Goal: Task Accomplishment & Management: Use online tool/utility

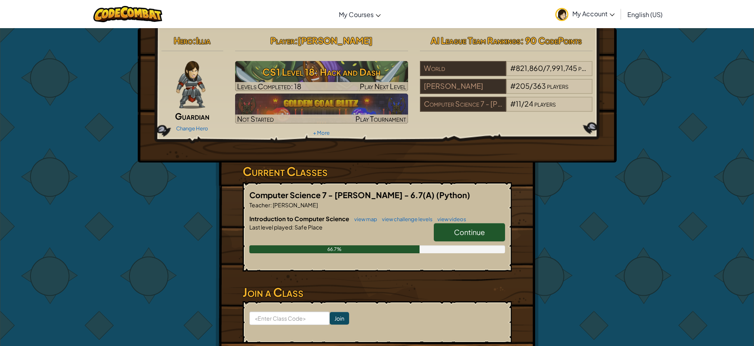
click at [454, 241] on div "Continue" at bounding box center [465, 234] width 79 height 22
click at [460, 234] on span "Continue" at bounding box center [469, 231] width 31 height 9
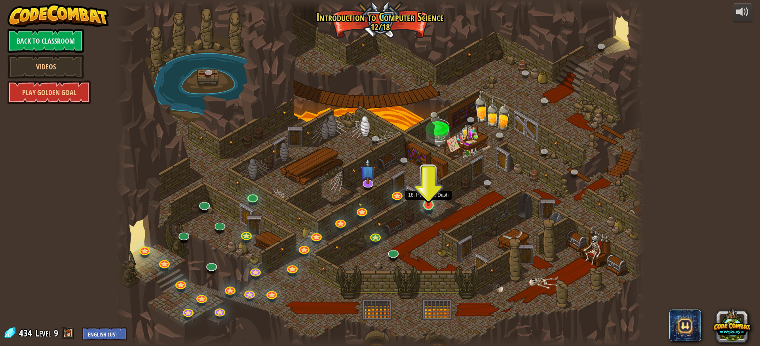
click at [434, 206] on div at bounding box center [428, 205] width 11 height 11
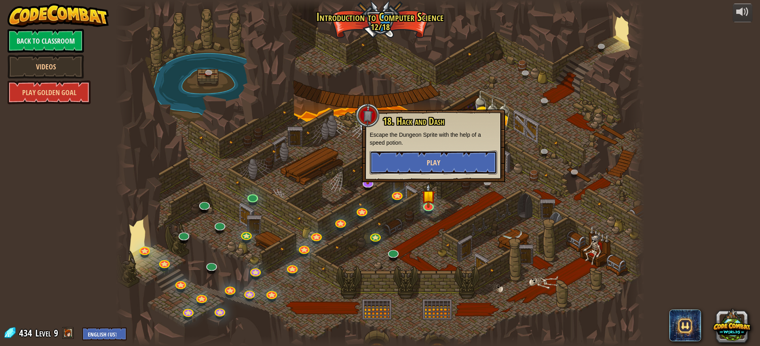
click at [430, 167] on button "Play" at bounding box center [434, 162] width 128 height 24
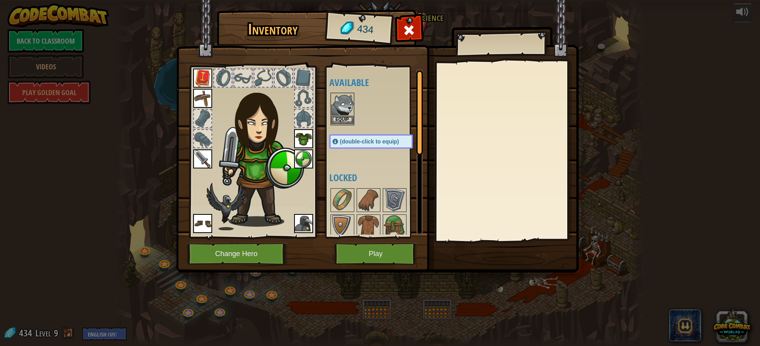
click at [345, 95] on img at bounding box center [342, 104] width 22 height 22
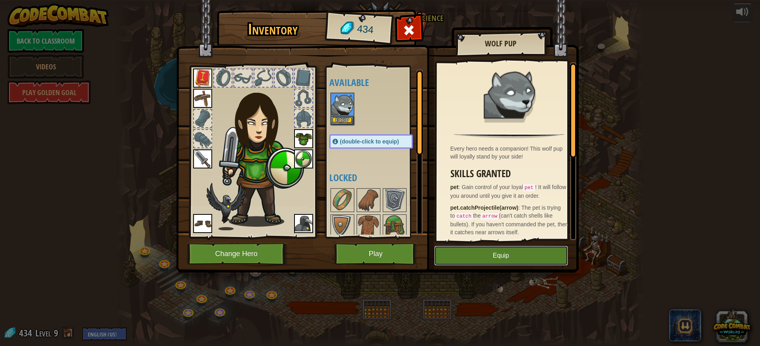
click at [474, 254] on button "Equip" at bounding box center [501, 255] width 134 height 20
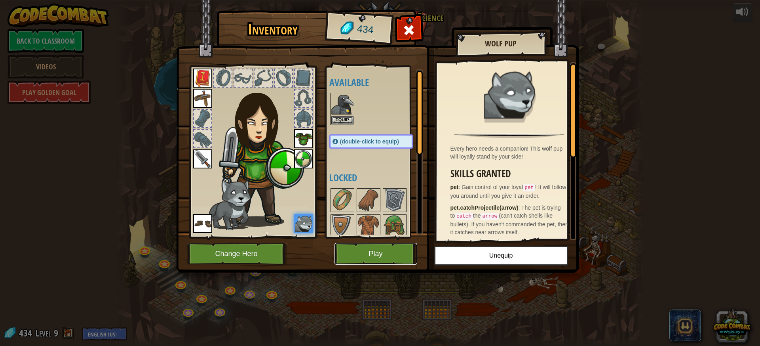
click at [408, 259] on button "Play" at bounding box center [376, 254] width 83 height 22
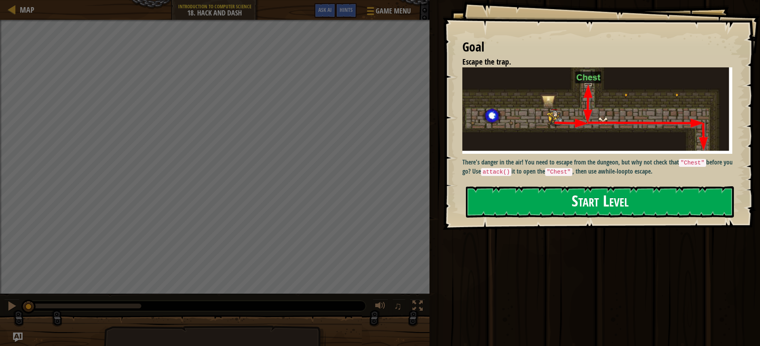
click at [713, 196] on button "Start Level" at bounding box center [600, 201] width 268 height 31
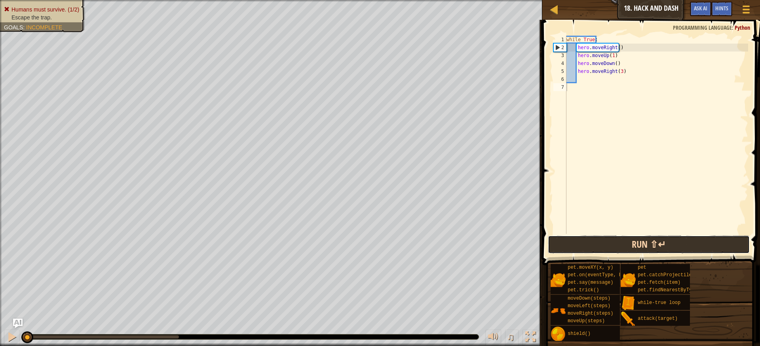
click at [678, 246] on button "Run ⇧↵" at bounding box center [649, 244] width 202 height 18
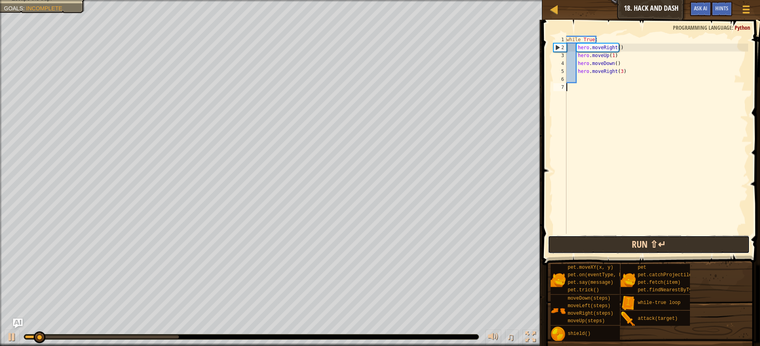
click at [678, 246] on button "Run ⇧↵" at bounding box center [649, 244] width 202 height 18
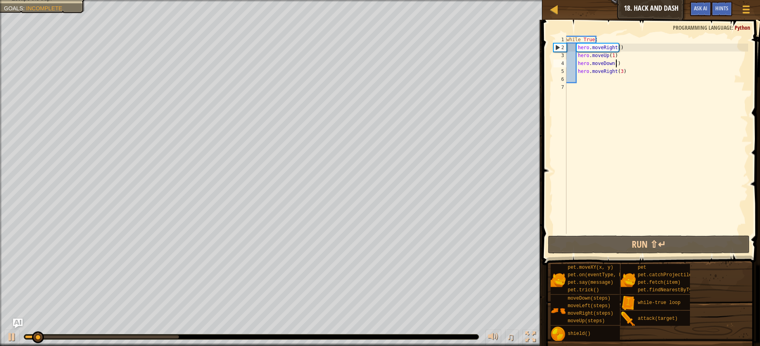
click at [619, 66] on div "while True : hero . moveRight ( ) hero . moveUp ( 1 ) hero . moveDown ( ) hero …" at bounding box center [656, 143] width 183 height 214
click at [618, 73] on div "while True : hero . moveRight ( ) hero . moveUp ( 1 ) hero . moveDown ( ) hero …" at bounding box center [656, 143] width 183 height 214
type textarea "hero.moveRight(3)"
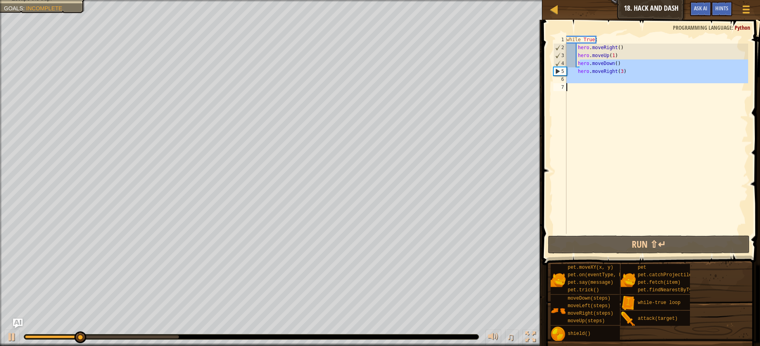
drag, startPoint x: 579, startPoint y: 61, endPoint x: 678, endPoint y: 100, distance: 106.8
click at [678, 100] on div "while True : hero . moveRight ( ) hero . moveUp ( 1 ) hero . moveDown ( ) hero …" at bounding box center [656, 143] width 183 height 214
type textarea "h"
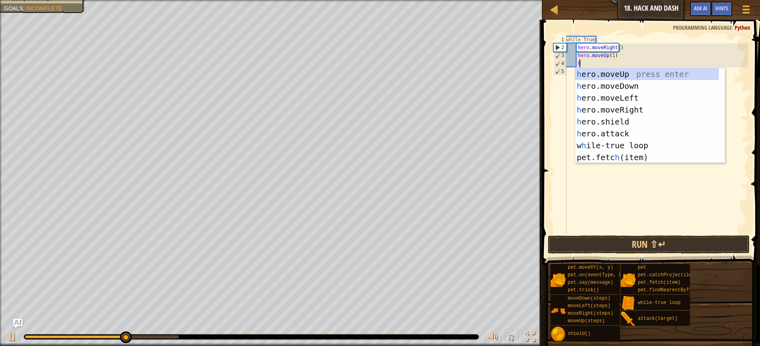
scroll to position [4, 0]
click at [627, 131] on div "h ero.moveUp press enter h ero.moveDown press enter h ero.moveLeft press enter …" at bounding box center [647, 127] width 144 height 119
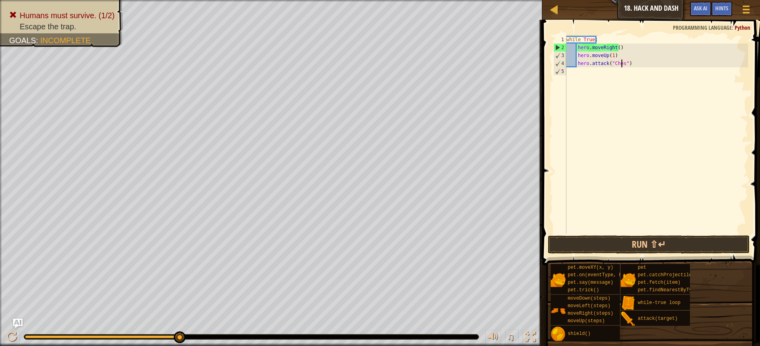
type textarea "hero.attack("Chest")"
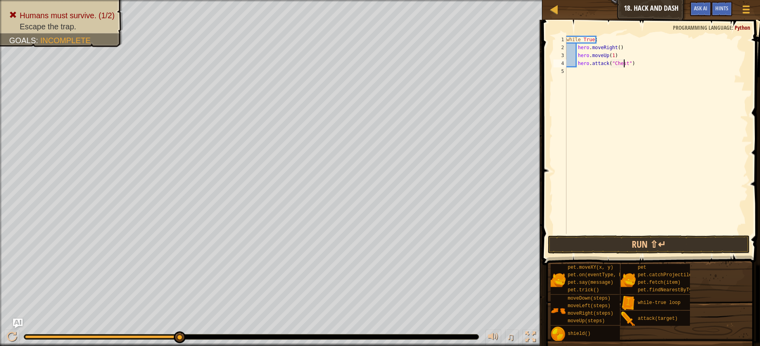
click at [615, 69] on div "while True : hero . moveRight ( ) hero . moveUp ( 1 ) hero . attack ( "Chest" )" at bounding box center [656, 143] width 183 height 214
click at [642, 66] on div "while True : hero . moveRight ( ) hero . moveUp ( 1 ) hero . attack ( "Chest" )" at bounding box center [656, 143] width 183 height 214
type textarea "hero.attack("Chest")"
click at [578, 240] on button "Run ⇧↵" at bounding box center [649, 244] width 202 height 18
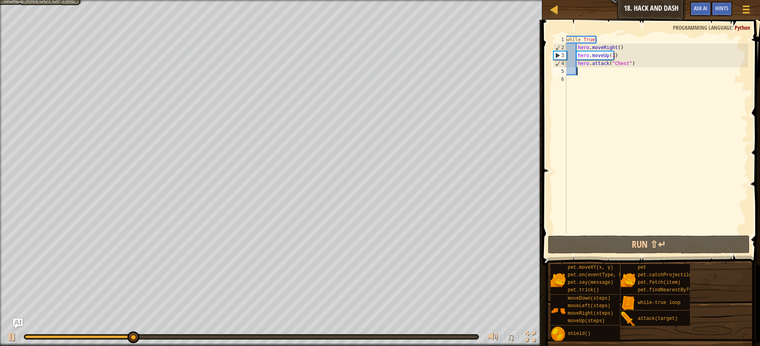
type textarea "H"
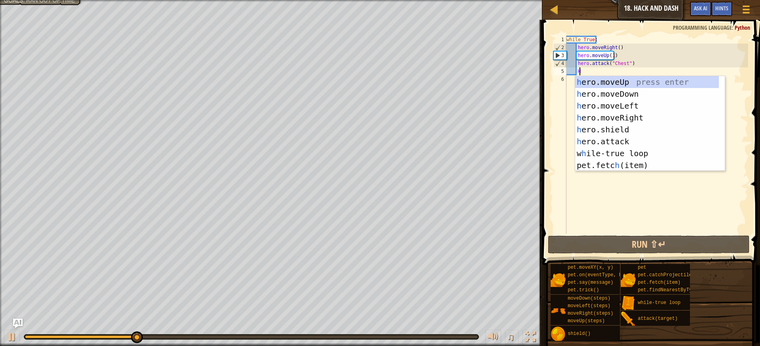
scroll to position [4, 0]
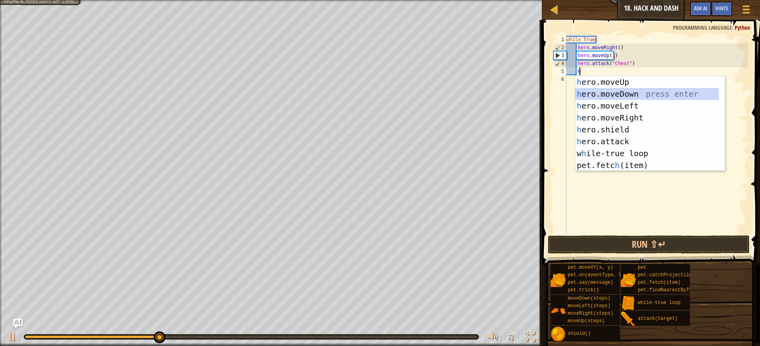
click at [609, 88] on div "h ero.moveUp press enter h ero.moveDown press enter h ero.moveLeft press enter …" at bounding box center [647, 135] width 144 height 119
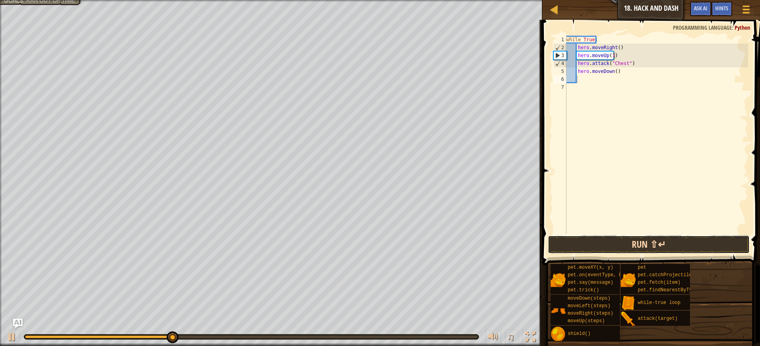
click at [641, 245] on button "Run ⇧↵" at bounding box center [649, 244] width 202 height 18
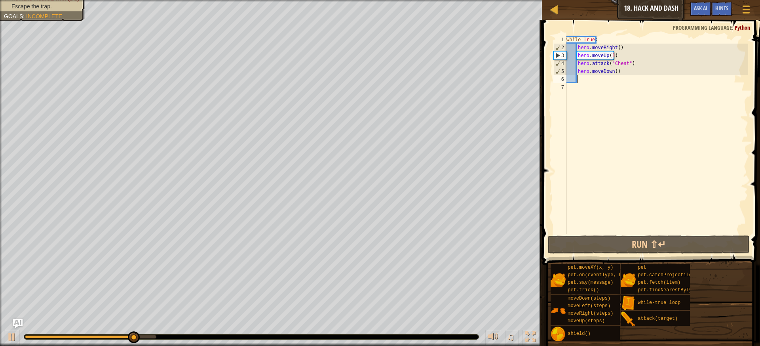
type textarea "h"
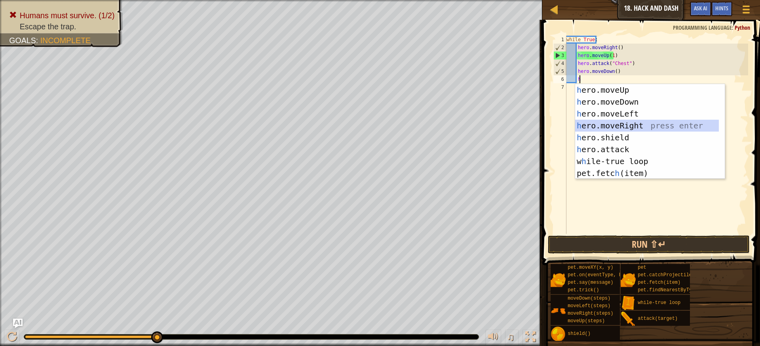
click at [633, 126] on div "h ero.moveUp press enter h ero.moveDown press enter h ero.moveLeft press enter …" at bounding box center [647, 143] width 144 height 119
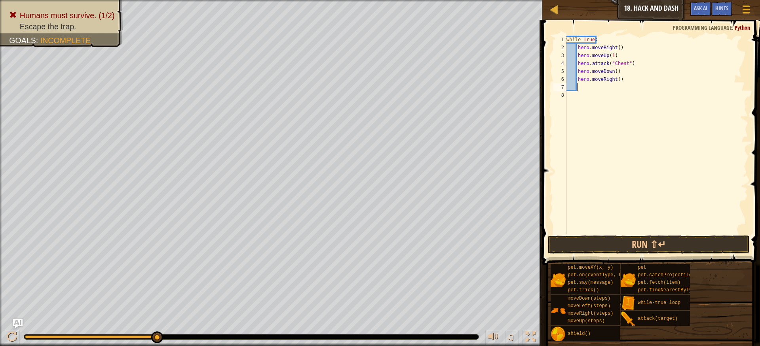
type textarea "h"
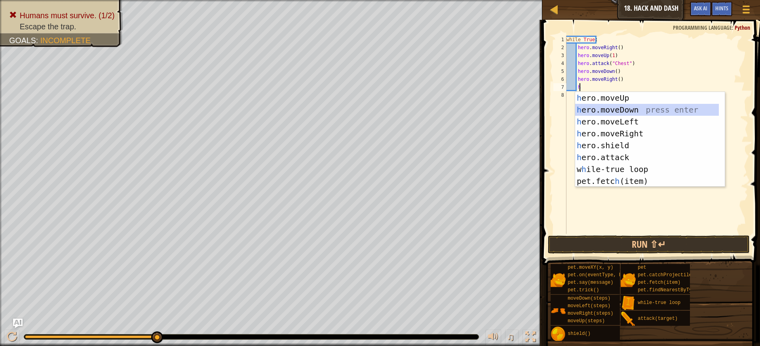
click at [648, 110] on div "h ero.moveUp press enter h ero.moveDown press enter h ero.moveLeft press enter …" at bounding box center [647, 151] width 144 height 119
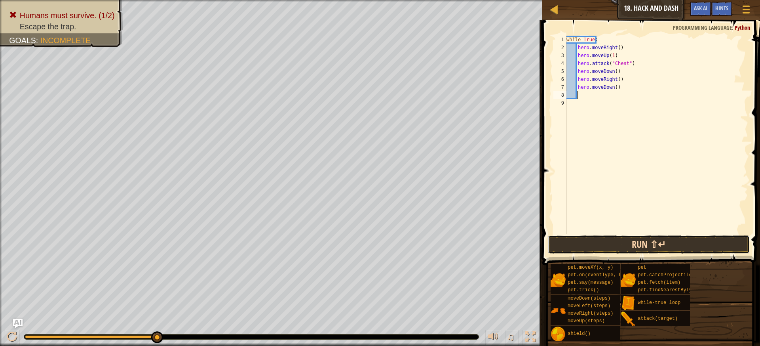
click at [671, 242] on button "Run ⇧↵" at bounding box center [649, 244] width 202 height 18
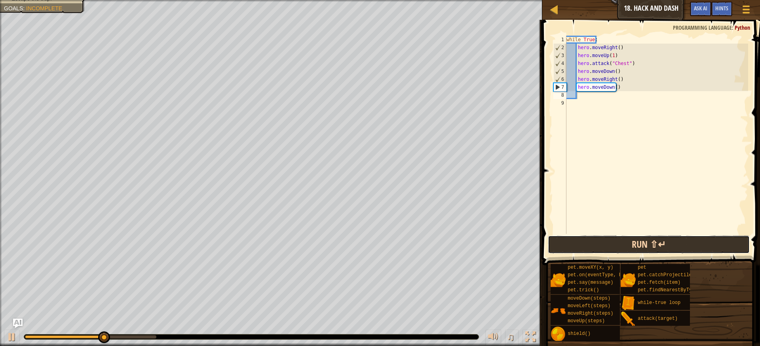
click at [676, 239] on button "Run ⇧↵" at bounding box center [649, 244] width 202 height 18
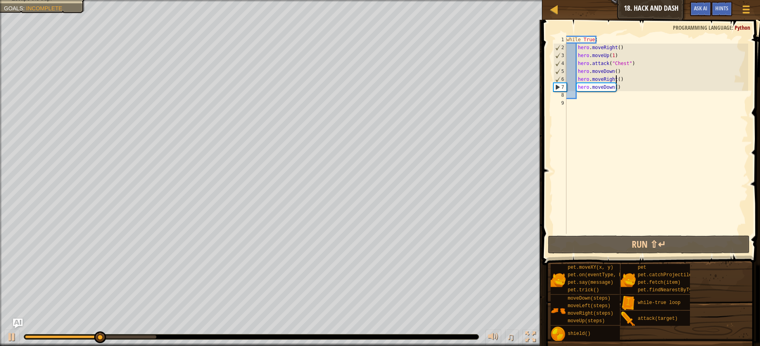
click at [616, 82] on div "while True : hero . moveRight ( ) hero . moveUp ( 1 ) hero . attack ( "Chest" )…" at bounding box center [656, 143] width 183 height 214
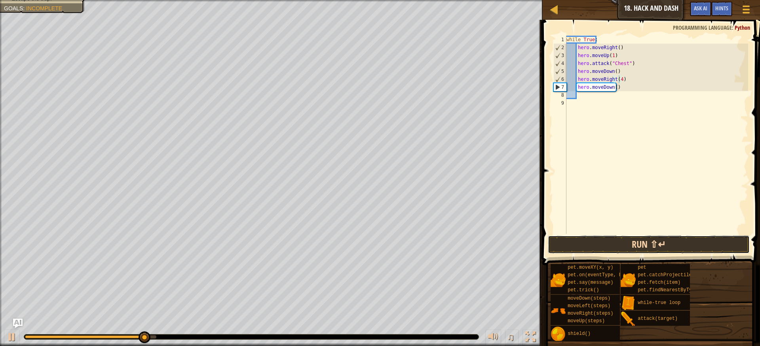
click at [689, 240] on button "Run ⇧↵" at bounding box center [649, 244] width 202 height 18
click at [664, 237] on button "Run ⇧↵" at bounding box center [649, 244] width 202 height 18
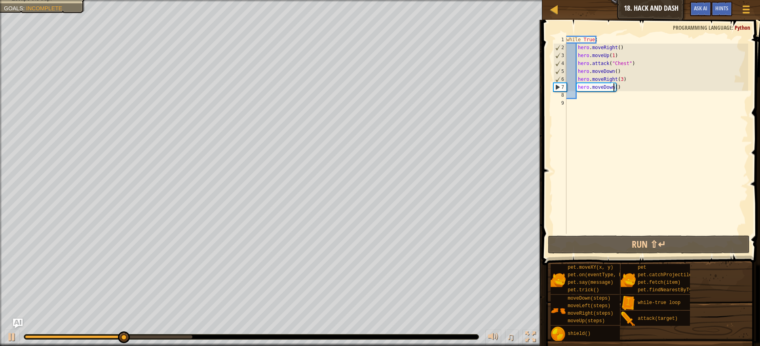
click at [613, 89] on div "while True : hero . moveRight ( ) hero . moveUp ( 1 ) hero . attack ( "Chest" )…" at bounding box center [656, 143] width 183 height 214
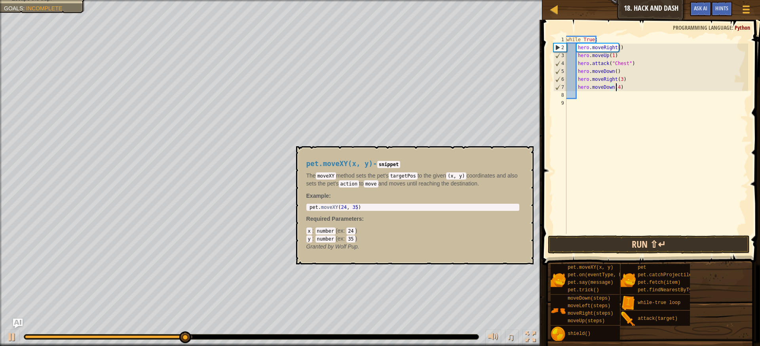
type textarea "hero.moveDown(4)"
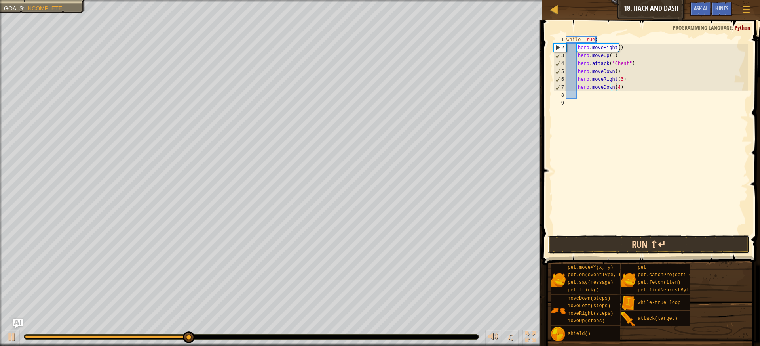
click at [575, 244] on button "Run ⇧↵" at bounding box center [649, 244] width 202 height 18
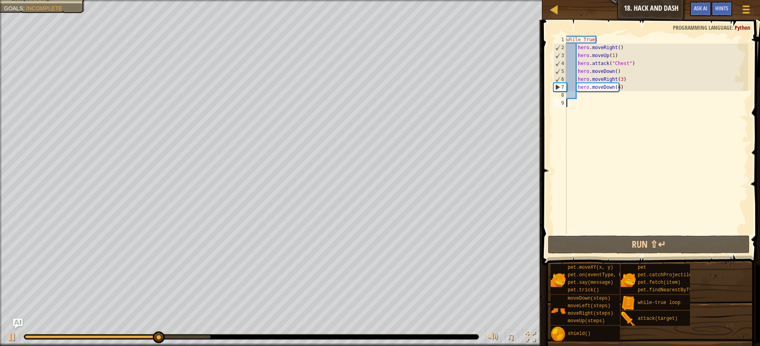
click at [584, 102] on div "while True : hero . moveRight ( ) hero . moveUp ( 1 ) hero . attack ( "Chest" )…" at bounding box center [656, 143] width 183 height 214
type textarea "h"
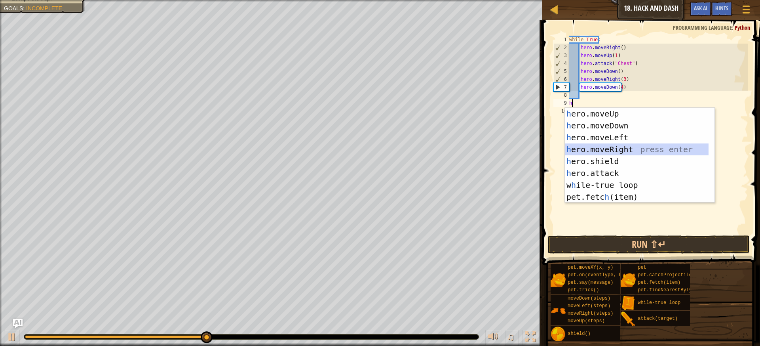
click at [623, 144] on div "h ero.moveUp press enter h ero.moveDown press enter h ero.moveLeft press enter …" at bounding box center [637, 167] width 144 height 119
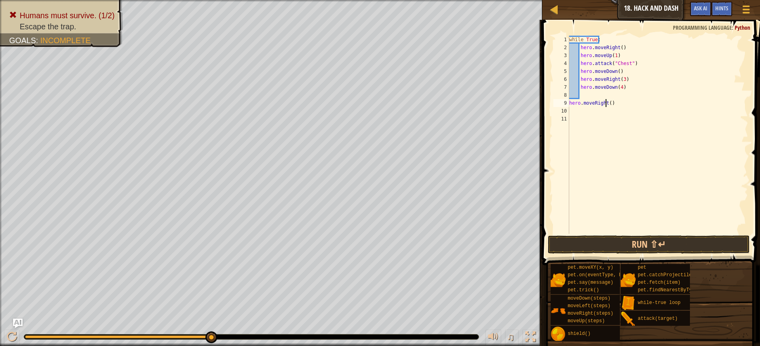
click at [607, 105] on div "while True : hero . moveRight ( ) hero . moveUp ( 1 ) hero . attack ( "Chest" )…" at bounding box center [658, 143] width 181 height 214
click at [607, 104] on div "while True : hero . moveRight ( ) hero . moveUp ( 1 ) hero . attack ( "Chest" )…" at bounding box center [658, 143] width 181 height 214
type textarea "hero.moveRight()"
click at [599, 96] on div "while True : hero . moveRight ( ) hero . moveUp ( 1 ) hero . attack ( "Chest" )…" at bounding box center [658, 143] width 181 height 214
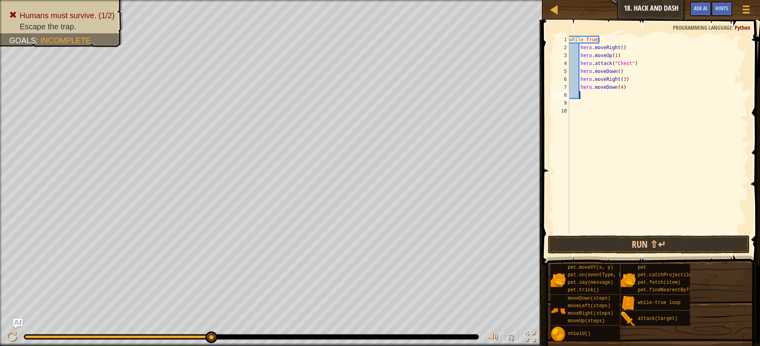
type textarea "h"
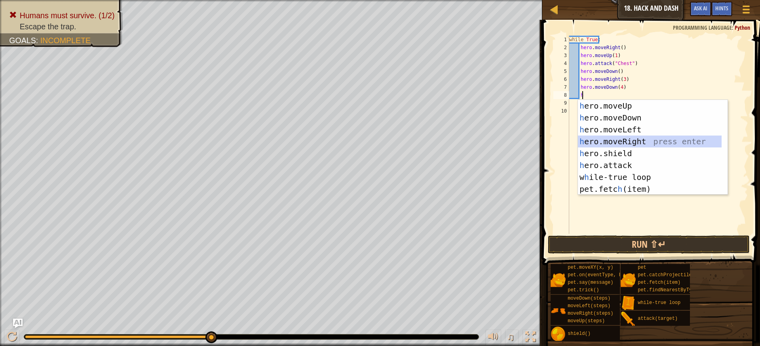
click at [612, 139] on div "h ero.moveUp press enter h ero.moveDown press enter h ero.moveLeft press enter …" at bounding box center [650, 159] width 144 height 119
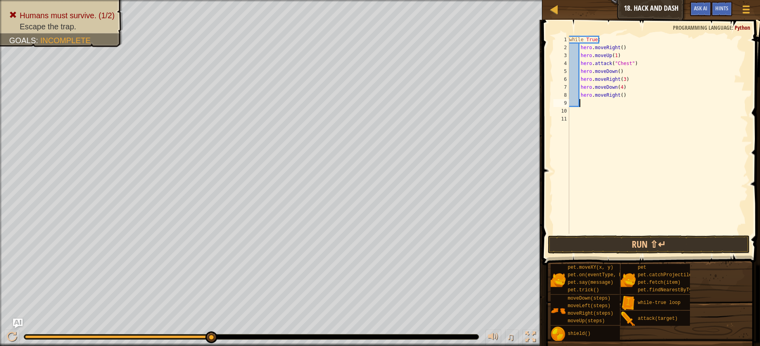
click at [617, 95] on div "while True : hero . moveRight ( ) hero . moveUp ( 1 ) hero . attack ( "Chest" )…" at bounding box center [658, 143] width 181 height 214
click at [614, 93] on div "while True : hero . moveRight ( ) hero . moveUp ( 1 ) hero . attack ( "Chest" )…" at bounding box center [658, 143] width 181 height 214
click at [617, 95] on div "while True : hero . moveRight ( ) hero . moveUp ( 1 ) hero . attack ( "Chest" )…" at bounding box center [658, 143] width 181 height 214
click at [622, 238] on button "Run ⇧↵" at bounding box center [649, 244] width 202 height 18
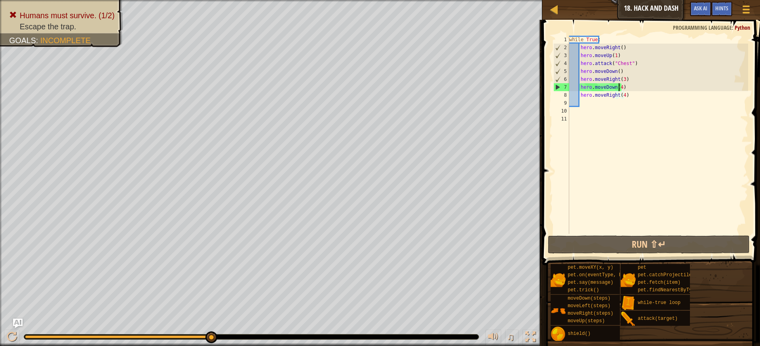
click at [618, 86] on div "while True : hero . moveRight ( ) hero . moveUp ( 1 ) hero . attack ( "Chest" )…" at bounding box center [658, 143] width 181 height 214
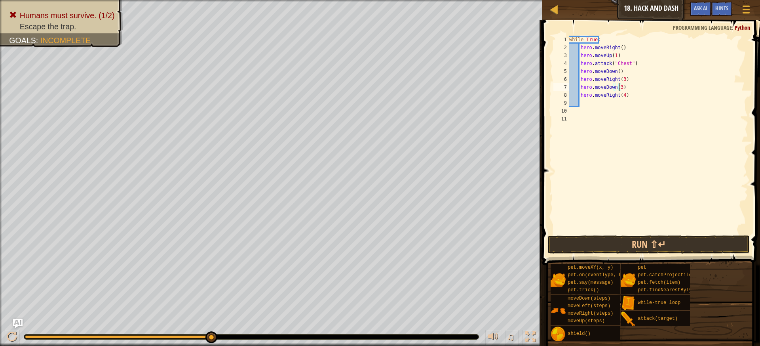
drag, startPoint x: 624, startPoint y: 94, endPoint x: 627, endPoint y: 102, distance: 8.7
click at [624, 94] on div "while True : hero . moveRight ( ) hero . moveUp ( 1 ) hero . attack ( "Chest" )…" at bounding box center [658, 143] width 181 height 214
drag, startPoint x: 595, startPoint y: 249, endPoint x: 600, endPoint y: 248, distance: 5.7
click at [595, 249] on button "Run ⇧↵" at bounding box center [649, 244] width 202 height 18
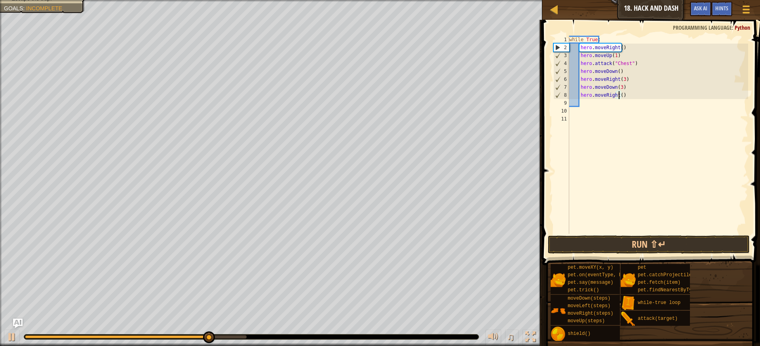
type textarea "hero.moveRight(2)"
drag, startPoint x: 639, startPoint y: 229, endPoint x: 639, endPoint y: 242, distance: 12.7
click at [639, 229] on div "while True : hero . moveRight ( ) hero . moveUp ( 1 ) hero . attack ( "Chest" )…" at bounding box center [658, 143] width 181 height 214
drag, startPoint x: 641, startPoint y: 249, endPoint x: 642, endPoint y: 245, distance: 4.6
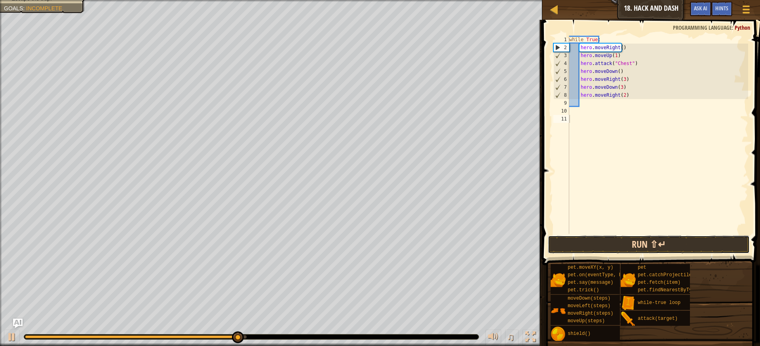
click at [642, 245] on button "Run ⇧↵" at bounding box center [649, 244] width 202 height 18
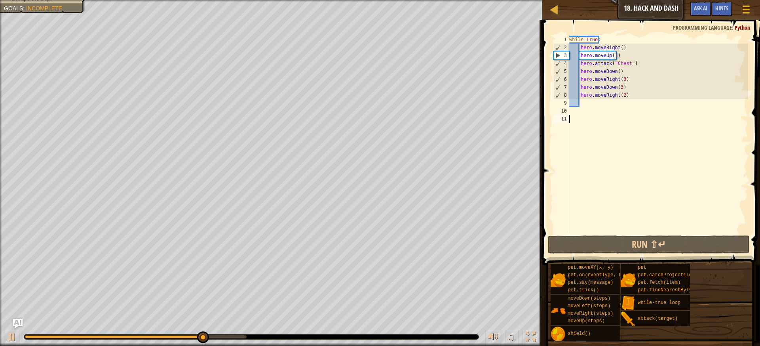
click at [597, 107] on div "while True : hero . moveRight ( ) hero . moveUp ( 1 ) hero . attack ( "Chest" )…" at bounding box center [658, 143] width 181 height 214
click at [597, 103] on div "while True : hero . moveRight ( ) hero . moveUp ( 1 ) hero . attack ( "Chest" )…" at bounding box center [658, 143] width 181 height 214
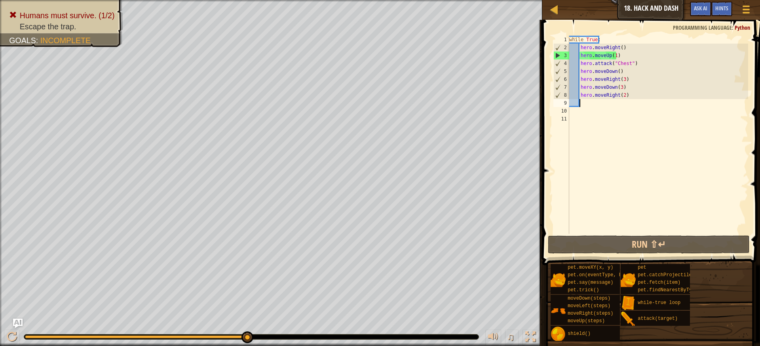
type textarea "h"
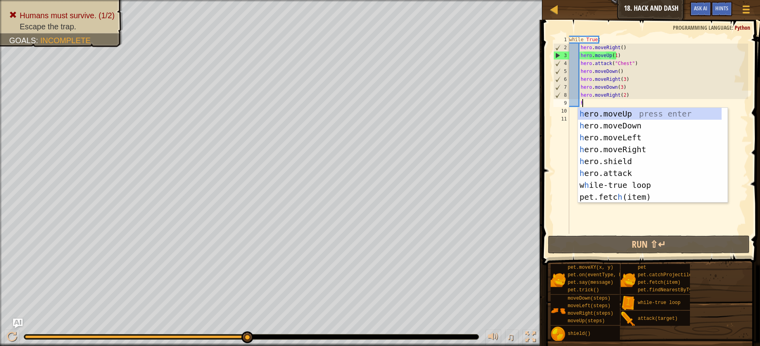
scroll to position [4, 0]
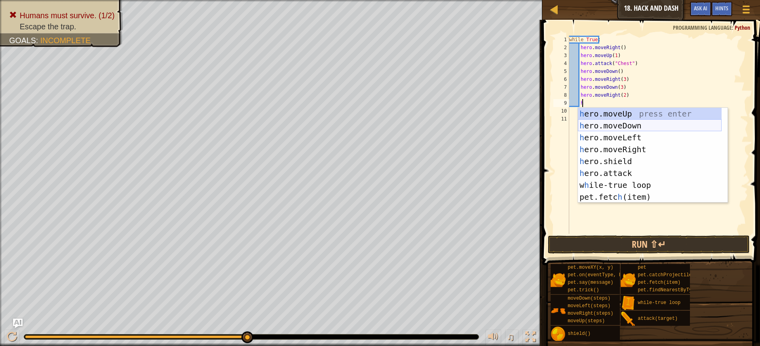
click at [608, 124] on div "h ero.moveUp press enter h ero.moveDown press enter h ero.moveLeft press enter …" at bounding box center [650, 167] width 144 height 119
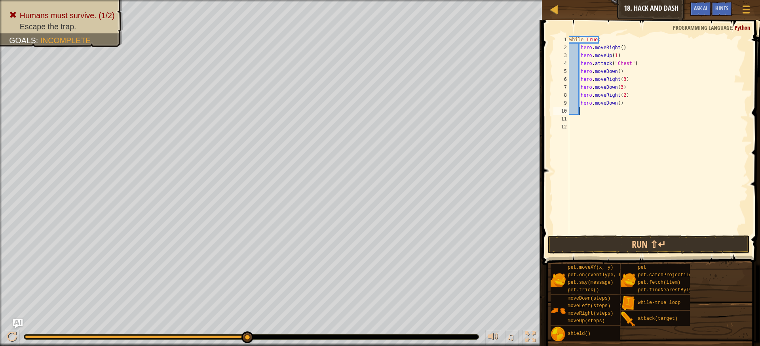
type textarea "h"
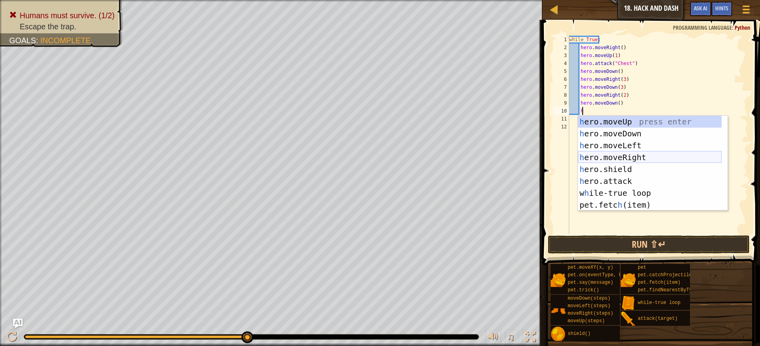
click at [620, 158] on div "h ero.moveUp press enter h ero.moveDown press enter h ero.moveLeft press enter …" at bounding box center [650, 175] width 144 height 119
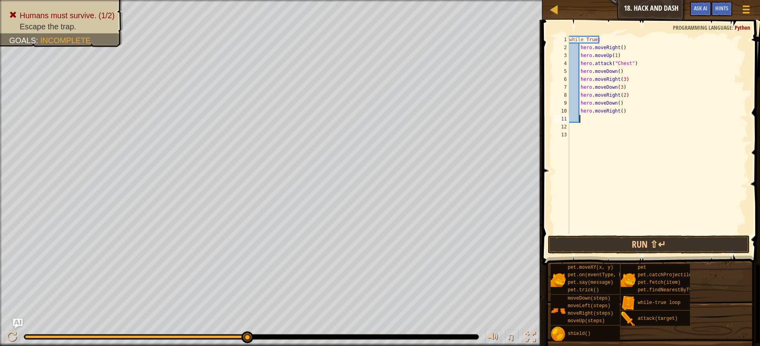
type textarea "h"
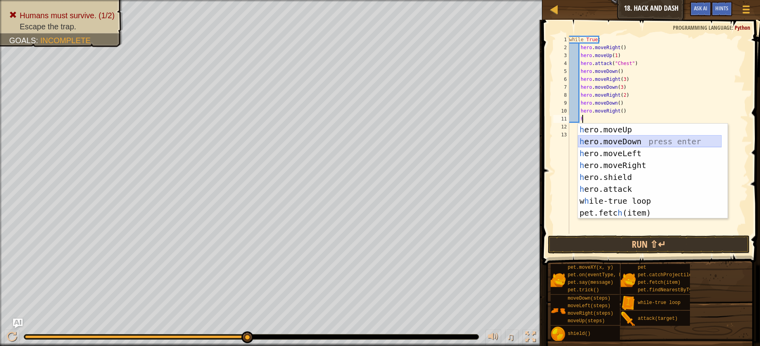
click at [618, 140] on div "h ero.moveUp press enter h ero.moveDown press enter h ero.moveLeft press enter …" at bounding box center [650, 183] width 144 height 119
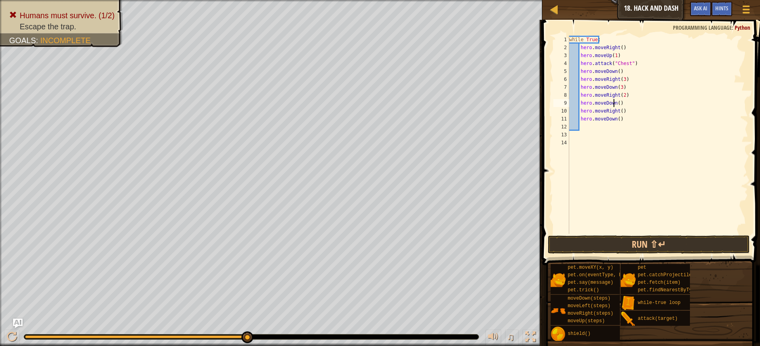
click at [615, 105] on div "while True : hero . moveRight ( ) hero . moveUp ( 1 ) hero . attack ( "Chest" )…" at bounding box center [658, 143] width 181 height 214
click at [617, 103] on div "while True : hero . moveRight ( ) hero . moveUp ( 1 ) hero . attack ( "Chest" )…" at bounding box center [658, 143] width 181 height 214
click at [619, 113] on div "while True : hero . moveRight ( ) hero . moveUp ( 1 ) hero . attack ( "Chest" )…" at bounding box center [658, 143] width 181 height 214
click at [615, 119] on div "while True : hero . moveRight ( ) hero . moveUp ( 1 ) hero . attack ( "Chest" )…" at bounding box center [658, 143] width 181 height 214
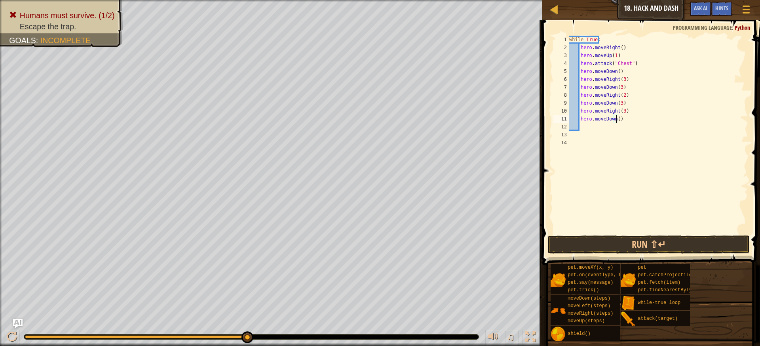
type textarea "hero.moveDown(3)"
click at [643, 225] on div "while True : hero . moveRight ( ) hero . moveUp ( 1 ) hero . attack ( "Chest" )…" at bounding box center [658, 143] width 181 height 214
drag, startPoint x: 644, startPoint y: 228, endPoint x: 648, endPoint y: 239, distance: 11.5
click at [646, 234] on div "1 2 3 4 5 6 7 8 9 10 11 12 13 14 while True : hero . moveRight ( ) hero . moveU…" at bounding box center [650, 158] width 220 height 268
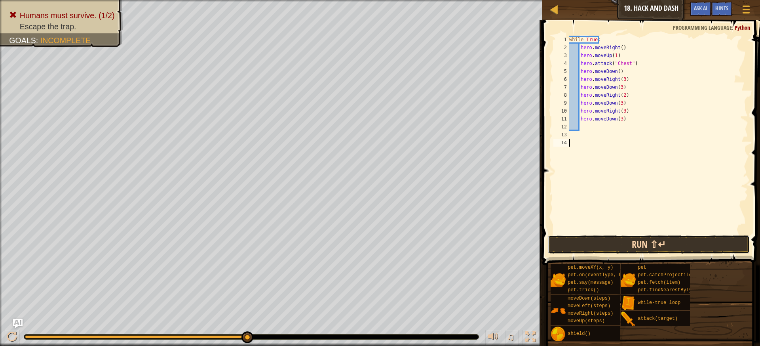
click at [651, 240] on button "Run ⇧↵" at bounding box center [649, 244] width 202 height 18
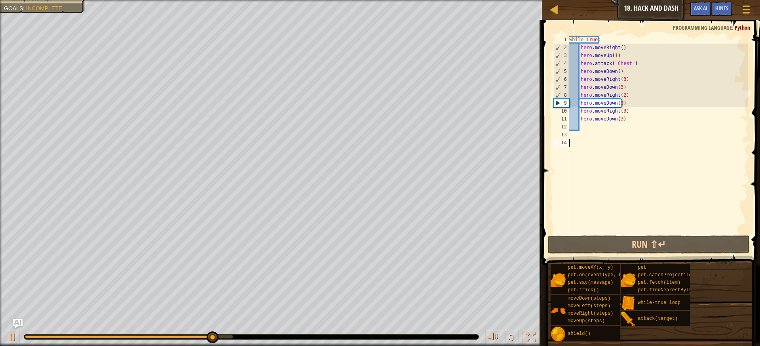
click at [621, 97] on div "while True : hero . moveRight ( ) hero . moveUp ( 1 ) hero . attack ( "Chest" )…" at bounding box center [658, 143] width 181 height 214
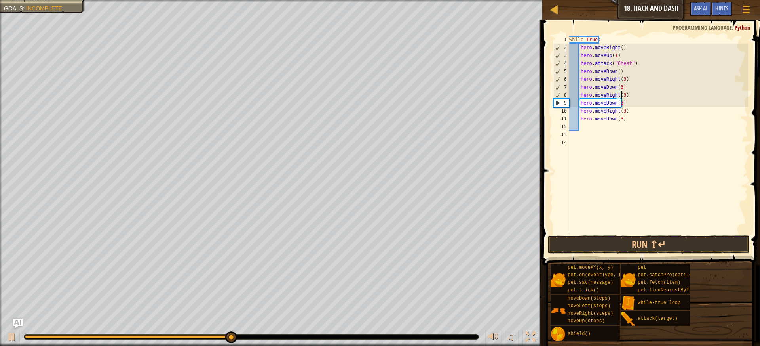
scroll to position [4, 4]
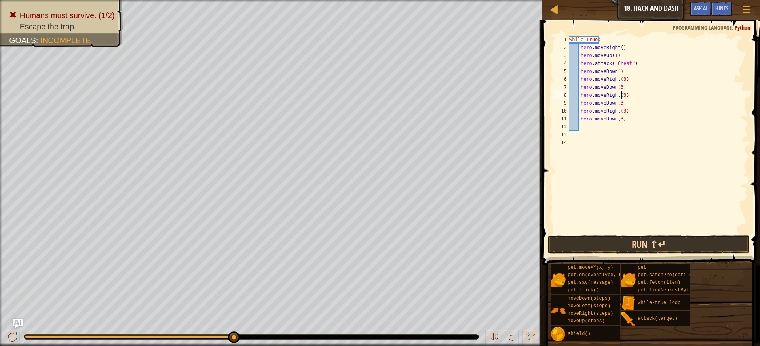
type textarea "hero.moveRight(3)"
click at [623, 236] on div "hero.moveRight(3) 1 2 3 4 5 6 7 8 9 10 11 12 13 14 while True : hero . moveRigh…" at bounding box center [650, 158] width 220 height 268
click at [625, 238] on button "Run ⇧↵" at bounding box center [649, 244] width 202 height 18
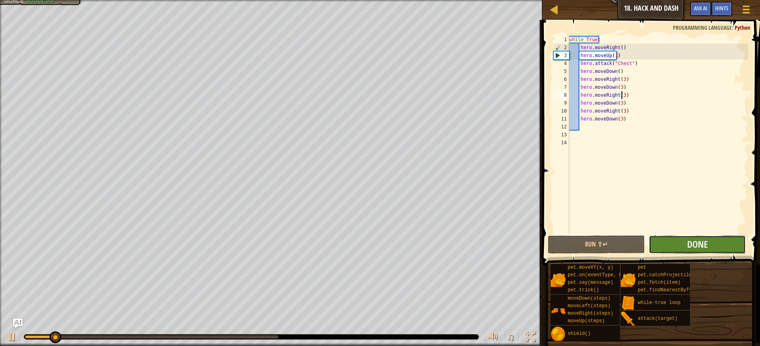
click at [680, 240] on button "Done" at bounding box center [697, 244] width 97 height 18
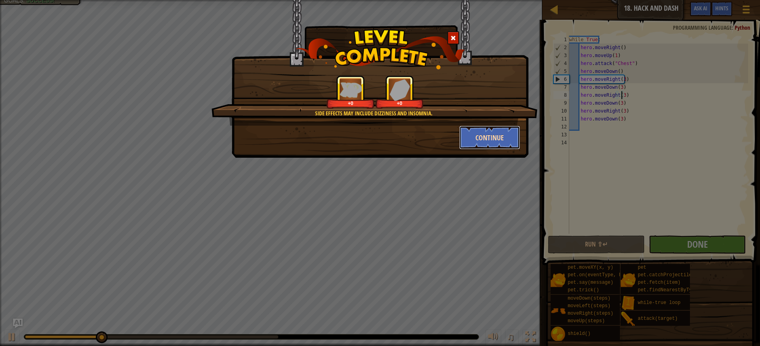
click at [473, 139] on button "Continue" at bounding box center [489, 138] width 61 height 24
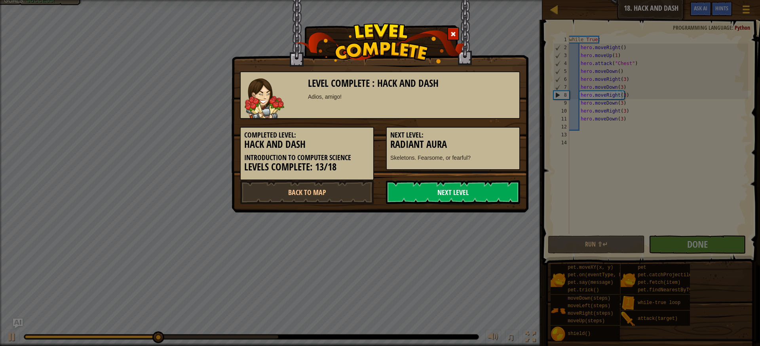
click at [457, 190] on link "Next Level" at bounding box center [453, 192] width 134 height 24
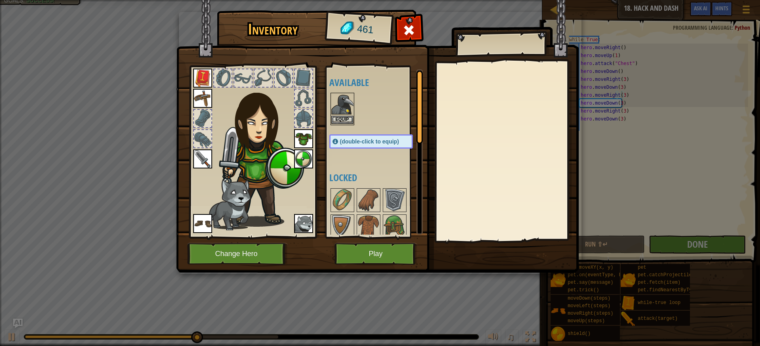
click at [341, 113] on div "Inventory 461 Available Equip Equip Equip Equip Equip Equip Equip Equip (double…" at bounding box center [380, 173] width 760 height 346
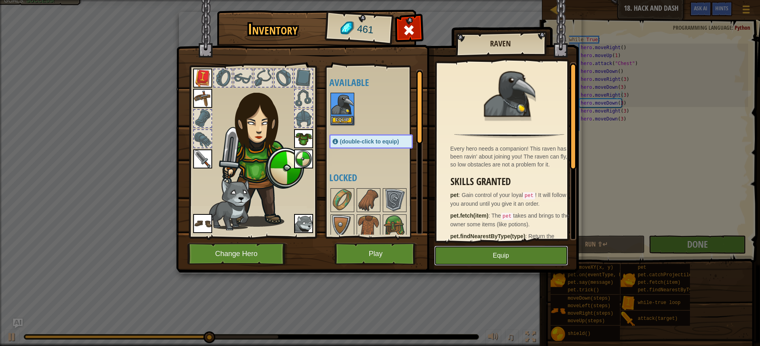
click at [528, 255] on button "Equip" at bounding box center [501, 255] width 134 height 20
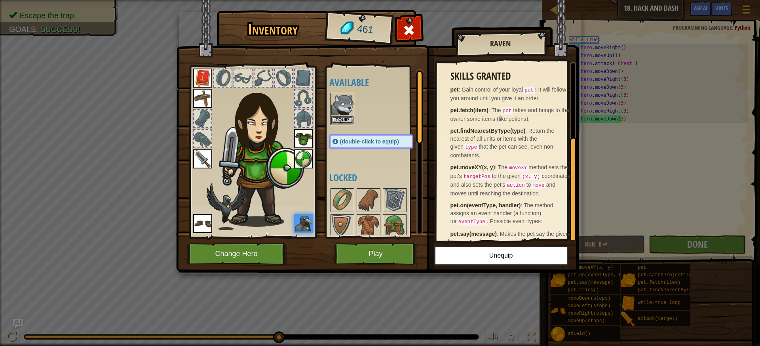
scroll to position [121, 0]
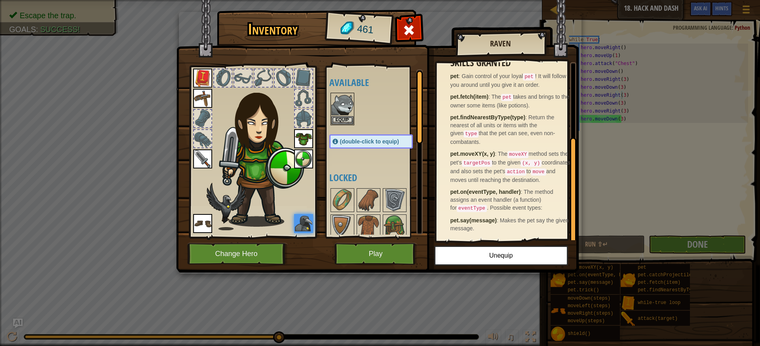
click at [386, 265] on img at bounding box center [377, 128] width 403 height 287
click at [387, 252] on button "Play" at bounding box center [376, 254] width 83 height 22
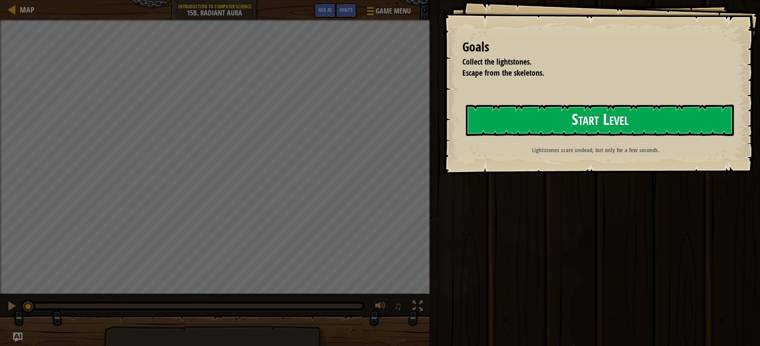
click at [550, 133] on button "Start Level" at bounding box center [600, 120] width 268 height 31
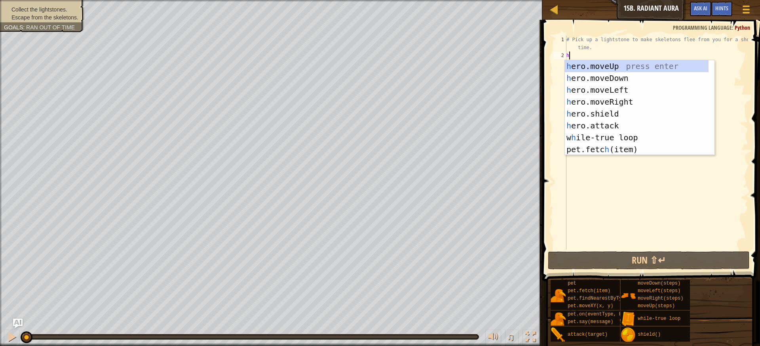
type textarea "h"
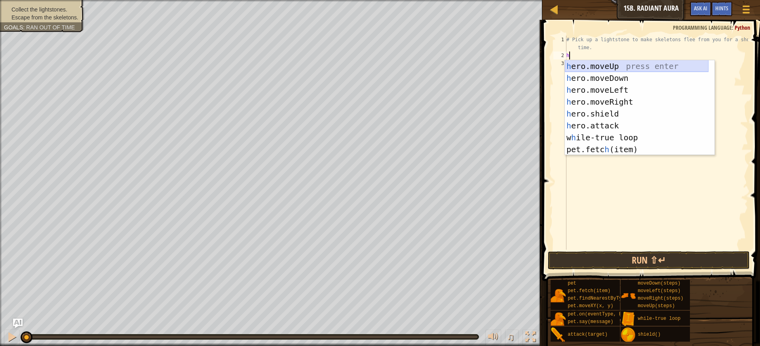
click at [609, 66] on div "h ero.moveUp press enter h ero.moveDown press enter h ero.moveLeft press enter …" at bounding box center [637, 119] width 144 height 119
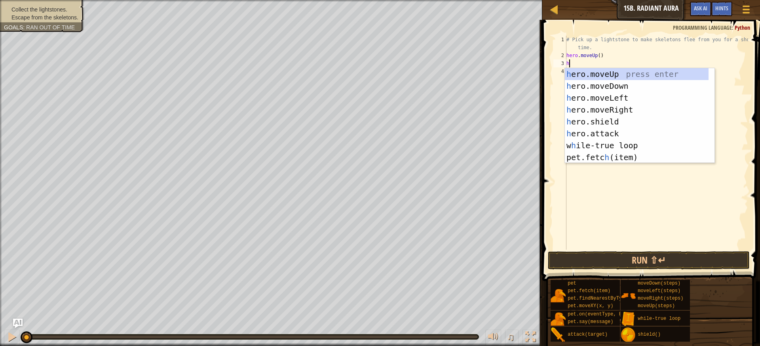
type textarea "h"
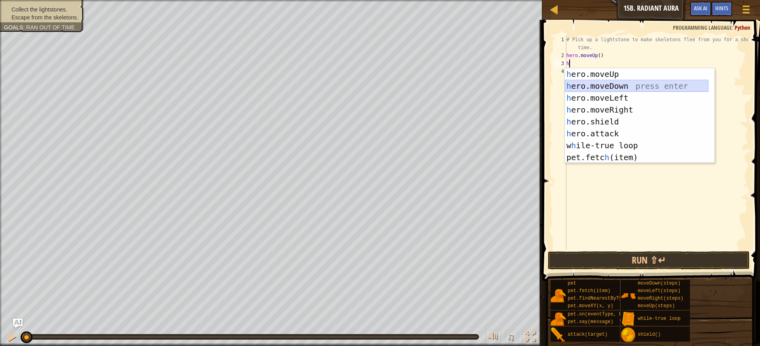
click at [608, 82] on div "h ero.moveUp press enter h ero.moveDown press enter h ero.moveLeft press enter …" at bounding box center [637, 127] width 144 height 119
type textarea "h"
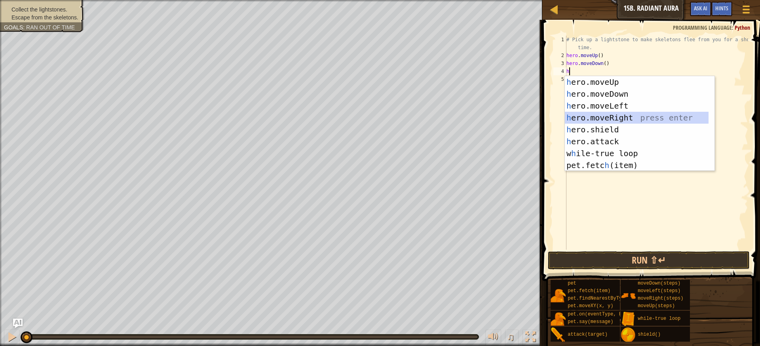
click at [604, 118] on div "h ero.moveUp press enter h ero.moveDown press enter h ero.moveLeft press enter …" at bounding box center [637, 135] width 144 height 119
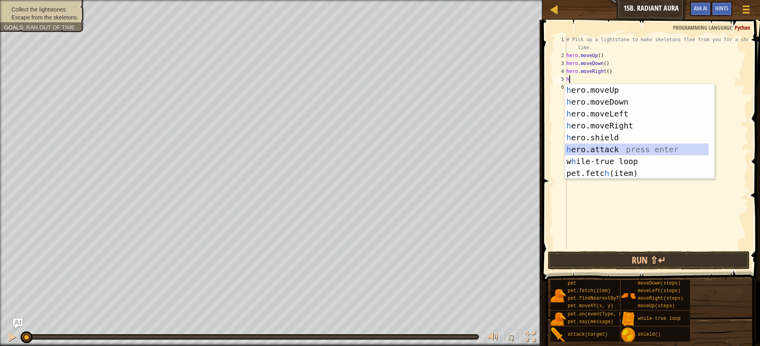
click at [596, 152] on div "h ero.moveUp press enter h ero.moveDown press enter h ero.moveLeft press enter …" at bounding box center [637, 143] width 144 height 119
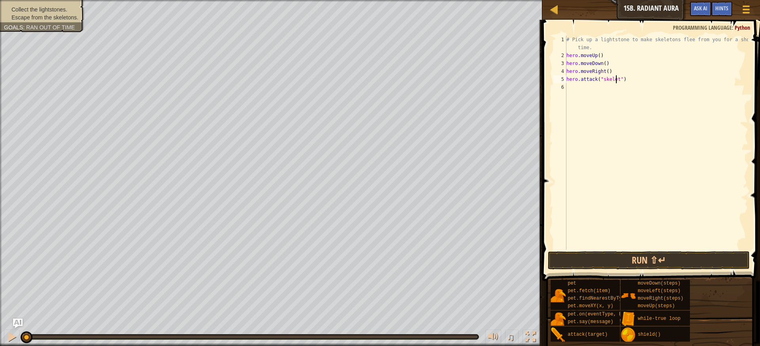
scroll to position [4, 4]
type textarea "hero.attack("skeleton")"
click at [654, 86] on div "# Pick up a lightstone to make skeletons flee from you for a short time. hero .…" at bounding box center [656, 155] width 183 height 238
click at [697, 256] on button "Run ⇧↵" at bounding box center [649, 260] width 202 height 18
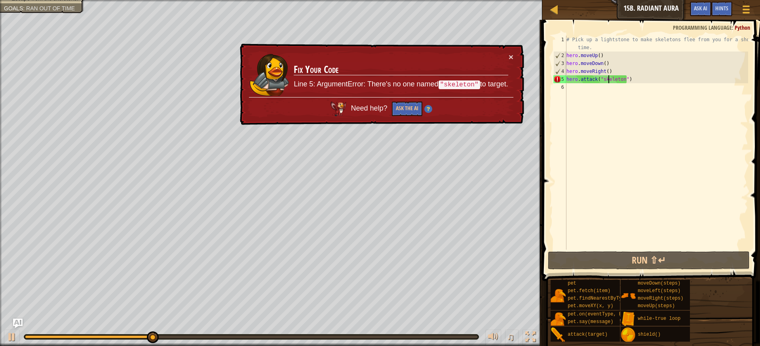
click at [608, 79] on div "# Pick up a lightstone to make skeletons flee from you for a short time. hero .…" at bounding box center [656, 155] width 183 height 238
type textarea "h"
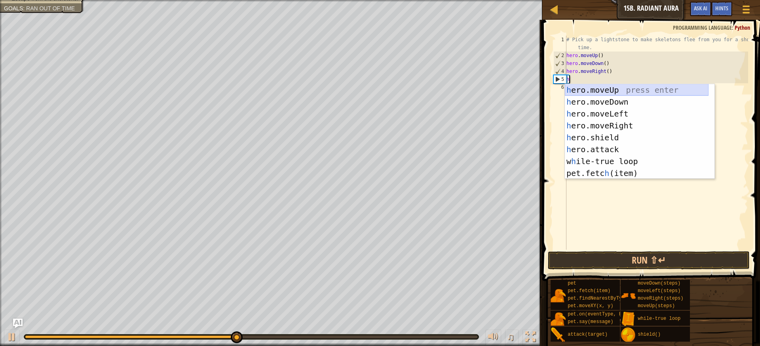
click at [602, 91] on div "h ero.moveUp press enter h ero.moveDown press enter h ero.moveLeft press enter …" at bounding box center [637, 143] width 144 height 119
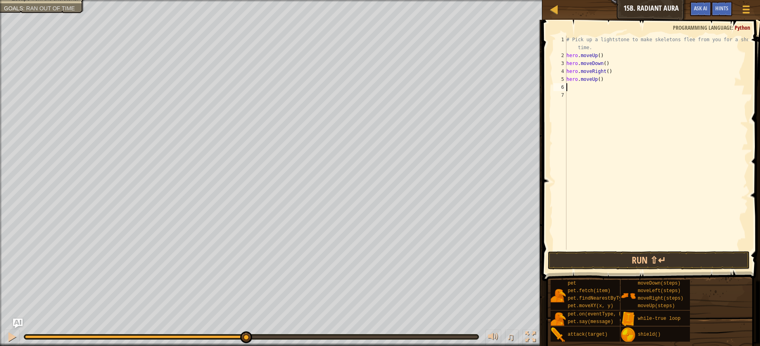
type textarea "h"
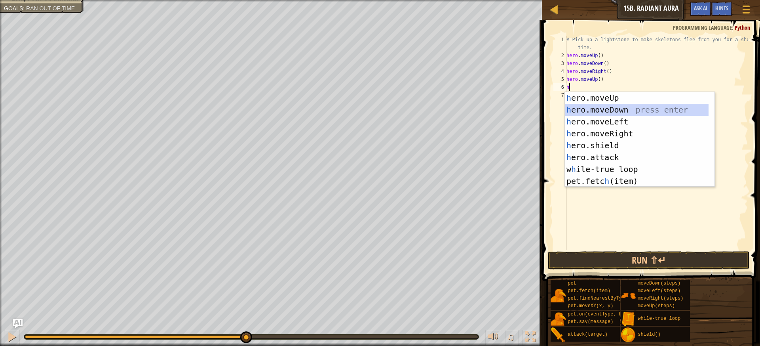
click at [601, 113] on div "h ero.moveUp press enter h ero.moveDown press enter h ero.moveLeft press enter …" at bounding box center [637, 151] width 144 height 119
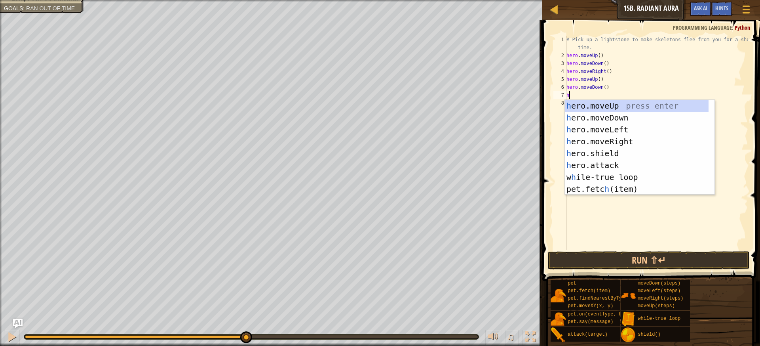
click at [0, 106] on div "Collect the lightstones. Escape from the skeletons. Goals : Ran out of time" at bounding box center [271, 173] width 542 height 346
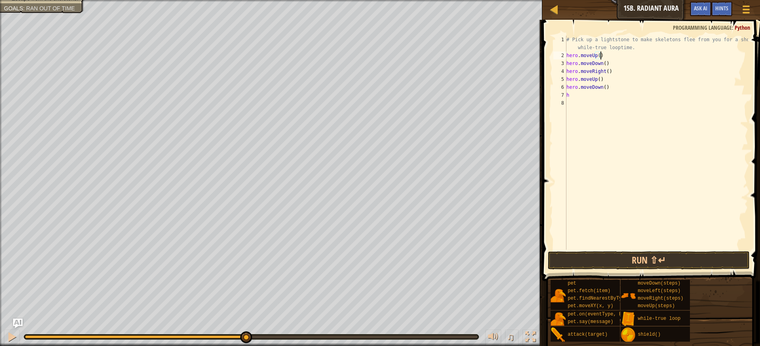
click at [638, 52] on div "# Pick up a lightstone to make skeletons flee from you for a short while-true l…" at bounding box center [656, 155] width 183 height 238
click at [636, 52] on div "# Pick up a lightstone to make skeletons flee from you for a short while-true l…" at bounding box center [656, 155] width 183 height 238
click at [582, 95] on div "# Pick up a lightstone to make skeletons flee from you for a short while-true l…" at bounding box center [656, 155] width 183 height 238
type textarea "h"
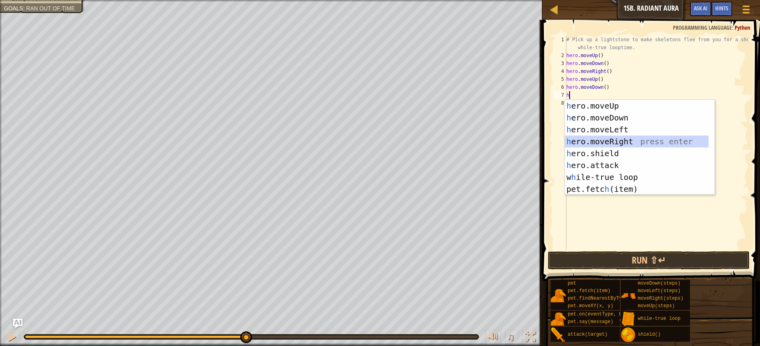
click at [595, 142] on div "h ero.moveUp press enter h ero.moveDown press enter h ero.moveLeft press enter …" at bounding box center [637, 159] width 144 height 119
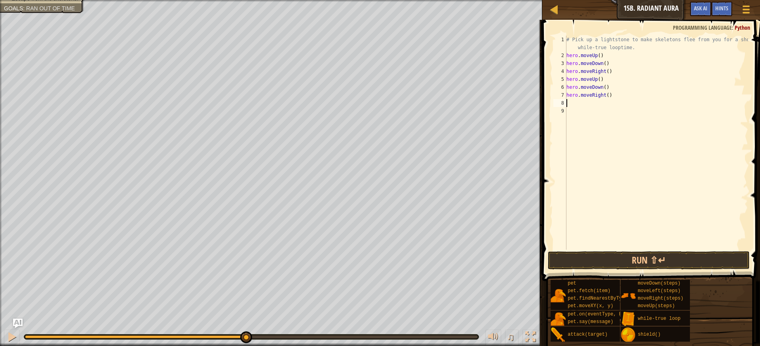
type textarea "h"
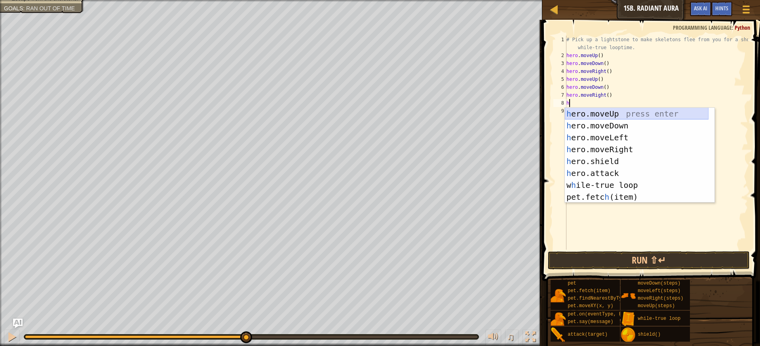
click at [594, 115] on div "h ero.moveUp press enter h ero.moveDown press enter h ero.moveLeft press enter …" at bounding box center [637, 167] width 144 height 119
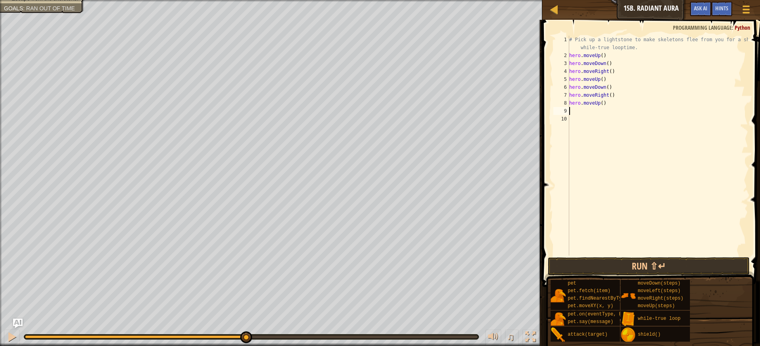
type textarea "h"
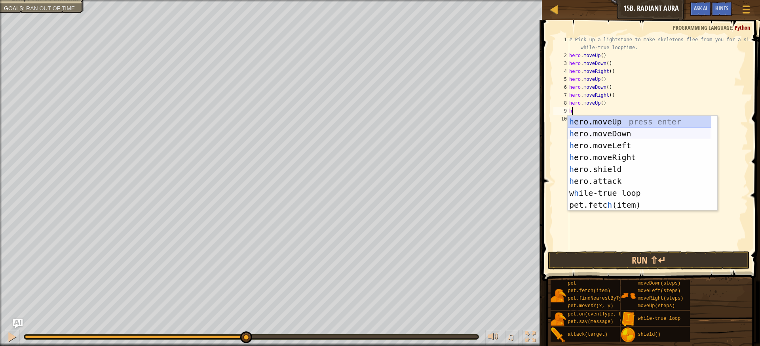
click at [604, 130] on div "h ero.moveUp press enter h ero.moveDown press enter h ero.moveLeft press enter …" at bounding box center [640, 175] width 144 height 119
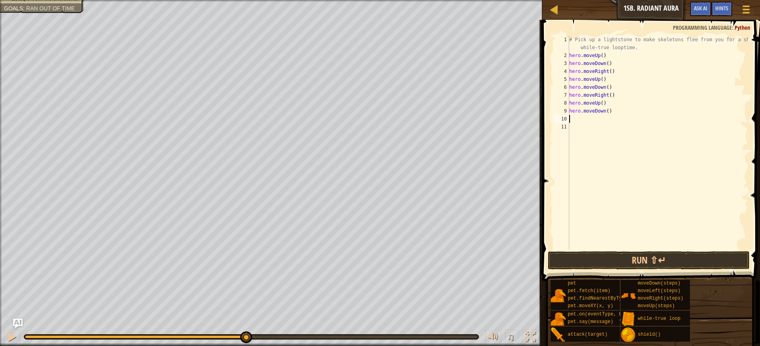
type textarea "h"
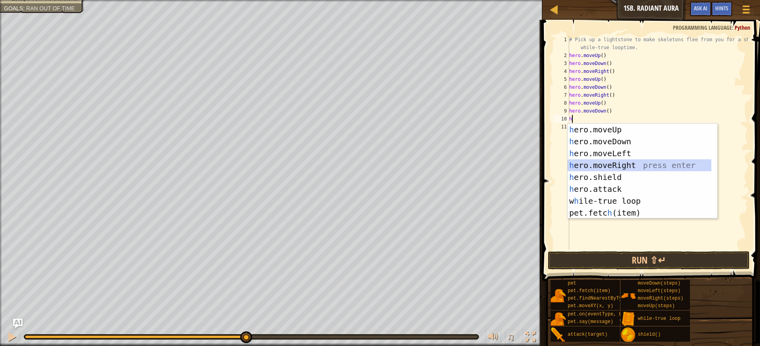
click at [600, 164] on div "h ero.moveUp press enter h ero.moveDown press enter h ero.moveLeft press enter …" at bounding box center [640, 183] width 144 height 119
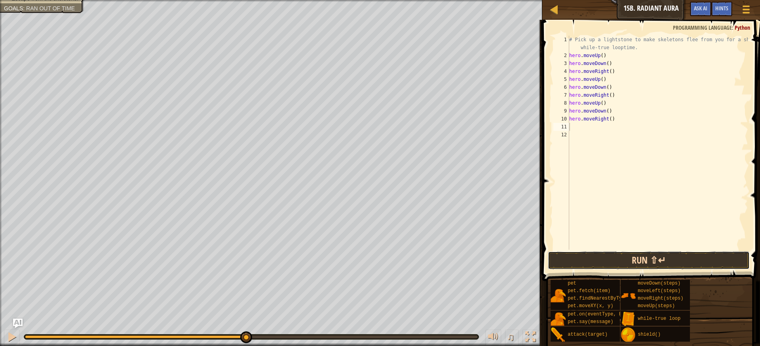
click at [645, 254] on button "Run ⇧↵" at bounding box center [649, 260] width 202 height 18
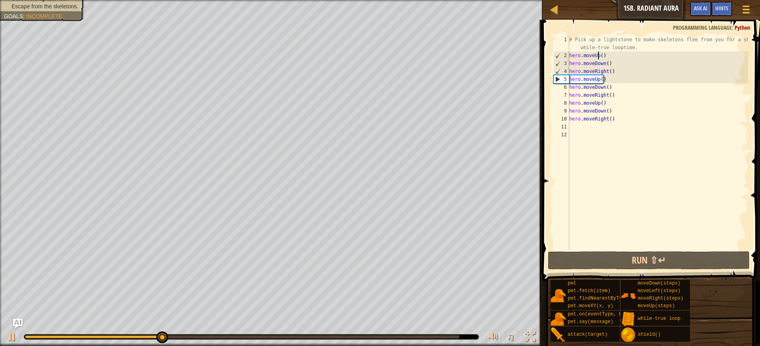
click at [599, 54] on div "# Pick up a lightstone to make skeletons flee from you for a short while-true l…" at bounding box center [658, 155] width 181 height 238
click at [601, 56] on div "# Pick up a lightstone to make skeletons flee from you for a short while-true l…" at bounding box center [658, 155] width 181 height 238
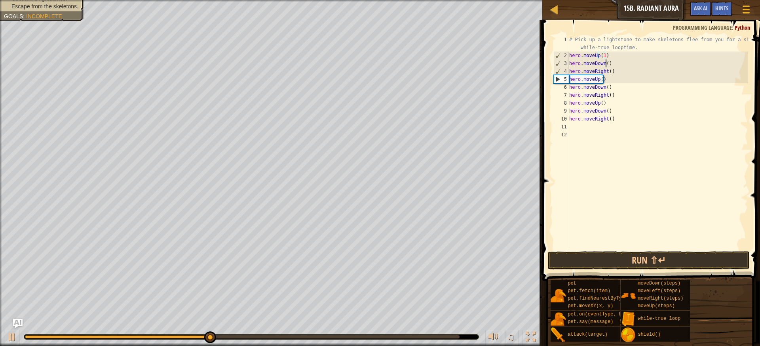
click at [605, 63] on div "# Pick up a lightstone to make skeletons flee from you for a short while-true l…" at bounding box center [658, 155] width 181 height 238
click at [608, 70] on div "# Pick up a lightstone to make skeletons flee from you for a short while-true l…" at bounding box center [658, 155] width 181 height 238
click at [603, 80] on div "# Pick up a lightstone to make skeletons flee from you for a short while-true l…" at bounding box center [658, 155] width 181 height 238
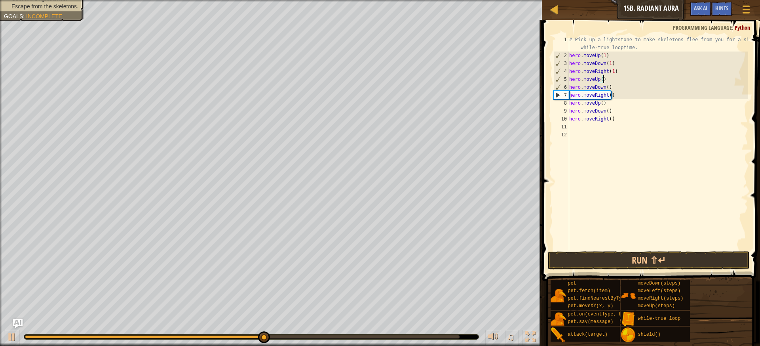
click at [599, 78] on div "# Pick up a lightstone to make skeletons flee from you for a short while-true l…" at bounding box center [658, 155] width 181 height 238
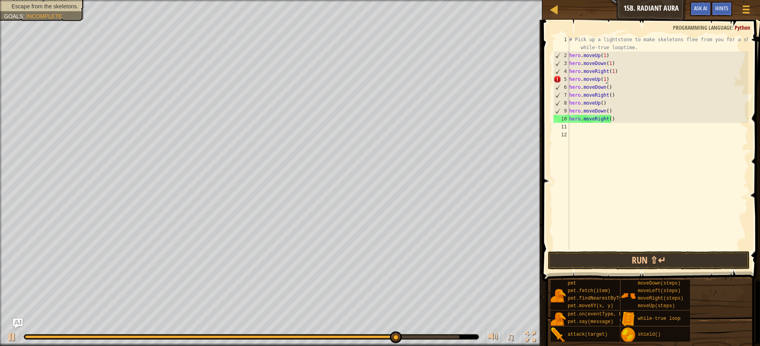
scroll to position [4, 3]
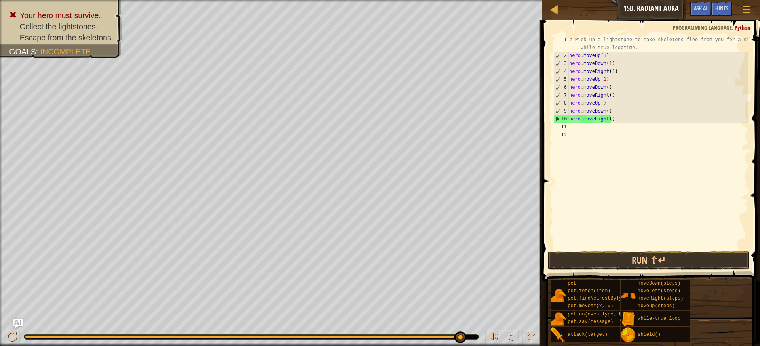
click at [607, 88] on div "# Pick up a lightstone to make skeletons flee from you for a short while-true l…" at bounding box center [658, 155] width 181 height 238
click at [607, 86] on div "# Pick up a lightstone to make skeletons flee from you for a short while-true l…" at bounding box center [658, 155] width 181 height 238
click at [606, 85] on div "# Pick up a lightstone to make skeletons flee from you for a short while-true l…" at bounding box center [658, 155] width 181 height 238
click at [605, 84] on div "# Pick up a lightstone to make skeletons flee from you for a short while-true l…" at bounding box center [658, 155] width 181 height 238
click at [612, 86] on div "# Pick up a lightstone to make skeletons flee from you for a short while-true l…" at bounding box center [658, 155] width 181 height 238
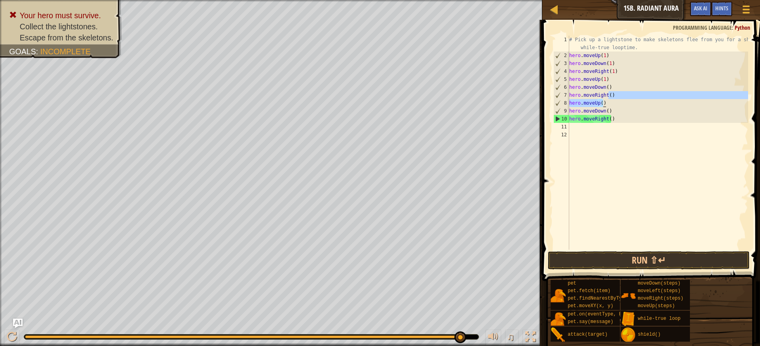
drag, startPoint x: 610, startPoint y: 103, endPoint x: 607, endPoint y: 122, distance: 19.7
click at [610, 107] on div "# Pick up a lightstone to make skeletons flee from you for a short while-true l…" at bounding box center [658, 155] width 181 height 238
type textarea "hero.moveUp() hero.moveDown()"
click at [617, 158] on div "# Pick up a lightstone to make skeletons flee from you for a short while-true l…" at bounding box center [658, 155] width 181 height 238
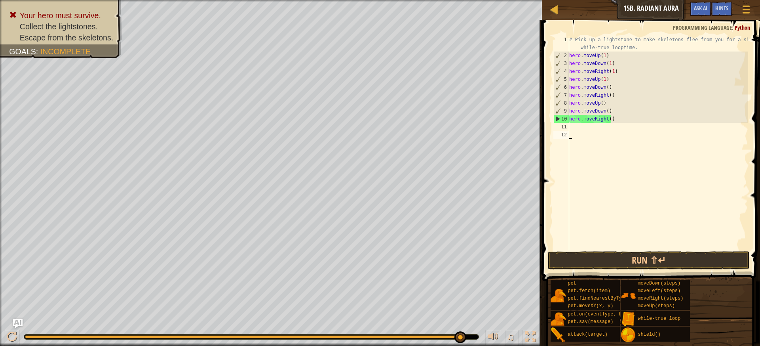
click at [605, 86] on div "# Pick up a lightstone to make skeletons flee from you for a short while-true l…" at bounding box center [658, 155] width 181 height 238
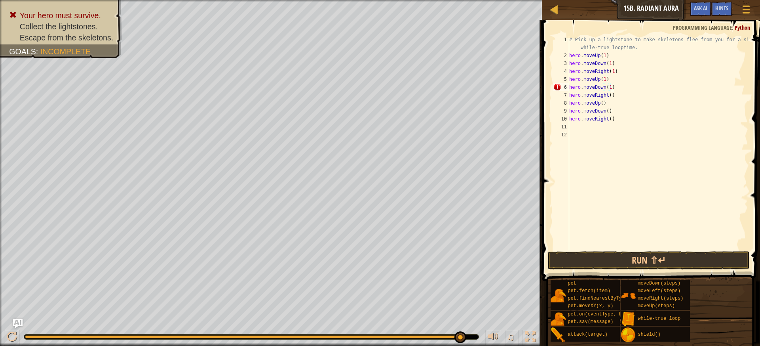
scroll to position [4, 3]
click at [614, 97] on div "# Pick up a lightstone to make skeletons flee from you for a short while-true l…" at bounding box center [658, 155] width 181 height 238
click at [616, 96] on div "# Pick up a lightstone to make skeletons flee from you for a short while-true l…" at bounding box center [658, 155] width 181 height 238
click at [601, 104] on div "# Pick up a lightstone to make skeletons flee from you for a short while-true l…" at bounding box center [658, 155] width 181 height 238
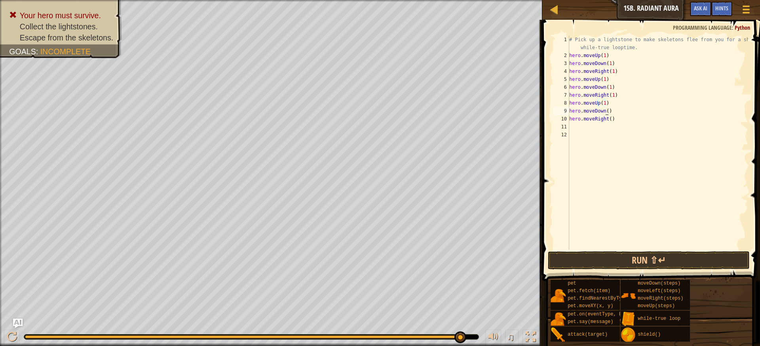
click at [605, 110] on div "# Pick up a lightstone to make skeletons flee from you for a short while-true l…" at bounding box center [658, 155] width 181 height 238
click at [609, 118] on div "# Pick up a lightstone to make skeletons flee from you for a short while-true l…" at bounding box center [658, 155] width 181 height 238
click at [612, 119] on div "# Pick up a lightstone to make skeletons flee from you for a short while-true l…" at bounding box center [658, 155] width 181 height 238
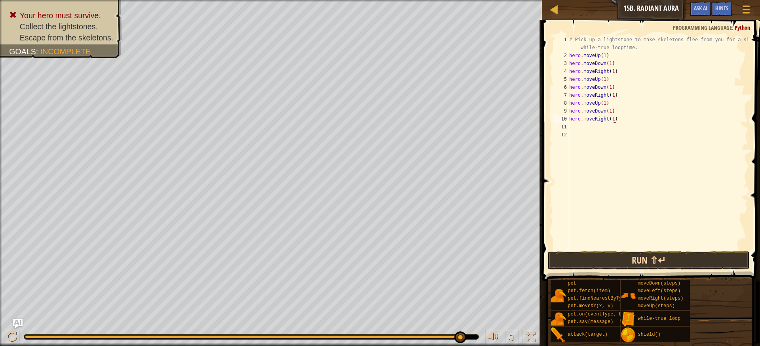
type textarea "hero.moveRight(1)"
drag, startPoint x: 612, startPoint y: 259, endPoint x: 608, endPoint y: 255, distance: 5.6
click at [611, 259] on button "Run ⇧↵" at bounding box center [649, 260] width 202 height 18
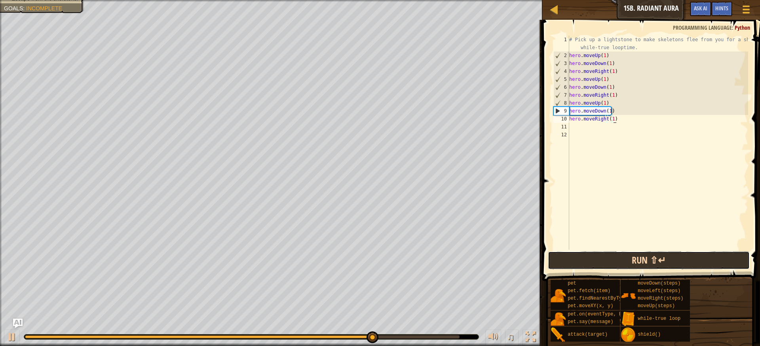
click at [632, 256] on button "Run ⇧↵" at bounding box center [649, 260] width 202 height 18
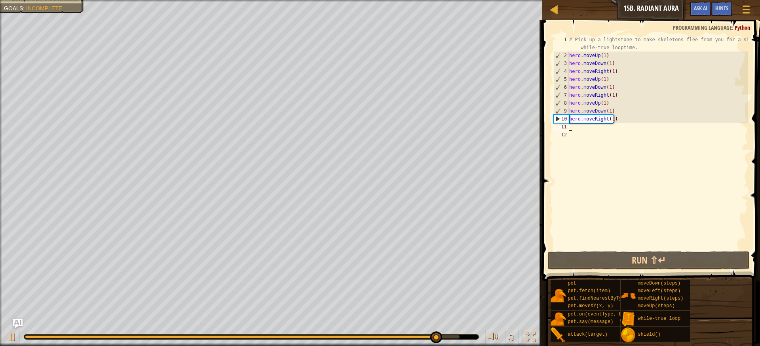
click at [581, 128] on div "# Pick up a lightstone to make skeletons flee from you for a short while-true l…" at bounding box center [658, 155] width 181 height 238
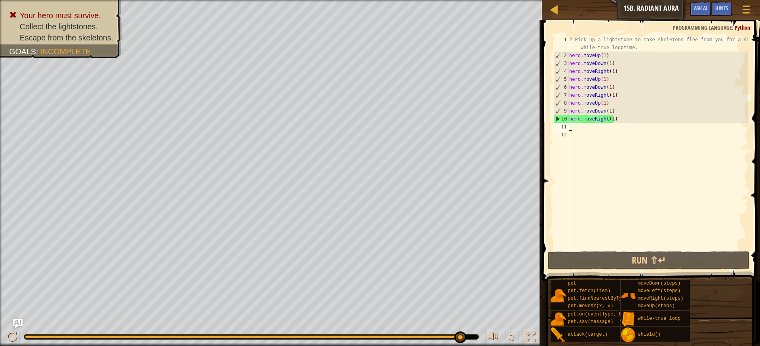
click at [612, 120] on div "# Pick up a lightstone to make skeletons flee from you for a short while-true l…" at bounding box center [658, 155] width 181 height 238
click at [626, 121] on div "# Pick up a lightstone to make skeletons flee from you for a short while-true l…" at bounding box center [658, 155] width 181 height 238
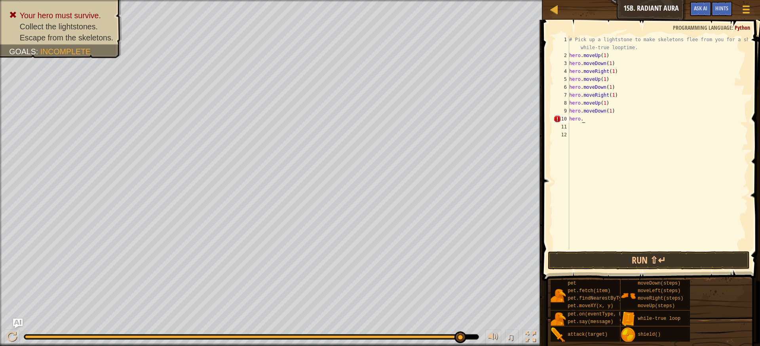
type textarea "h"
click at [609, 70] on div "# Pick up a lightstone to make skeletons flee from you for a short while-true l…" at bounding box center [658, 155] width 181 height 238
drag, startPoint x: 655, startPoint y: 259, endPoint x: 648, endPoint y: 263, distance: 7.3
click at [654, 259] on button "Run ⇧↵" at bounding box center [649, 260] width 202 height 18
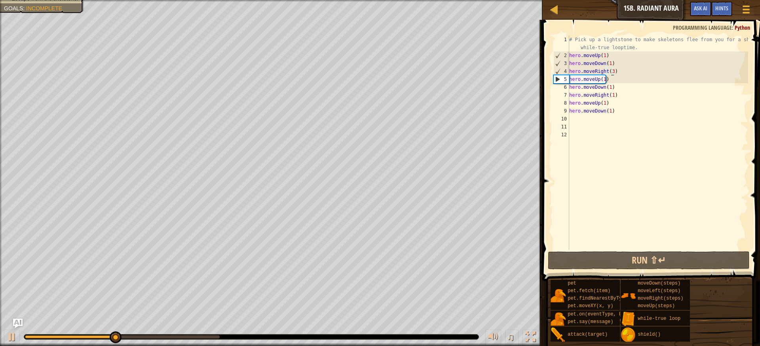
click at [611, 69] on div "# Pick up a lightstone to make skeletons flee from you for a short while-true l…" at bounding box center [658, 155] width 181 height 238
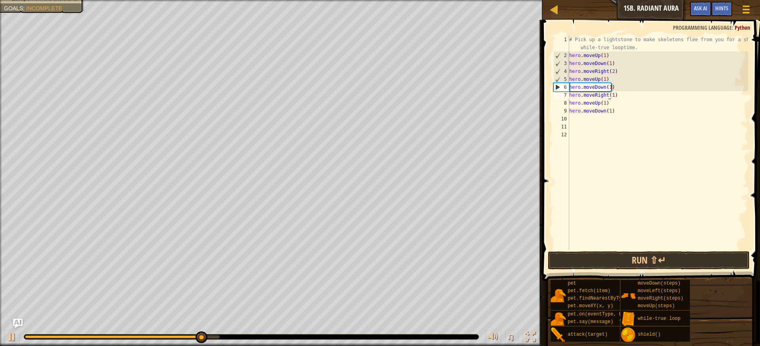
click at [611, 94] on div "# Pick up a lightstone to make skeletons flee from you for a short while-true l…" at bounding box center [658, 155] width 181 height 238
type textarea "hero.moveRight(2)"
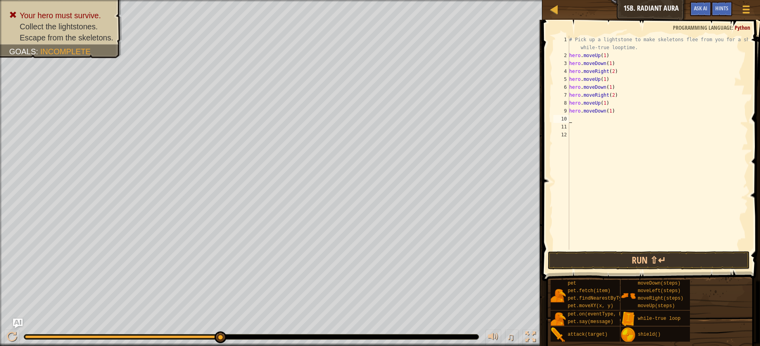
drag, startPoint x: 609, startPoint y: 116, endPoint x: 609, endPoint y: 133, distance: 17.4
click at [609, 118] on div "# Pick up a lightstone to make skeletons flee from you for a short while-true l…" at bounding box center [658, 155] width 181 height 238
type textarea "h"
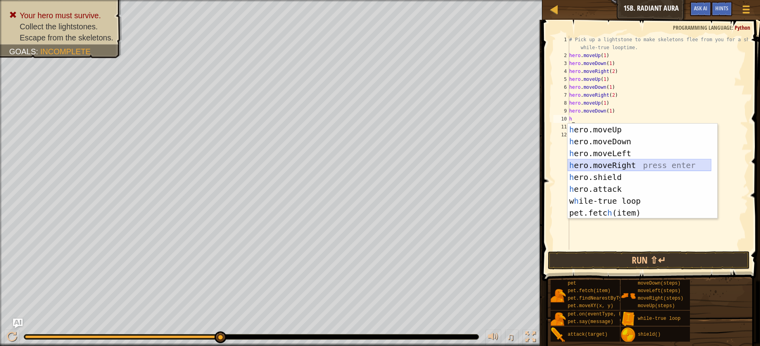
click at [630, 162] on div "h ero.moveUp press enter h ero.moveDown press enter h ero.moveLeft press enter …" at bounding box center [640, 183] width 144 height 119
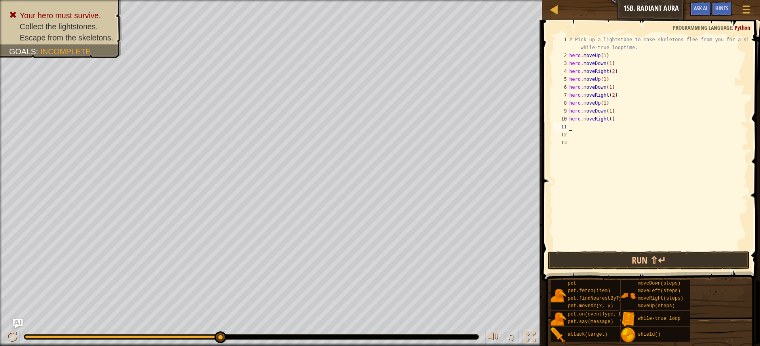
click at [611, 119] on div "# Pick up a lightstone to make skeletons flee from you for a short while-true l…" at bounding box center [658, 155] width 181 height 238
type textarea "hero.moveRight(2)"
click at [617, 263] on button "Run ⇧↵" at bounding box center [649, 260] width 202 height 18
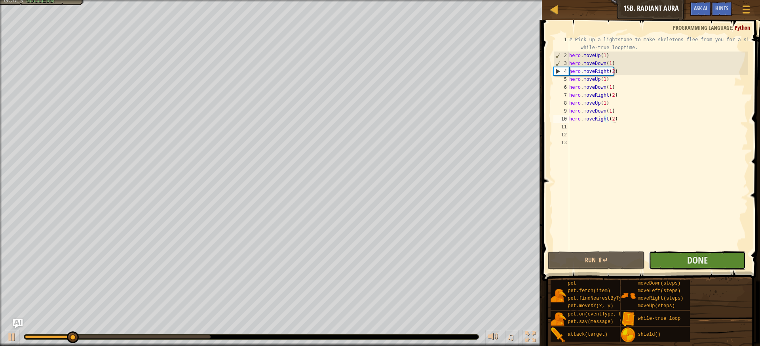
click at [667, 263] on button "Done" at bounding box center [697, 260] width 97 height 18
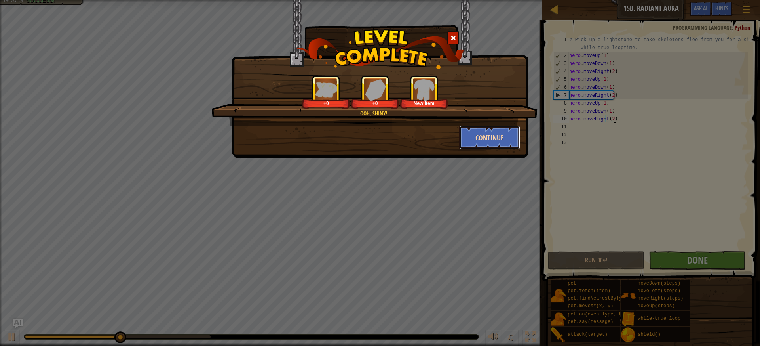
click at [487, 128] on button "Continue" at bounding box center [489, 138] width 61 height 24
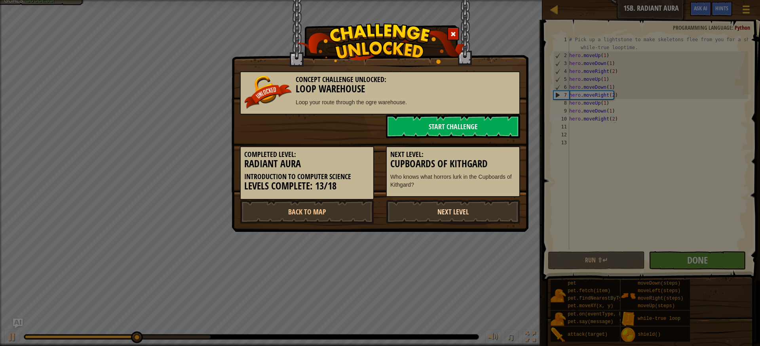
click at [457, 210] on link "Next Level" at bounding box center [453, 212] width 134 height 24
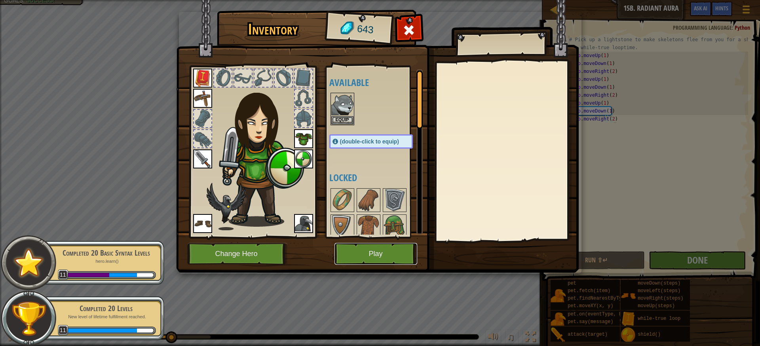
click at [384, 260] on button "Play" at bounding box center [376, 254] width 83 height 22
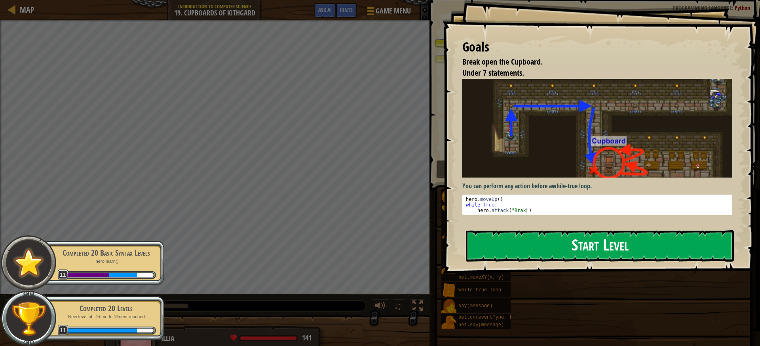
click at [565, 248] on button "Start Level" at bounding box center [600, 245] width 268 height 31
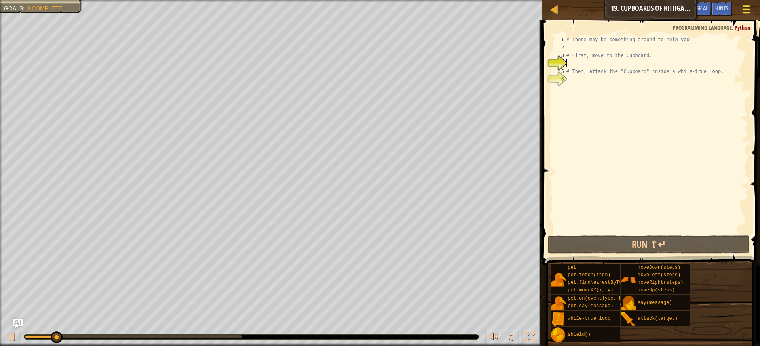
click at [748, 8] on div at bounding box center [746, 9] width 11 height 11
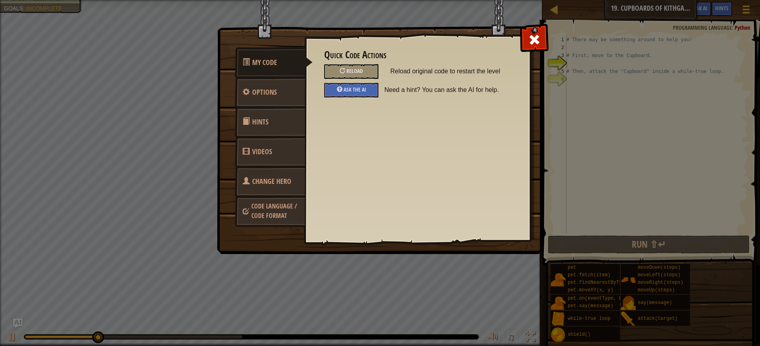
click at [274, 217] on span "Code Language / Code Format" at bounding box center [274, 211] width 46 height 18
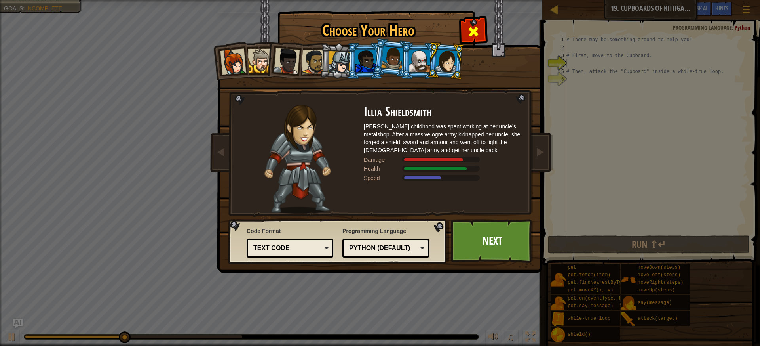
click at [466, 19] on div at bounding box center [473, 30] width 25 height 25
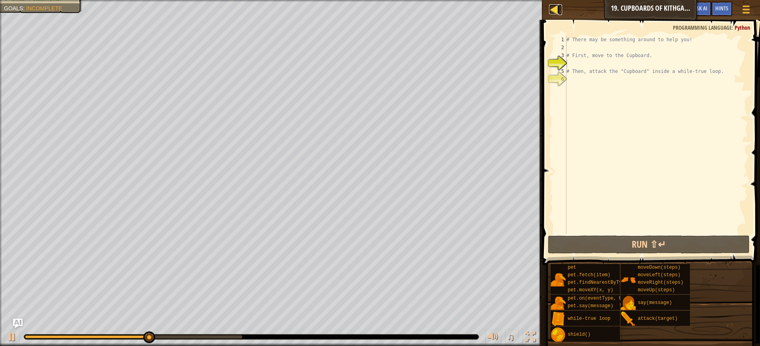
click at [559, 6] on div at bounding box center [554, 9] width 10 height 10
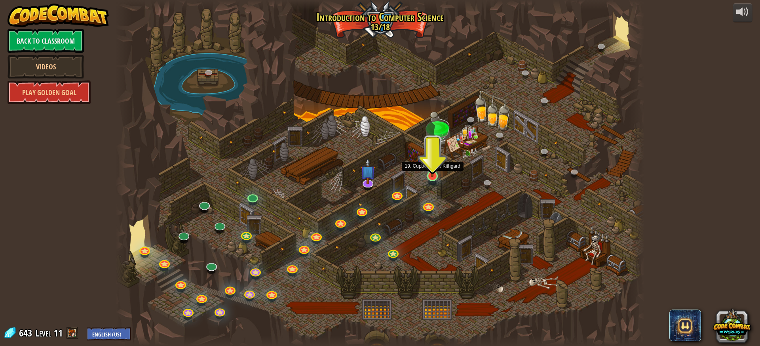
click at [431, 175] on img at bounding box center [433, 161] width 14 height 32
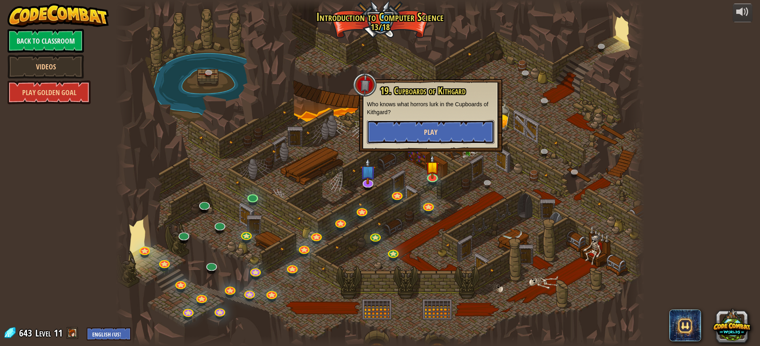
click at [415, 133] on button "Play" at bounding box center [431, 132] width 128 height 24
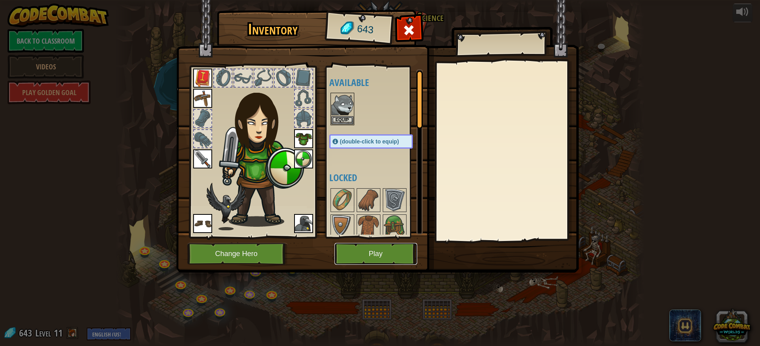
click at [384, 256] on button "Play" at bounding box center [376, 254] width 83 height 22
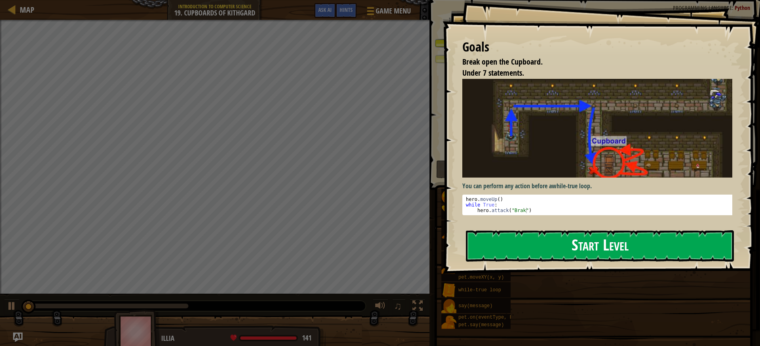
click at [538, 230] on button "Start Level" at bounding box center [600, 245] width 268 height 31
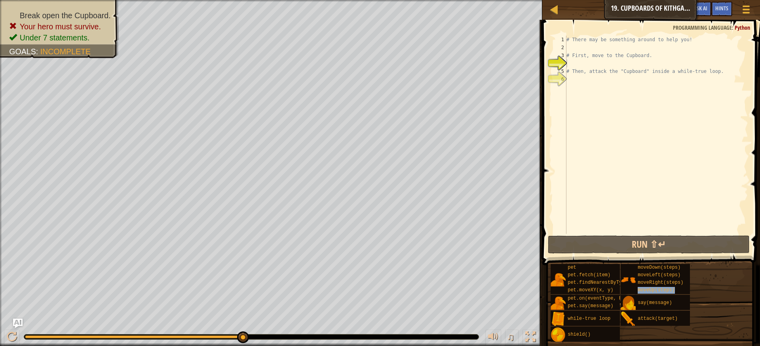
type textarea "# Then, attack the "Cupboard" inside a while-true loop."
click at [590, 68] on div "# There may be something around to help you! # First, move to the Cupboard. # T…" at bounding box center [656, 143] width 183 height 214
click at [590, 65] on div "# There may be something around to help you! # First, move to the Cupboard. # T…" at bounding box center [656, 143] width 183 height 214
type textarea "h"
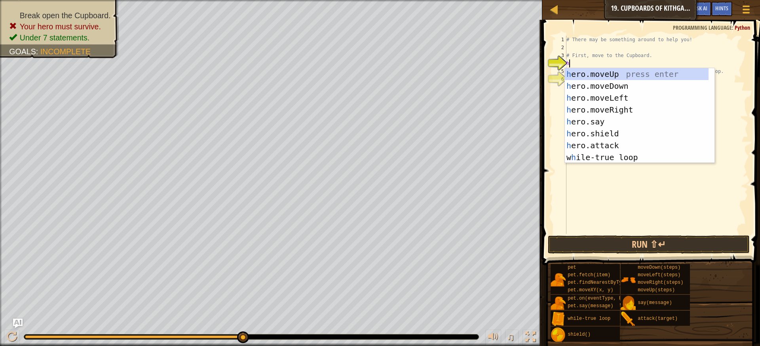
scroll to position [4, 0]
click at [590, 68] on div "h ero.moveUp press enter h ero.moveDown press enter h ero.moveLeft press enter …" at bounding box center [637, 127] width 144 height 119
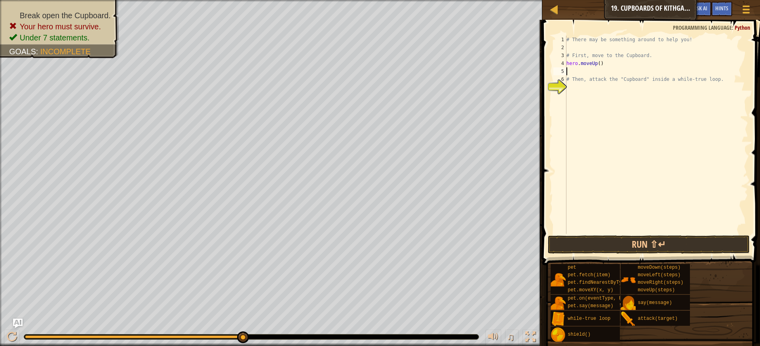
type textarea "h"
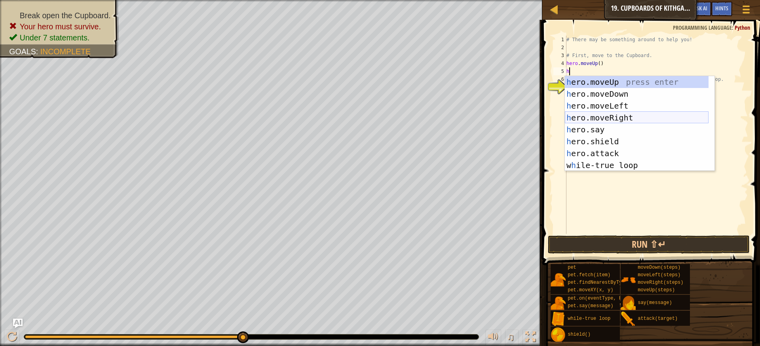
click at [603, 117] on div "h ero.moveUp press enter h ero.moveDown press enter h ero.moveLeft press enter …" at bounding box center [637, 135] width 144 height 119
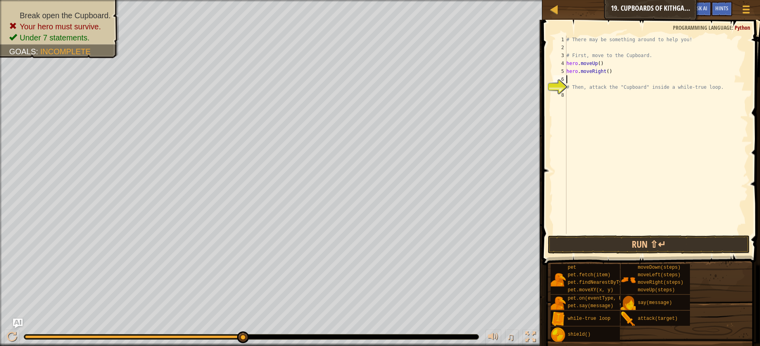
type textarea "h"
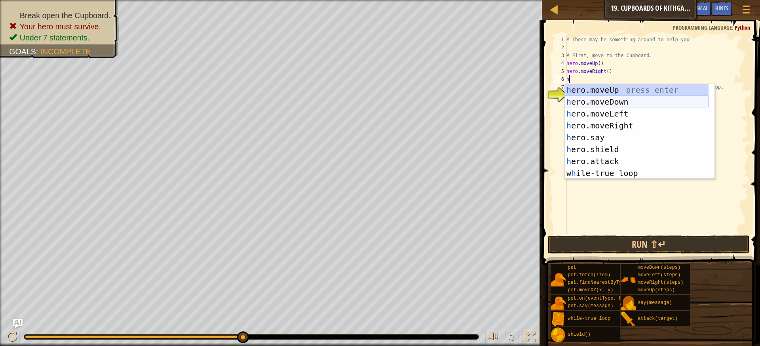
click at [606, 98] on div "h ero.moveUp press enter h ero.moveDown press enter h ero.moveLeft press enter …" at bounding box center [637, 143] width 144 height 119
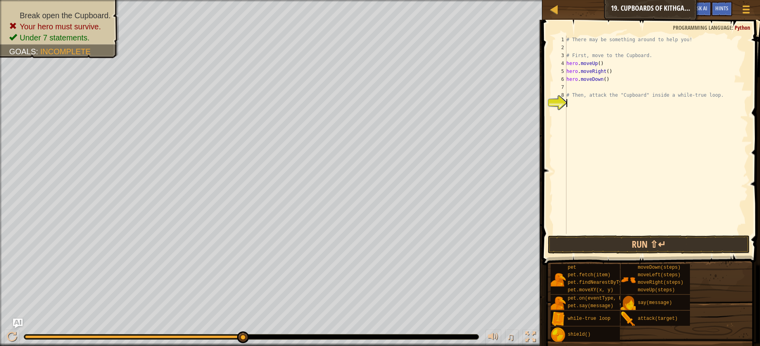
click at [596, 106] on div "# There may be something around to help you! # First, move to the Cupboard. her…" at bounding box center [656, 143] width 183 height 214
click at [585, 88] on div "# There may be something around to help you! # First, move to the Cupboard. her…" at bounding box center [656, 143] width 183 height 214
click at [588, 109] on div "# There may be something around to help you! # First, move to the Cupboard. her…" at bounding box center [656, 143] width 183 height 214
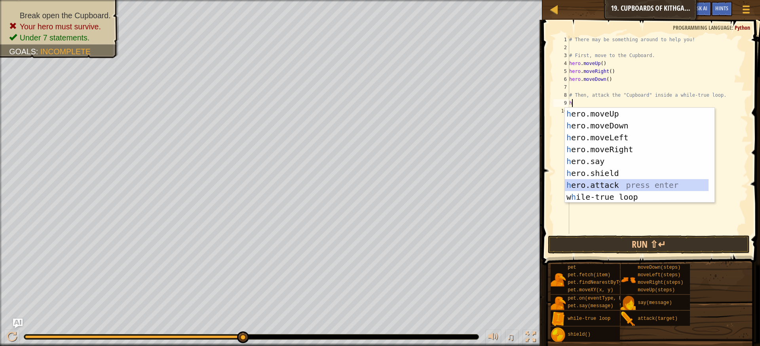
click at [617, 181] on div "h ero.moveUp press enter h ero.moveDown press enter h ero.moveLeft press enter …" at bounding box center [637, 167] width 144 height 119
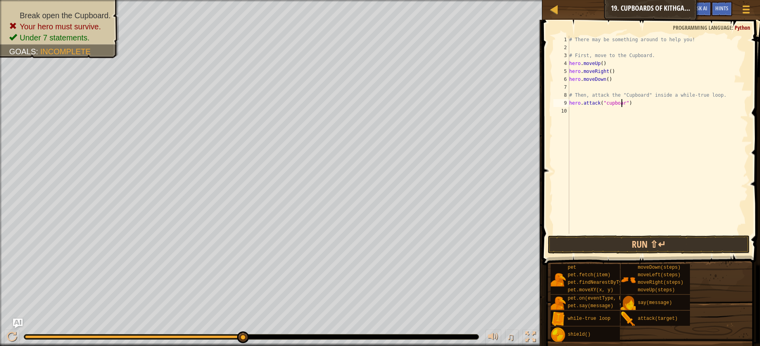
scroll to position [4, 4]
click at [605, 104] on div "# There may be something around to help you! # First, move to the Cupboard. her…" at bounding box center [658, 143] width 181 height 214
click at [657, 238] on button "Run ⇧↵" at bounding box center [649, 244] width 202 height 18
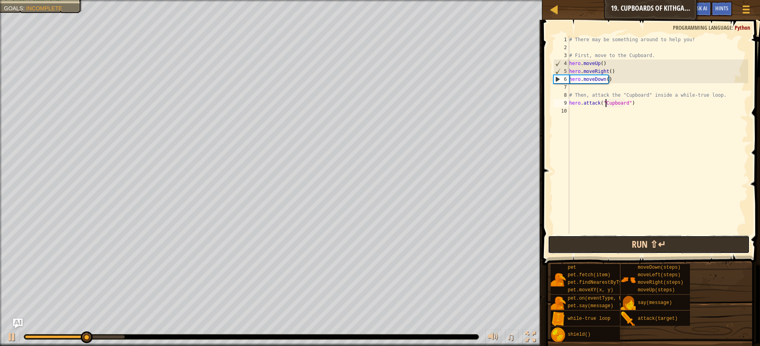
click at [650, 243] on button "Run ⇧↵" at bounding box center [649, 244] width 202 height 18
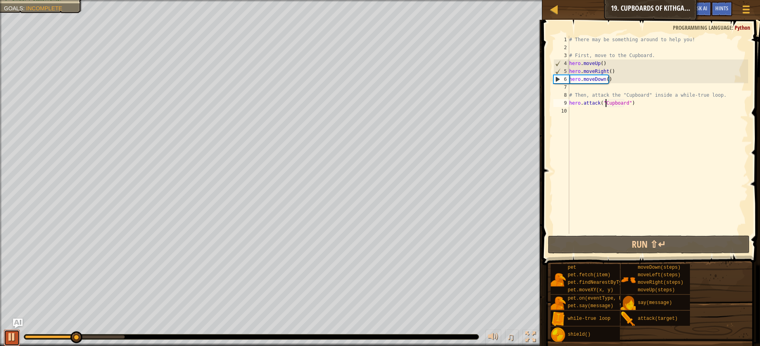
click at [9, 332] on div at bounding box center [12, 336] width 10 height 10
drag, startPoint x: 82, startPoint y: 331, endPoint x: 19, endPoint y: 323, distance: 63.1
click at [19, 323] on div "Map Introduction to Computer Science 19. Cupboards of Kithgard Game Menu Done H…" at bounding box center [380, 173] width 760 height 346
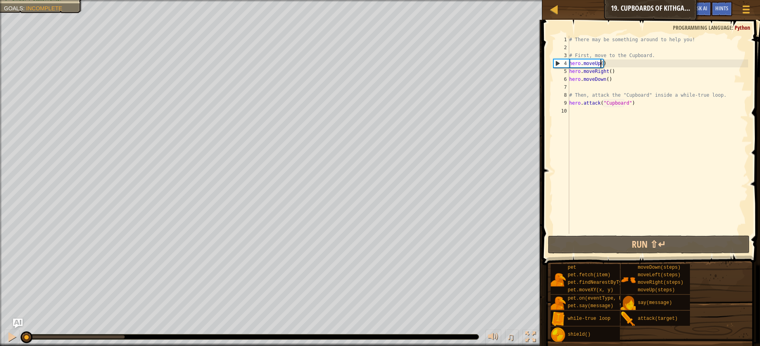
click at [599, 63] on div "# There may be something around to help you! # First, move to the Cupboard. her…" at bounding box center [658, 143] width 181 height 214
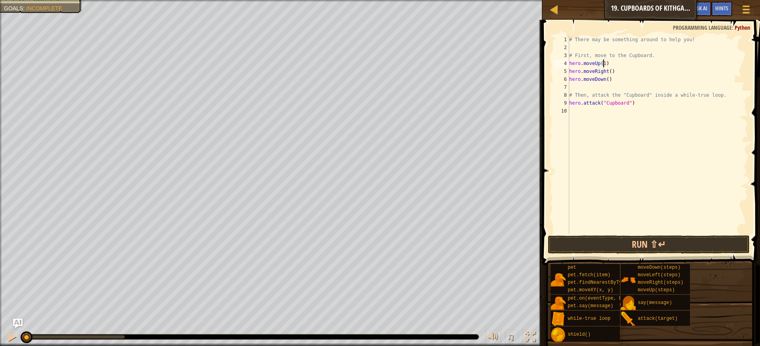
click at [609, 72] on div "# There may be something around to help you! # First, move to the Cupboard. her…" at bounding box center [658, 143] width 181 height 214
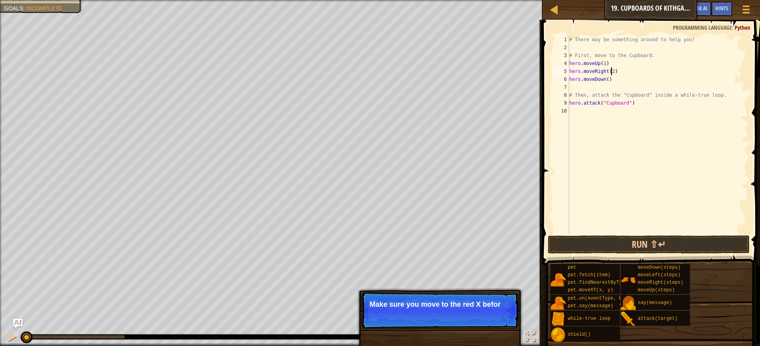
click at [606, 81] on div "# There may be something around to help you! # First, move to the Cupboard. her…" at bounding box center [658, 143] width 181 height 214
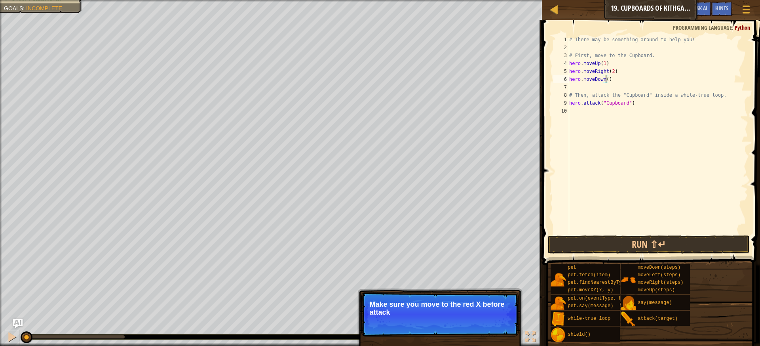
scroll to position [4, 3]
type textarea "hero.moveDown(2)"
drag, startPoint x: 586, startPoint y: 242, endPoint x: 583, endPoint y: 236, distance: 7.3
click at [586, 242] on button "Run ⇧↵" at bounding box center [649, 244] width 202 height 18
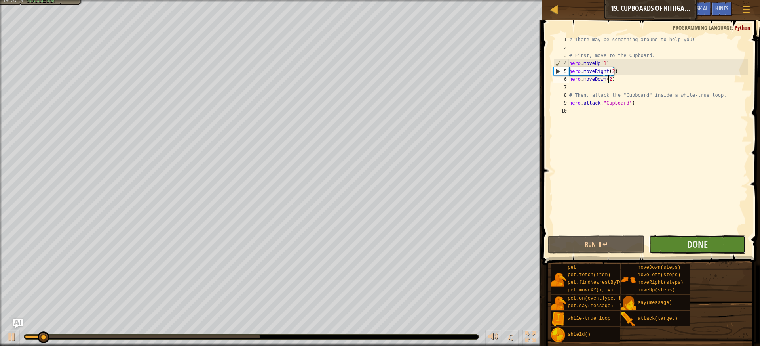
click at [663, 238] on button "Done" at bounding box center [697, 244] width 97 height 18
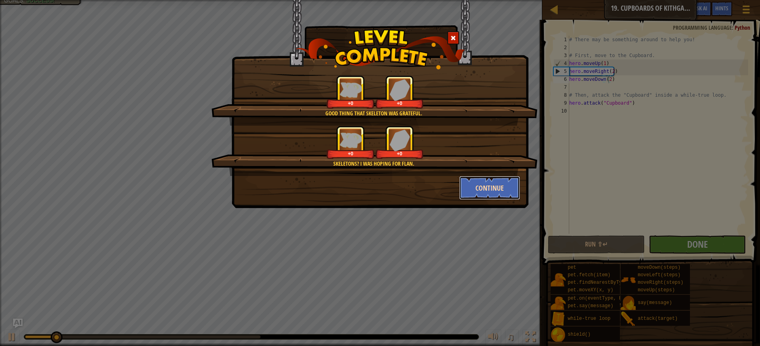
click at [488, 180] on button "Continue" at bounding box center [489, 188] width 61 height 24
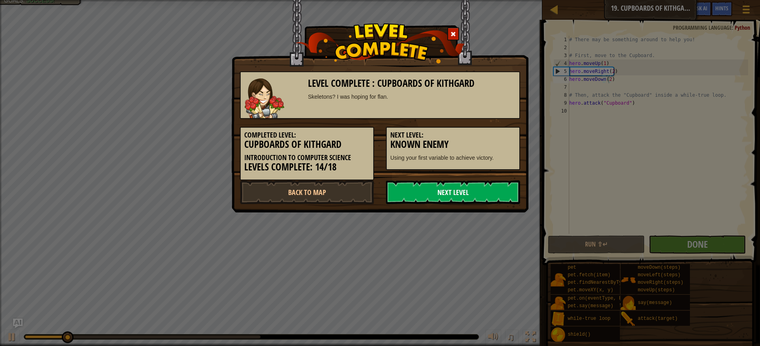
click at [483, 192] on link "Next Level" at bounding box center [453, 192] width 134 height 24
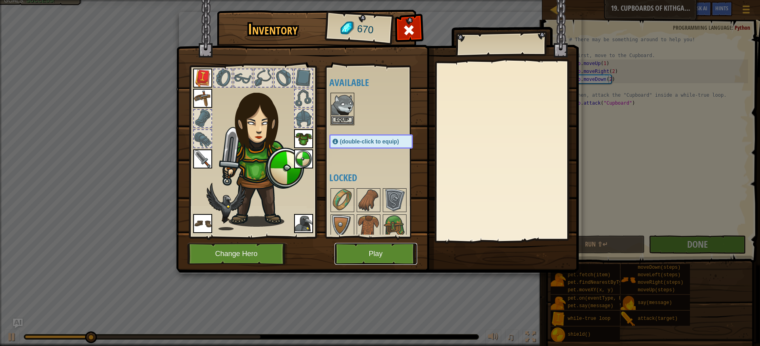
click at [397, 246] on button "Play" at bounding box center [376, 254] width 83 height 22
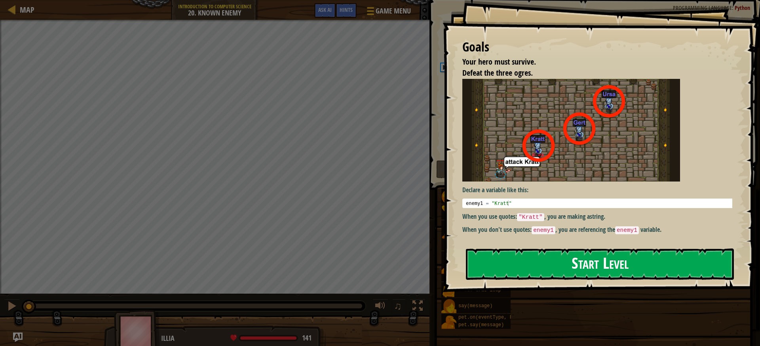
drag, startPoint x: 497, startPoint y: 261, endPoint x: 499, endPoint y: 257, distance: 4.5
click at [498, 261] on button "Start Level" at bounding box center [600, 263] width 268 height 31
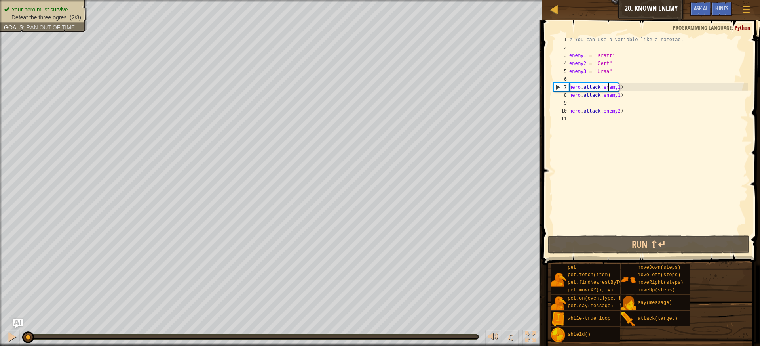
click at [609, 90] on div "# You can use a variable like a nametag. enemy1 = "[PERSON_NAME]" enemy2 = "[PE…" at bounding box center [658, 143] width 181 height 214
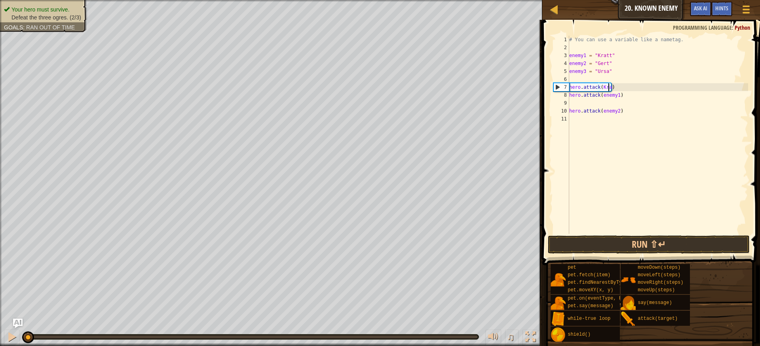
scroll to position [4, 3]
type textarea "hero.attack([GEOGRAPHIC_DATA])"
click at [609, 100] on div "# You can use a variable like a nametag. enemy1 = "[PERSON_NAME]" enemy2 = "[PE…" at bounding box center [658, 143] width 181 height 214
click at [610, 100] on div "# You can use a variable like a nametag. enemy1 = "[PERSON_NAME]" enemy2 = "[PE…" at bounding box center [658, 143] width 181 height 214
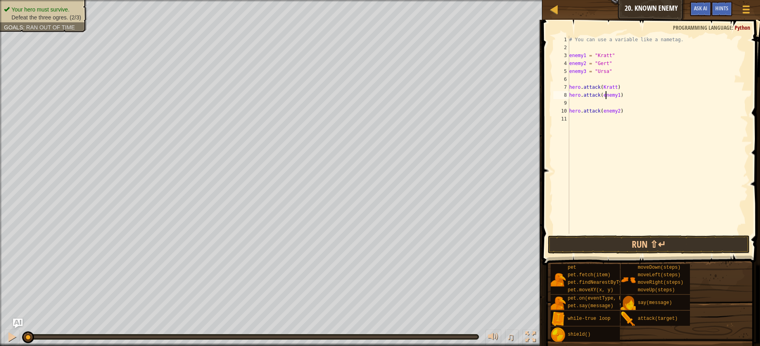
click at [606, 97] on div "# You can use a variable like a nametag. enemy1 = "[PERSON_NAME]" enemy2 = "[PE…" at bounding box center [658, 143] width 181 height 214
click at [604, 94] on div "# You can use a variable like a nametag. enemy1 = "[PERSON_NAME]" enemy2 = "[PE…" at bounding box center [658, 143] width 181 height 214
type textarea "hero.attack([GEOGRAPHIC_DATA])"
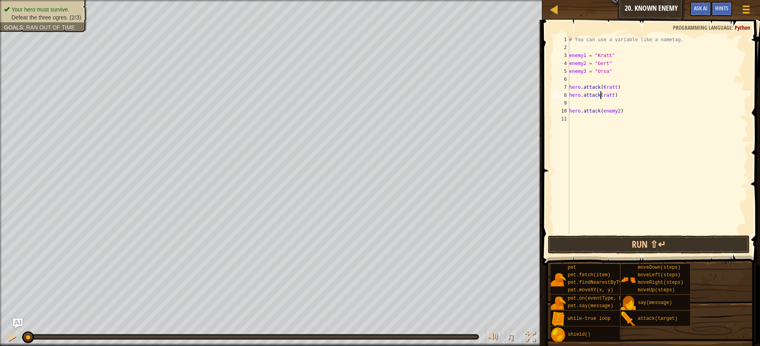
scroll to position [4, 3]
drag, startPoint x: 580, startPoint y: 125, endPoint x: 579, endPoint y: 131, distance: 6.6
click at [580, 129] on div "# You can use a variable like a nametag. enemy1 = "[PERSON_NAME]" enemy2 = "[PE…" at bounding box center [658, 143] width 181 height 214
click at [582, 104] on div "# You can use a variable like a nametag. enemy1 = "[PERSON_NAME]" enemy2 = "[PE…" at bounding box center [658, 143] width 181 height 214
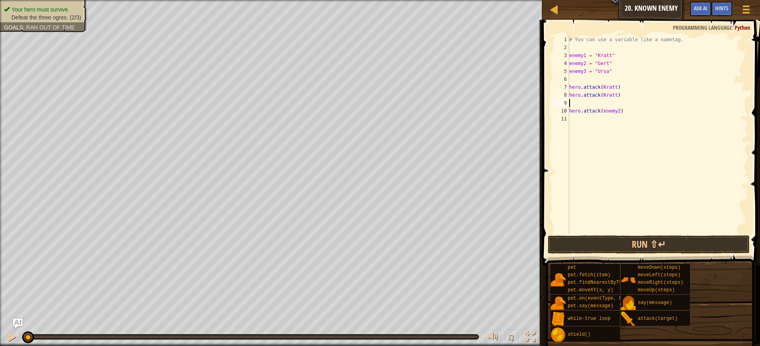
click at [615, 118] on div "# You can use a variable like a nametag. enemy1 = "[PERSON_NAME]" enemy2 = "[PE…" at bounding box center [658, 143] width 181 height 214
click at [612, 108] on div "# You can use a variable like a nametag. enemy1 = "[PERSON_NAME]" enemy2 = "[PE…" at bounding box center [658, 143] width 181 height 214
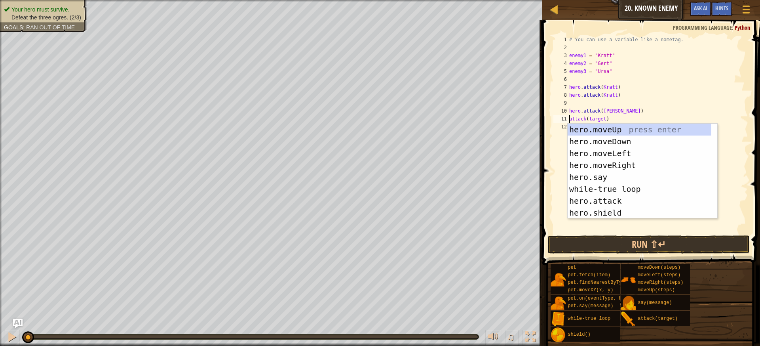
scroll to position [4, 3]
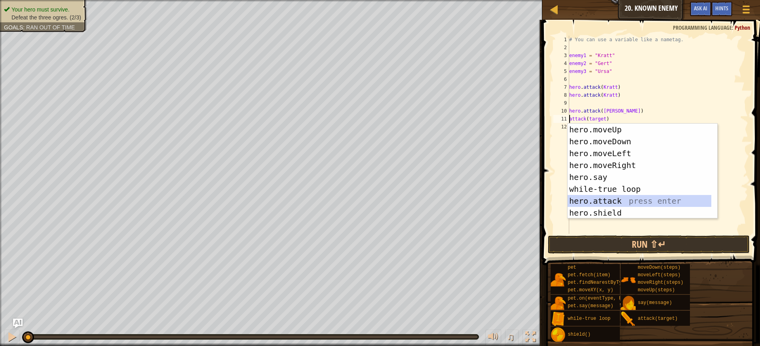
click at [598, 198] on div "hero.moveUp press enter hero.moveDown press enter hero.moveLeft press enter her…" at bounding box center [640, 183] width 144 height 119
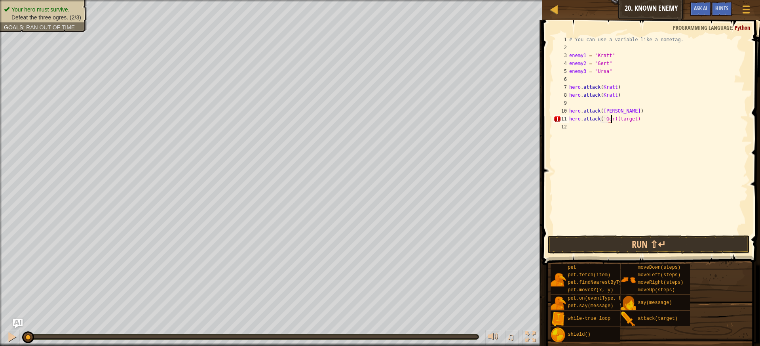
scroll to position [4, 4]
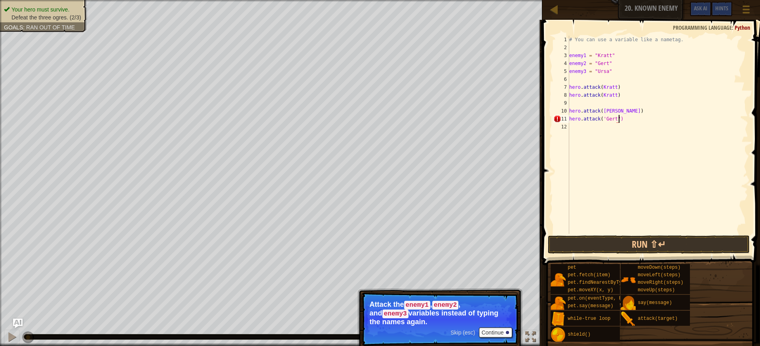
click at [602, 119] on div "# You can use a variable like a nametag. enemy1 = "[PERSON_NAME]" enemy2 = "[PE…" at bounding box center [658, 143] width 181 height 214
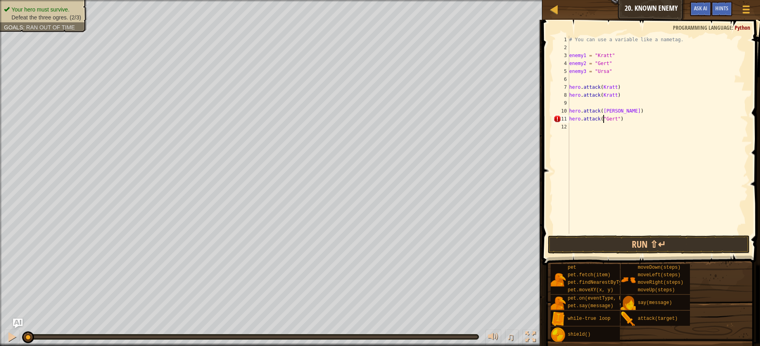
scroll to position [4, 3]
click at [600, 111] on div "# You can use a variable like a nametag. enemy1 = "[PERSON_NAME]" enemy2 = "[PE…" at bounding box center [658, 143] width 181 height 214
click at [612, 108] on div "# You can use a variable like a nametag. enemy1 = "[PERSON_NAME]" enemy2 = "[PE…" at bounding box center [658, 143] width 181 height 214
click at [616, 95] on div "# You can use a variable like a nametag. enemy1 = "[PERSON_NAME]" enemy2 = "[PE…" at bounding box center [658, 143] width 181 height 214
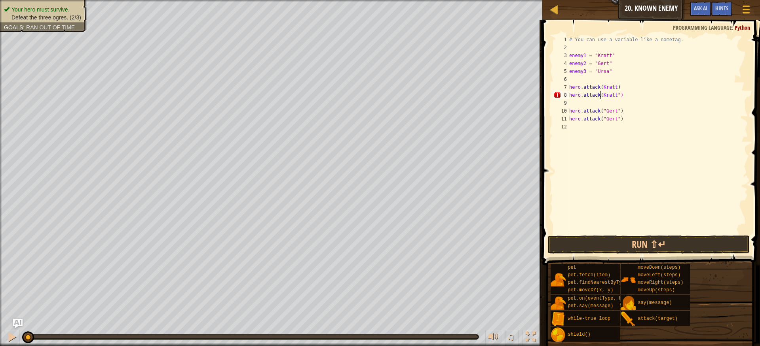
scroll to position [4, 3]
click at [600, 84] on div "# You can use a variable like a nametag. enemy1 = "[PERSON_NAME]" enemy2 = "[PE…" at bounding box center [658, 143] width 181 height 214
type textarea "hero.attack("[PERSON_NAME]")"
click at [629, 126] on div "# You can use a variable like a nametag. enemy1 = "[PERSON_NAME]" enemy2 = "[PE…" at bounding box center [658, 143] width 181 height 214
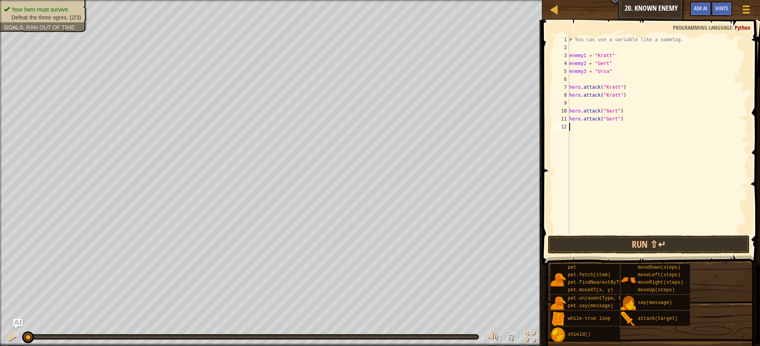
scroll to position [4, 0]
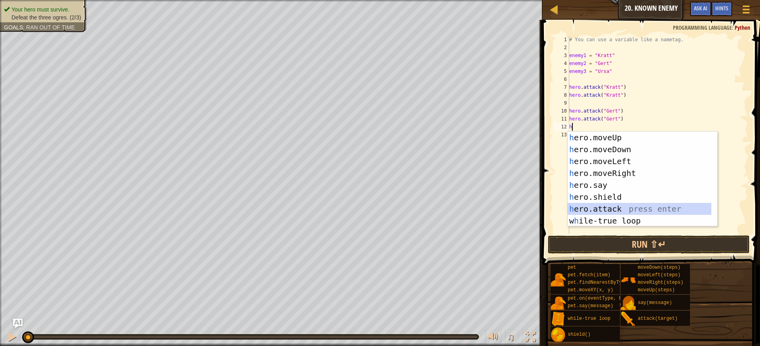
click at [606, 207] on div "h ero.moveUp press enter h ero.moveDown press enter h ero.moveLeft press enter …" at bounding box center [640, 190] width 144 height 119
type textarea "hero.attack(h)"
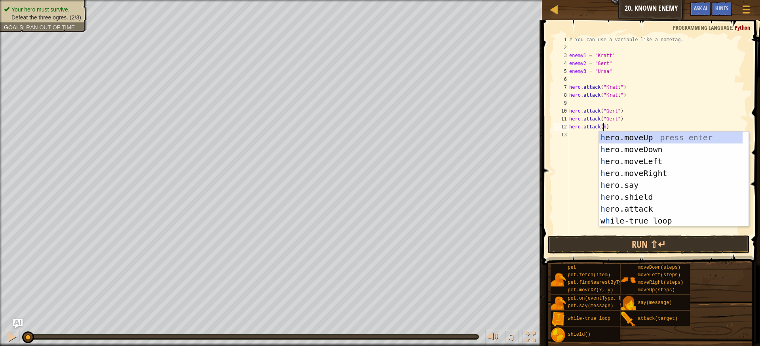
scroll to position [4, 2]
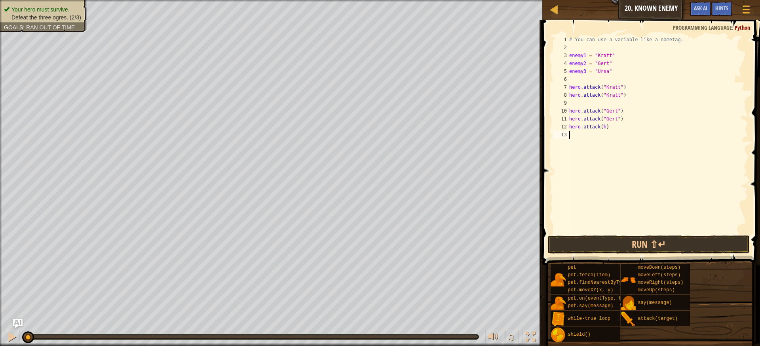
click at [576, 152] on div "# You can use a variable like a nametag. enemy1 = "[PERSON_NAME]" enemy2 = "[PE…" at bounding box center [658, 143] width 181 height 214
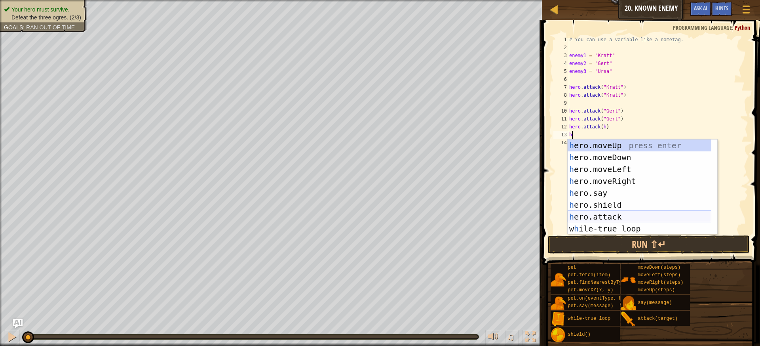
click at [630, 215] on div "h ero.moveUp press enter h ero.moveDown press enter h ero.moveLeft press enter …" at bounding box center [640, 198] width 144 height 119
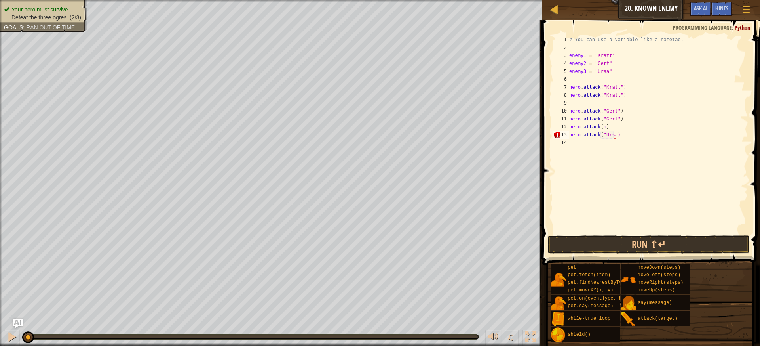
scroll to position [4, 4]
click at [601, 128] on div "# You can use a variable like a nametag. enemy1 = "[PERSON_NAME]" enemy2 = "[PE…" at bounding box center [658, 143] width 181 height 214
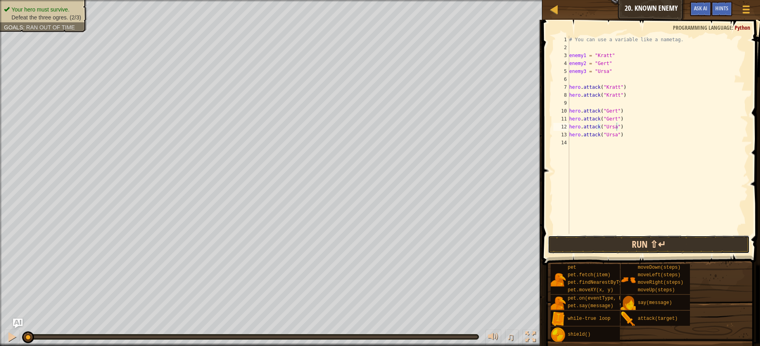
click at [642, 248] on button "Run ⇧↵" at bounding box center [649, 244] width 202 height 18
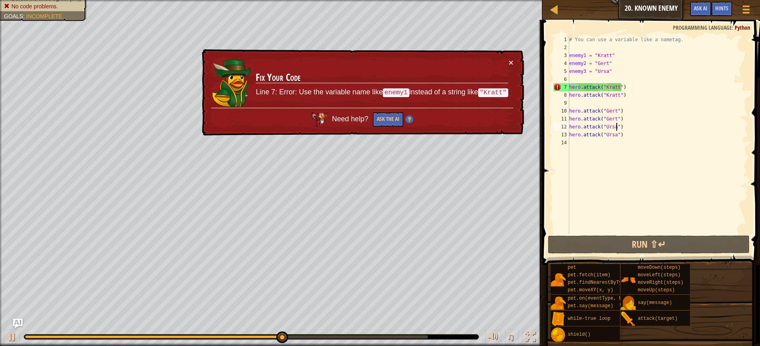
click at [606, 85] on div "# You can use a variable like a nametag. enemy1 = "[PERSON_NAME]" enemy2 = "[PE…" at bounding box center [658, 143] width 181 height 214
click at [632, 87] on div "# You can use a variable like a nametag. enemy1 = "[PERSON_NAME]" enemy2 = "[PE…" at bounding box center [658, 143] width 181 height 214
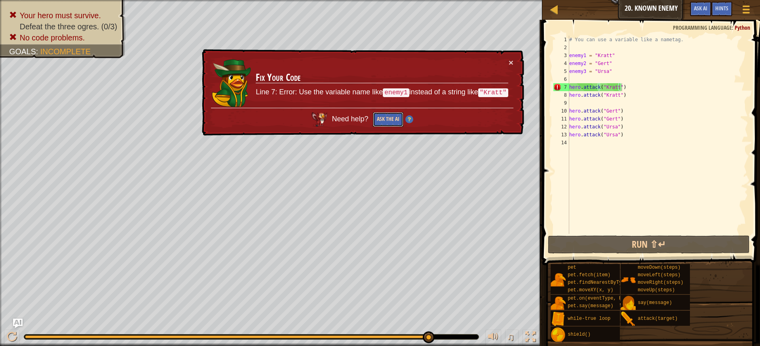
click at [386, 115] on button "Ask the AI" at bounding box center [388, 119] width 30 height 15
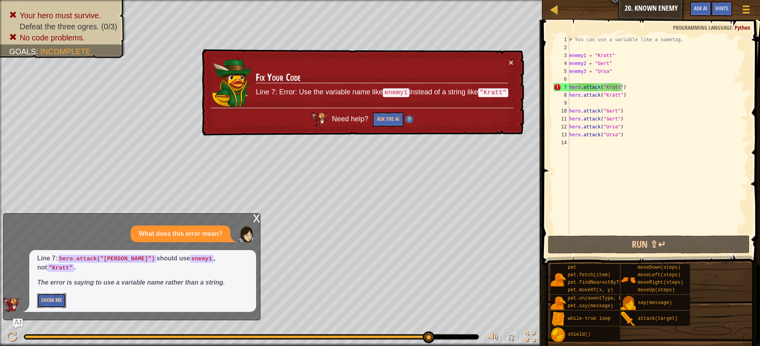
click at [62, 301] on button "Show Me" at bounding box center [51, 300] width 29 height 15
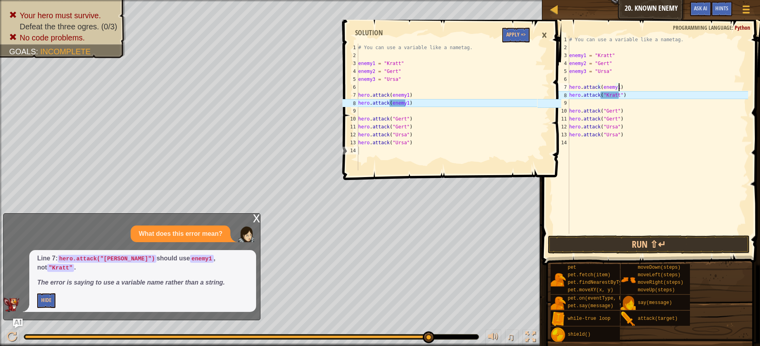
click at [605, 93] on div "# You can use a variable like a nametag. enemy1 = "[PERSON_NAME]" enemy2 = "[PE…" at bounding box center [658, 143] width 181 height 214
click at [607, 93] on div "# You can use a variable like a nametag. enemy1 = "[PERSON_NAME]" enemy2 = "[PE…" at bounding box center [658, 135] width 181 height 198
click at [608, 93] on div "# You can use a variable like a nametag. enemy1 = "[PERSON_NAME]" enemy2 = "[PE…" at bounding box center [658, 143] width 181 height 214
click at [609, 93] on div "# You can use a variable like a nametag. enemy1 = "[PERSON_NAME]" enemy2 = "[PE…" at bounding box center [658, 143] width 181 height 214
click at [611, 93] on div "# You can use a variable like a nametag. enemy1 = "[PERSON_NAME]" enemy2 = "[PE…" at bounding box center [658, 135] width 181 height 198
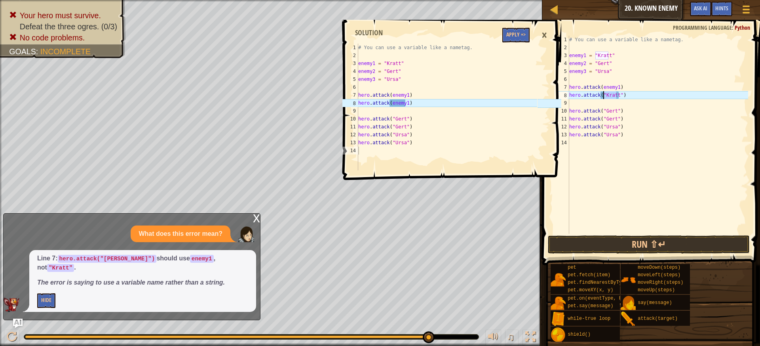
click at [611, 94] on div "# You can use a variable like a nametag. enemy1 = "[PERSON_NAME]" enemy2 = "[PE…" at bounding box center [658, 143] width 181 height 214
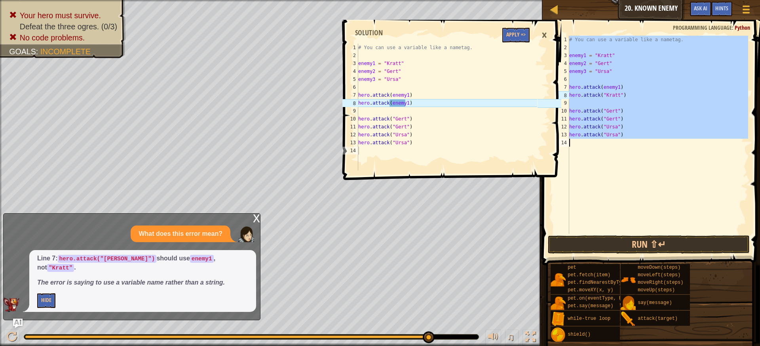
click at [612, 93] on div "# You can use a variable like a nametag. enemy1 = "[PERSON_NAME]" enemy2 = "[PE…" at bounding box center [658, 143] width 181 height 214
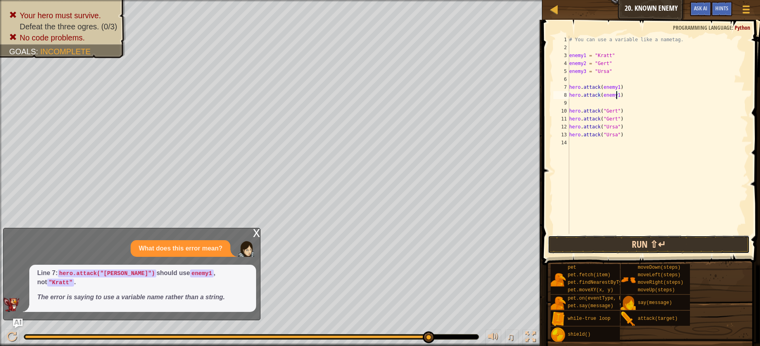
drag, startPoint x: 613, startPoint y: 253, endPoint x: 609, endPoint y: 250, distance: 5.1
click at [613, 254] on div "hero.attack(enemy1) 1 2 3 4 5 6 7 8 9 10 11 12 13 14 # You can use a variable l…" at bounding box center [650, 158] width 220 height 268
click at [259, 233] on div "Map Introduction to Computer Science 20. Known Enemy Game Menu Done Hints Ask A…" at bounding box center [380, 173] width 760 height 346
click at [256, 236] on div "x" at bounding box center [256, 232] width 7 height 8
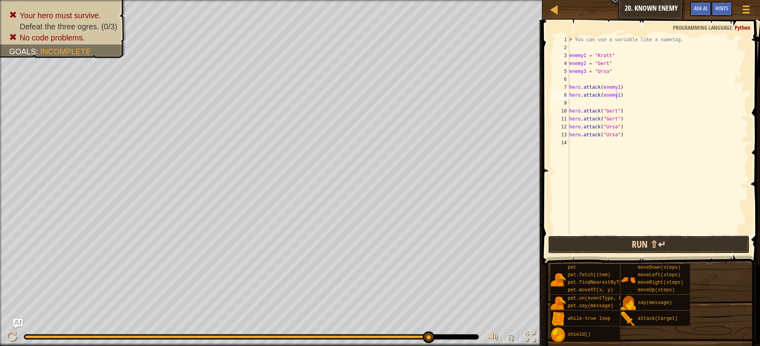
click at [579, 247] on button "Run ⇧↵" at bounding box center [649, 244] width 202 height 18
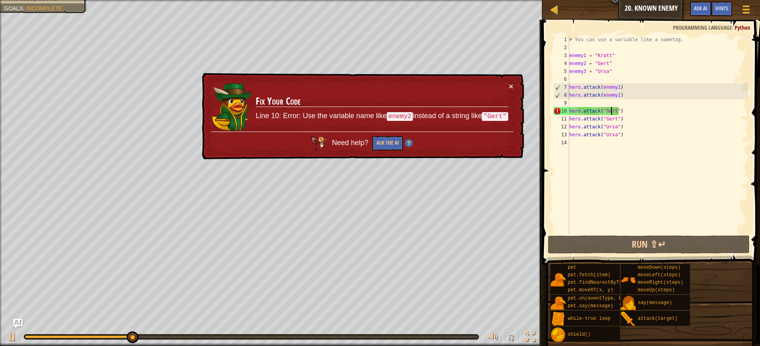
click at [612, 113] on div "# You can use a variable like a nametag. enemy1 = "[PERSON_NAME]" enemy2 = "[PE…" at bounding box center [658, 143] width 181 height 214
click at [613, 113] on div "# You can use a variable like a nametag. enemy1 = "[PERSON_NAME]" enemy2 = "[PE…" at bounding box center [658, 143] width 181 height 214
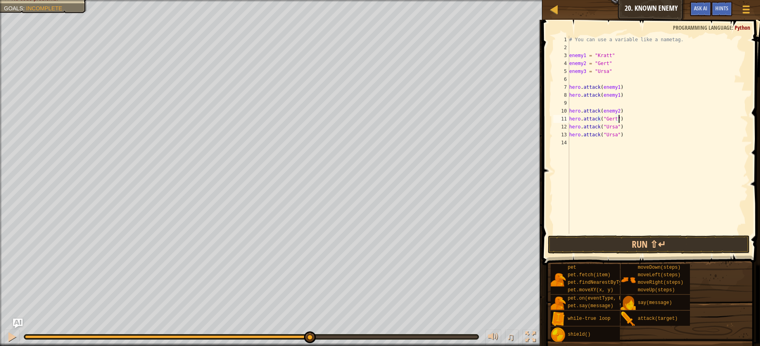
click at [618, 119] on div "# You can use a variable like a nametag. enemy1 = "[PERSON_NAME]" enemy2 = "[PE…" at bounding box center [658, 143] width 181 height 214
type textarea "hero.attack(enemy3)"
click at [683, 246] on button "Run ⇧↵" at bounding box center [649, 244] width 202 height 18
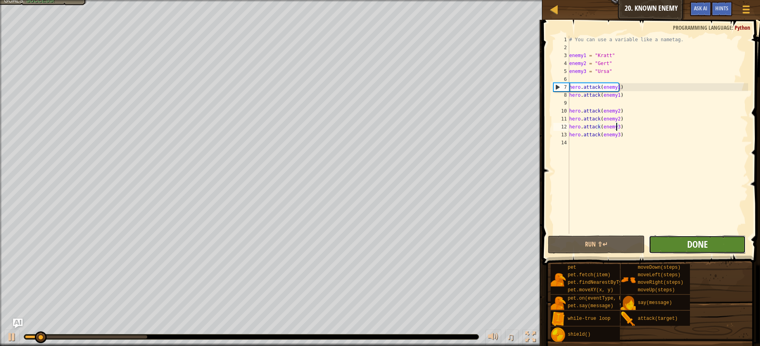
click at [689, 247] on span "Done" at bounding box center [697, 244] width 21 height 13
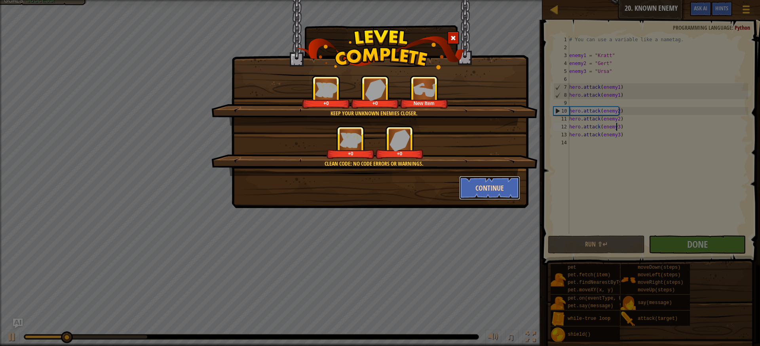
click at [512, 181] on button "Continue" at bounding box center [489, 188] width 61 height 24
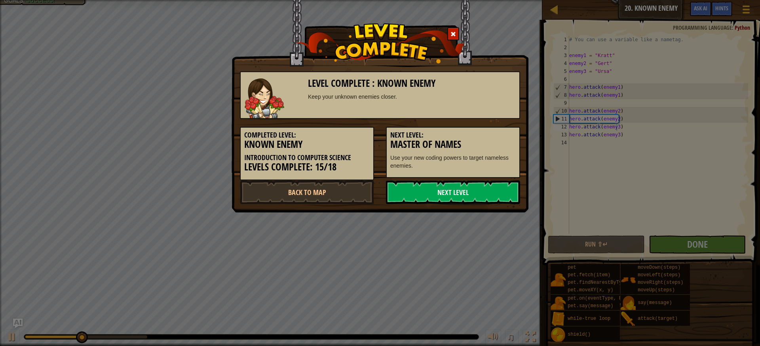
click at [443, 175] on div "Next Level: Master of Names Use your new coding powers to target nameless enemi…" at bounding box center [453, 152] width 134 height 51
click at [442, 192] on link "Next Level" at bounding box center [453, 192] width 134 height 24
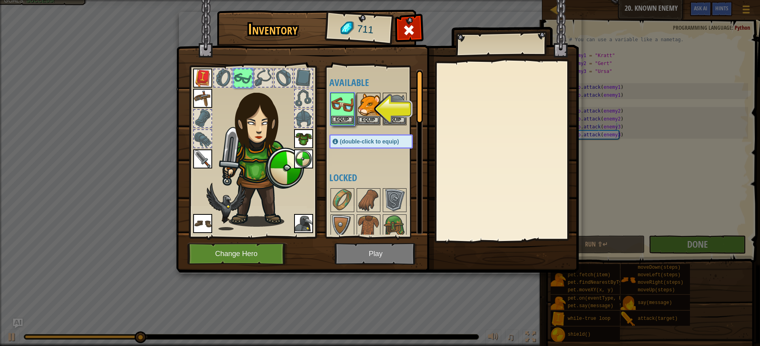
click at [348, 103] on img at bounding box center [342, 104] width 22 height 22
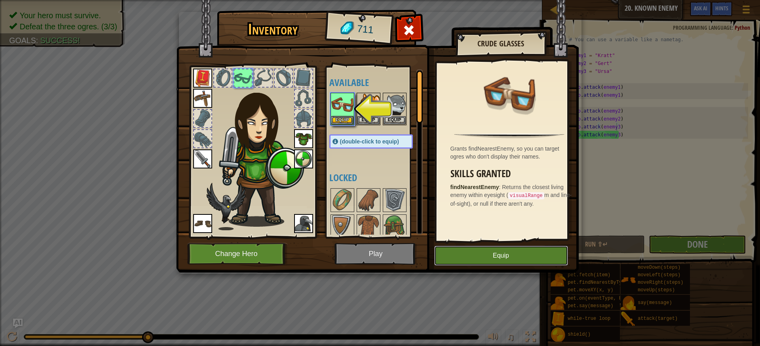
click at [474, 254] on button "Equip" at bounding box center [501, 255] width 134 height 20
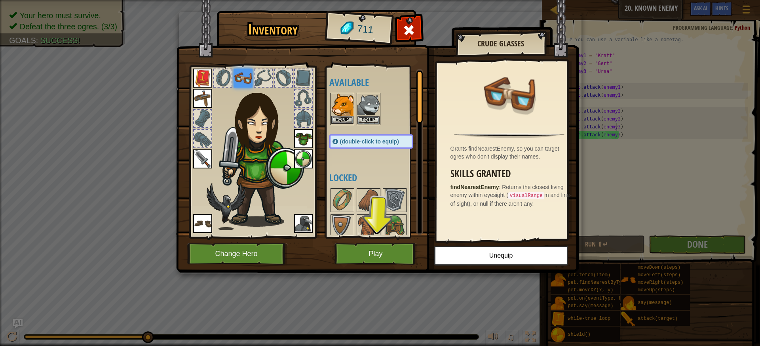
click at [348, 98] on img at bounding box center [342, 104] width 22 height 22
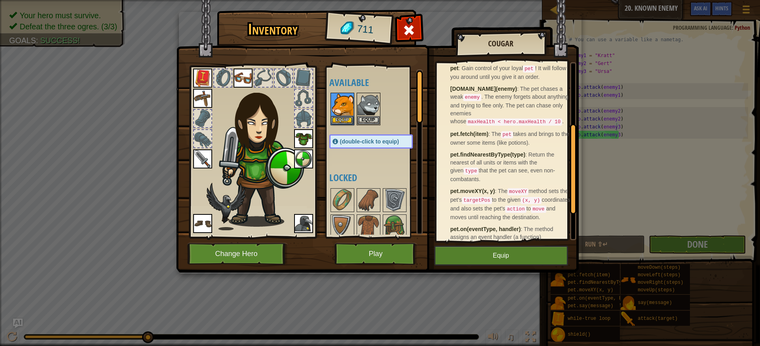
scroll to position [158, 0]
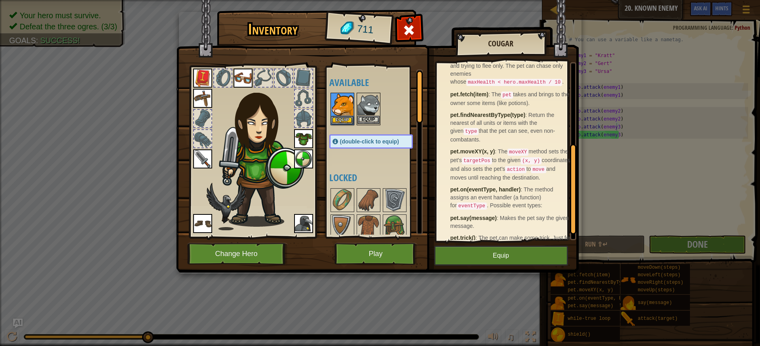
click at [369, 111] on img at bounding box center [369, 104] width 22 height 22
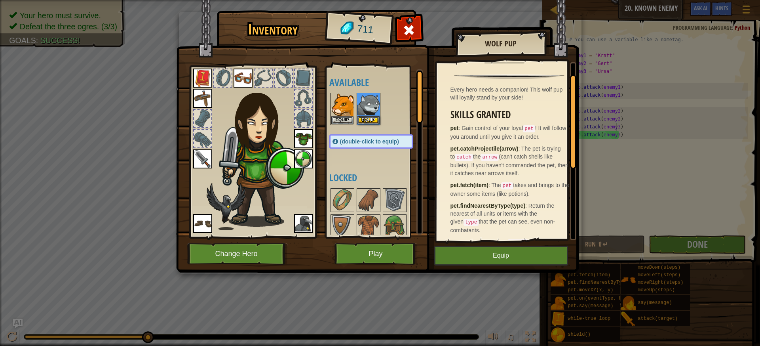
scroll to position [79, 0]
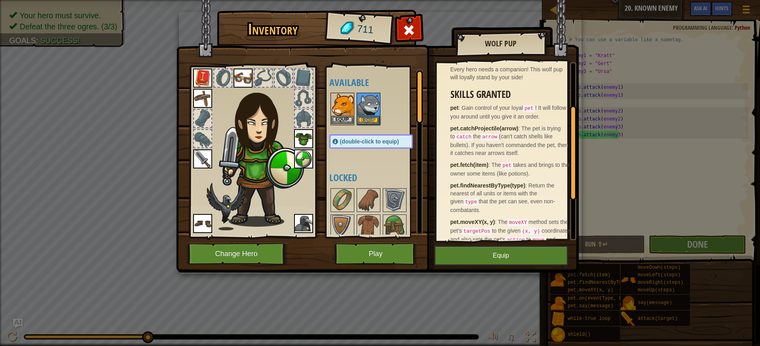
click at [331, 103] on img at bounding box center [342, 104] width 22 height 22
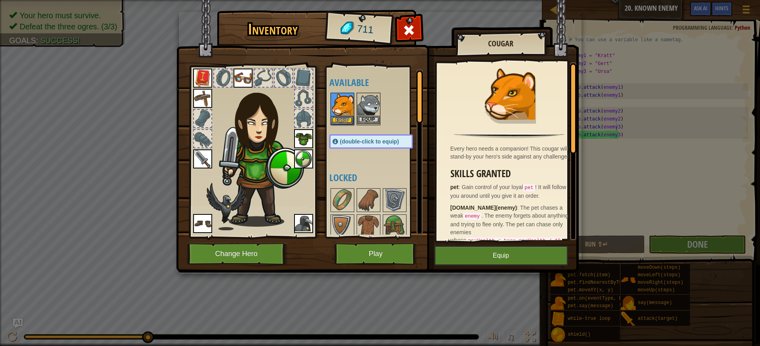
click at [367, 105] on img at bounding box center [369, 104] width 22 height 22
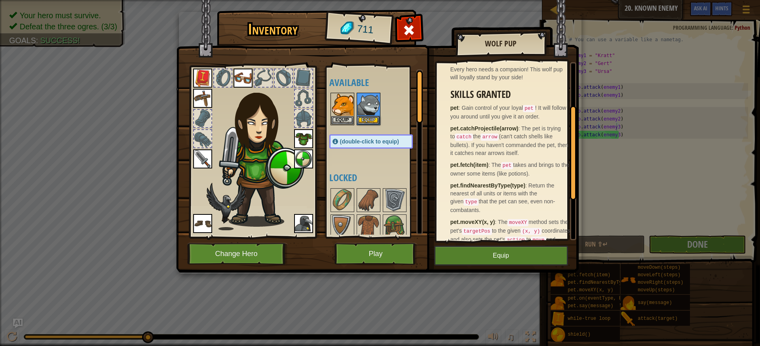
click at [355, 109] on div at bounding box center [378, 108] width 99 height 35
click at [344, 115] on img at bounding box center [342, 104] width 22 height 22
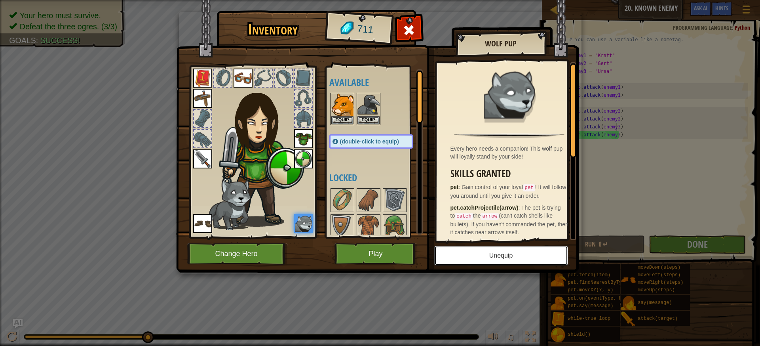
drag, startPoint x: 487, startPoint y: 256, endPoint x: 386, endPoint y: 137, distance: 155.6
click at [386, 137] on div "Inventory 711 Available Equip Equip Equip Equip Equip Equip Equip Equip Equip E…" at bounding box center [380, 142] width 403 height 261
click at [347, 118] on button "Equip" at bounding box center [342, 120] width 22 height 8
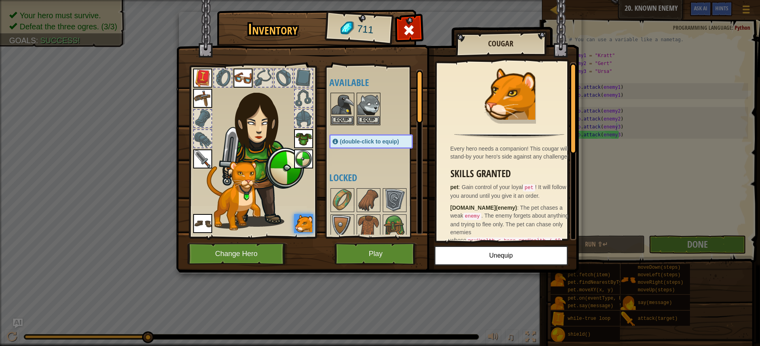
click at [394, 241] on img at bounding box center [377, 128] width 403 height 287
click at [392, 245] on button "Play" at bounding box center [376, 254] width 83 height 22
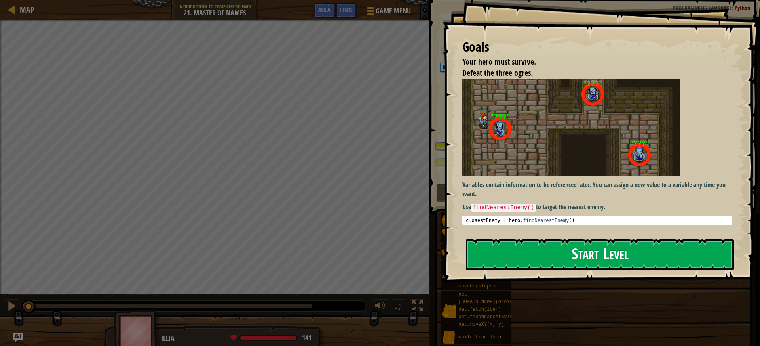
click at [601, 258] on button "Start Level" at bounding box center [600, 254] width 268 height 31
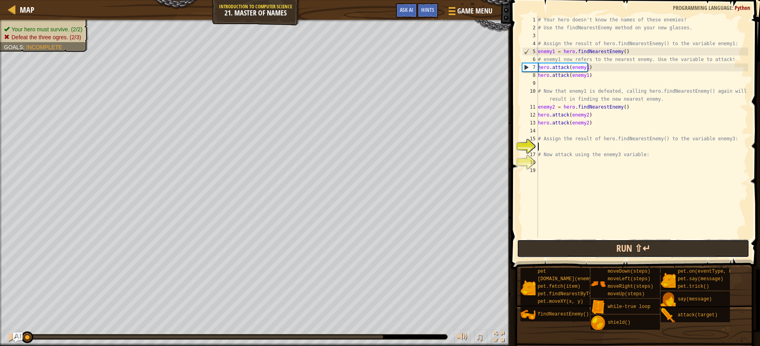
click at [627, 243] on button "Run ⇧↵" at bounding box center [633, 248] width 232 height 18
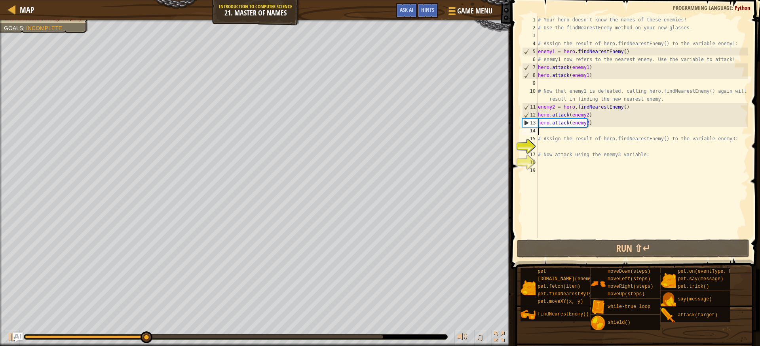
click at [551, 131] on div "# Your hero doesn't know the names of these enemies! # Use the findNearestEnemy…" at bounding box center [643, 135] width 212 height 238
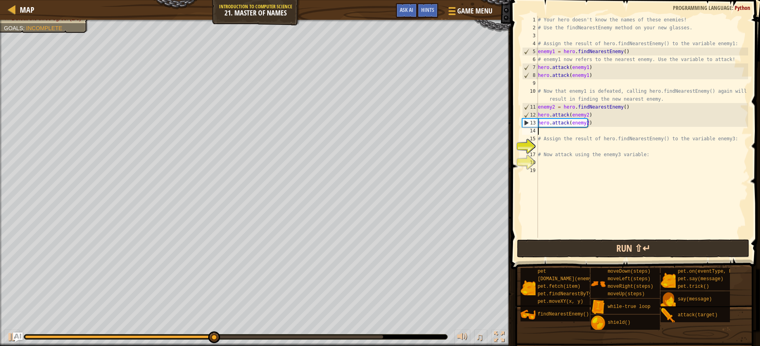
type textarea "h"
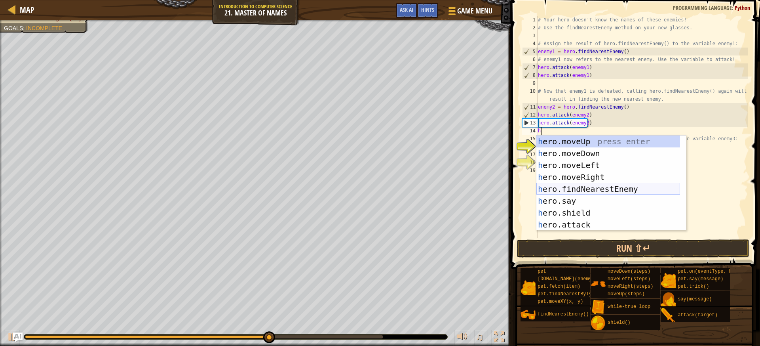
click at [598, 189] on div "h ero.moveUp press enter h ero.moveDown press enter h ero.moveLeft press enter …" at bounding box center [609, 194] width 144 height 119
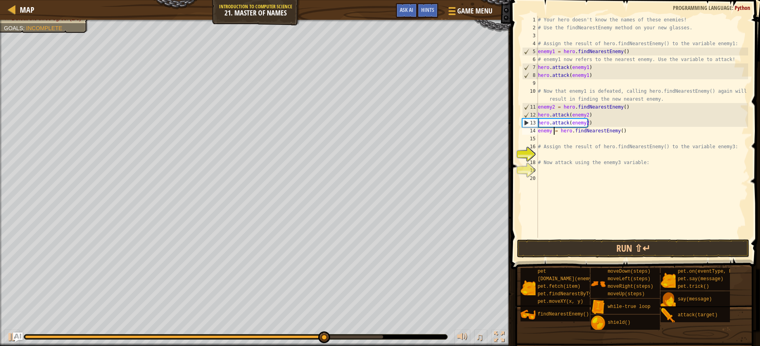
click at [553, 133] on div "# Your hero doesn't know the names of these enemies! # Use the findNearestEnemy…" at bounding box center [643, 135] width 212 height 238
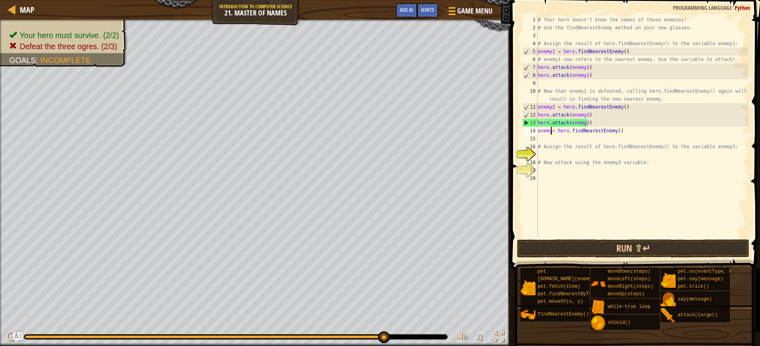
scroll to position [4, 2]
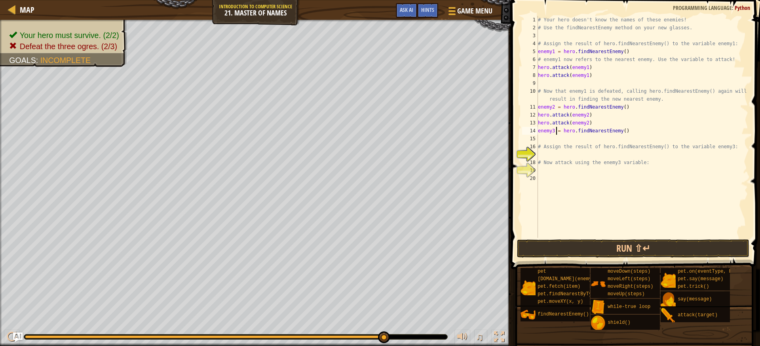
click at [569, 143] on div "# Your hero doesn't know the names of these enemies! # Use the findNearestEnemy…" at bounding box center [643, 135] width 212 height 238
click at [556, 133] on div "# Your hero doesn't know the names of these enemies! # Use the findNearestEnemy…" at bounding box center [643, 135] width 212 height 238
type textarea "enemy3 = hero.findNearestEnemy()"
click at [558, 157] on div "# Your hero doesn't know the names of these enemies! # Use the findNearestEnemy…" at bounding box center [643, 135] width 212 height 238
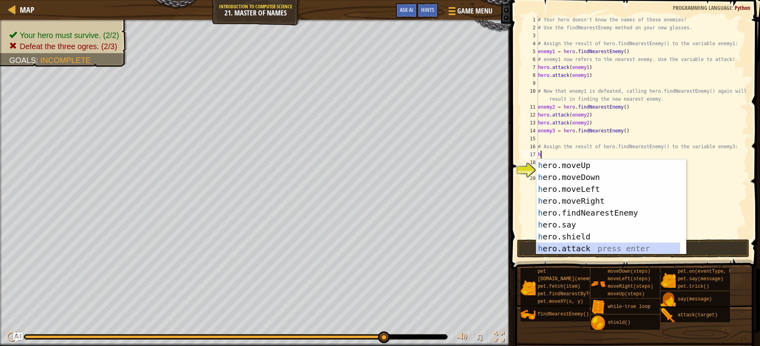
click at [590, 246] on div "h ero.moveUp press enter h ero.moveDown press enter h ero.moveLeft press enter …" at bounding box center [609, 218] width 144 height 119
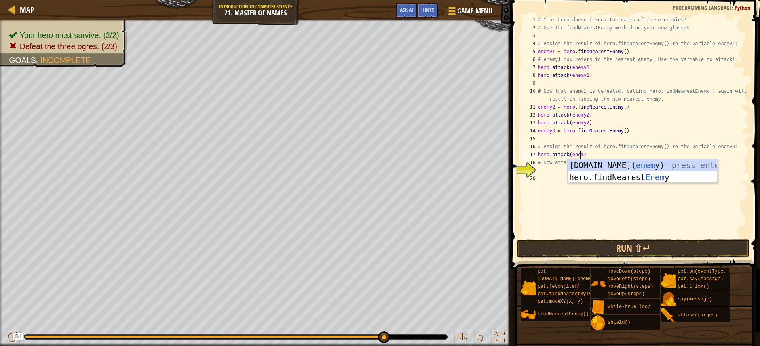
scroll to position [4, 4]
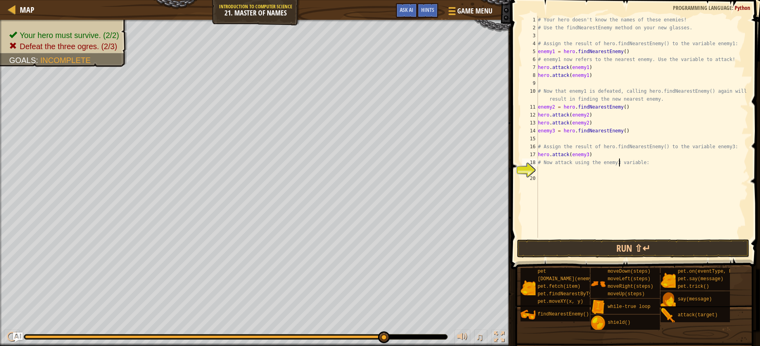
click at [618, 159] on div "# Your hero doesn't know the names of these enemies! # Use the findNearestEnemy…" at bounding box center [643, 135] width 212 height 238
click at [600, 152] on div "# Your hero doesn't know the names of these enemies! # Use the findNearestEnemy…" at bounding box center [643, 135] width 212 height 238
type textarea "hero.attack(enemy3)"
click at [590, 171] on div "# Your hero doesn't know the names of these enemies! # Use the findNearestEnemy…" at bounding box center [643, 135] width 212 height 238
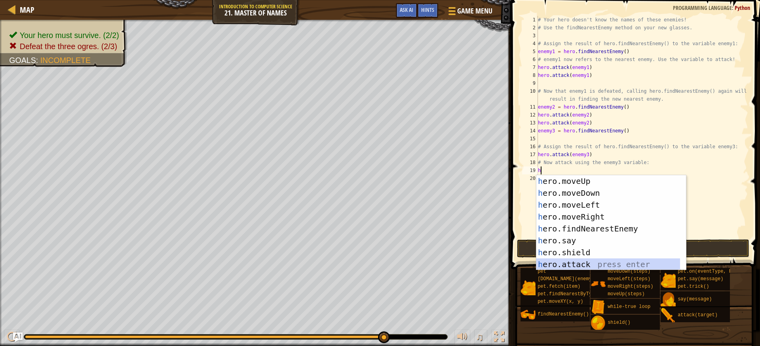
click at [581, 259] on div "h ero.moveUp press enter h ero.moveDown press enter h ero.moveLeft press enter …" at bounding box center [612, 234] width 150 height 119
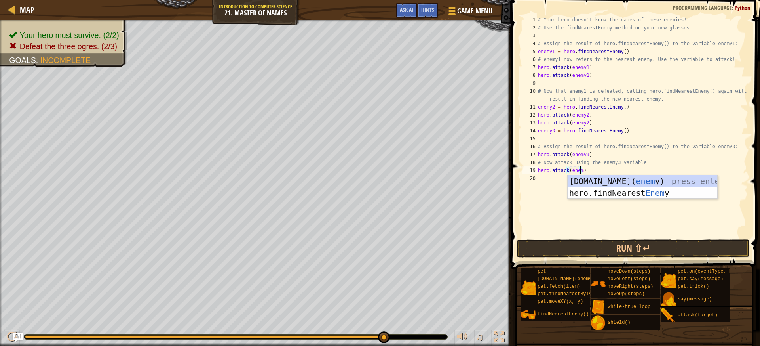
scroll to position [4, 4]
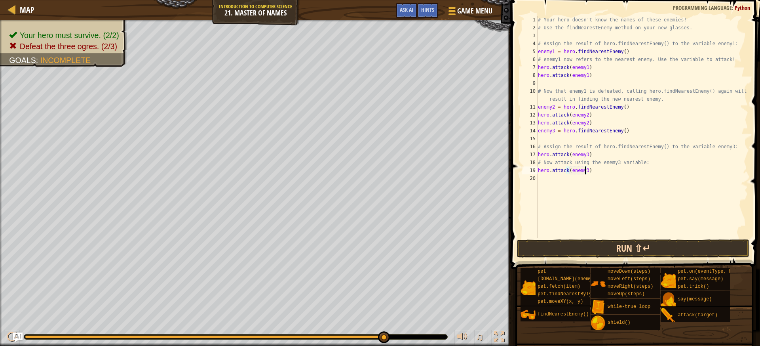
type textarea "hero.attack(enemy3)"
click at [644, 248] on button "Run ⇧↵" at bounding box center [633, 248] width 232 height 18
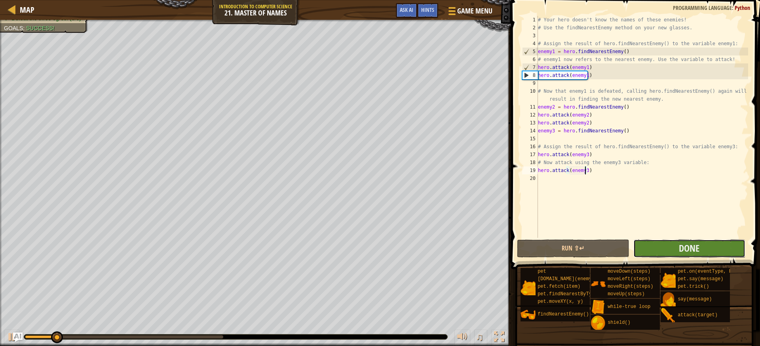
click at [645, 248] on button "Done" at bounding box center [690, 248] width 112 height 18
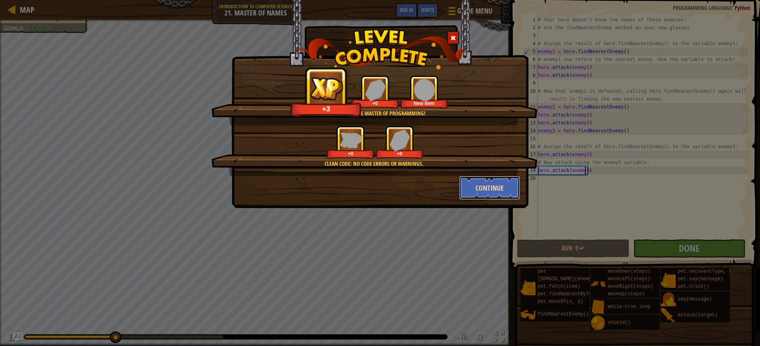
click at [483, 184] on button "Continue" at bounding box center [489, 188] width 61 height 24
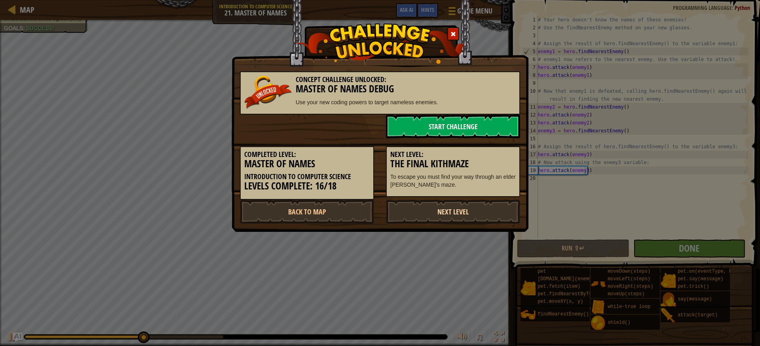
click at [480, 213] on link "Next Level" at bounding box center [453, 212] width 134 height 24
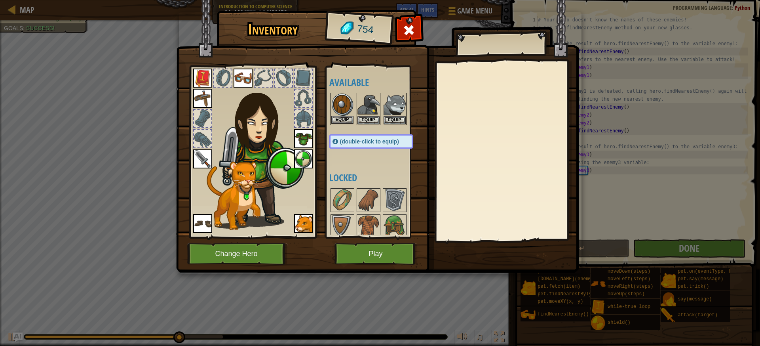
click at [342, 97] on img at bounding box center [342, 104] width 22 height 22
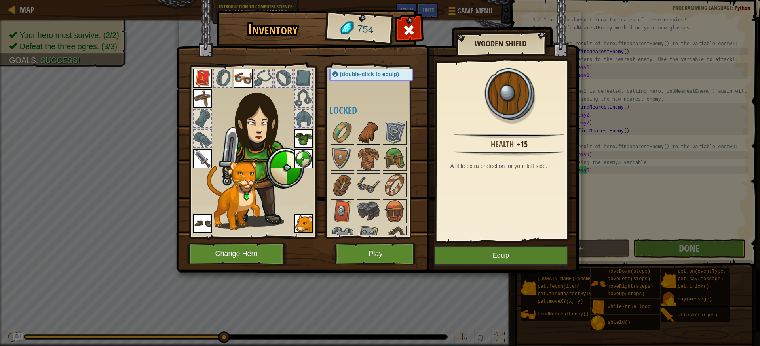
scroll to position [119, 0]
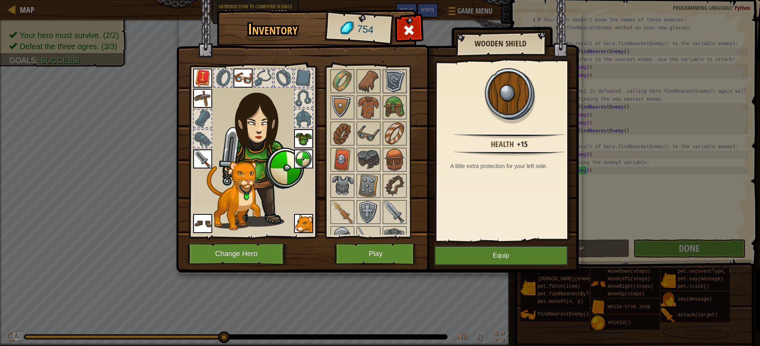
click at [385, 87] on img at bounding box center [395, 81] width 22 height 22
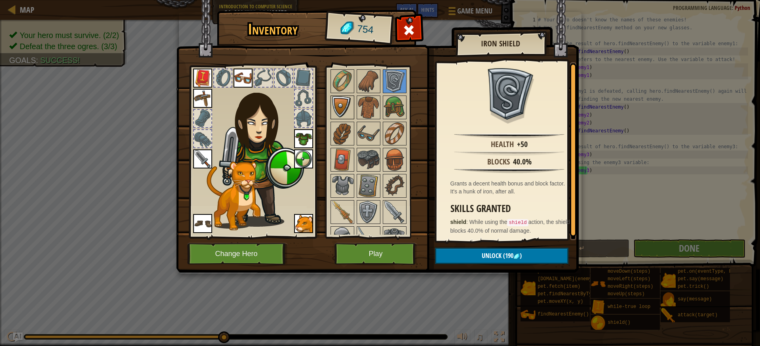
drag, startPoint x: 347, startPoint y: 99, endPoint x: 343, endPoint y: 103, distance: 5.3
click at [346, 101] on img at bounding box center [342, 107] width 22 height 22
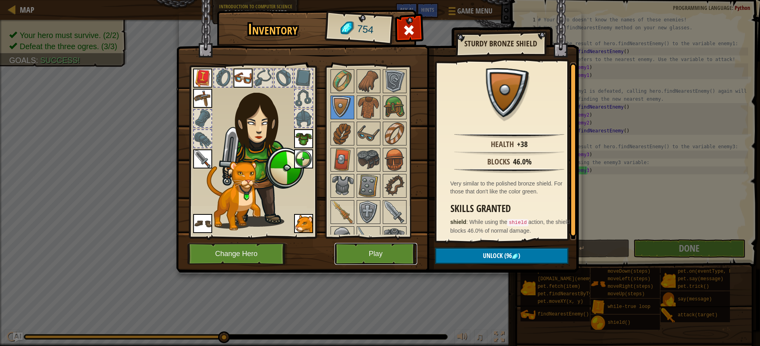
click at [396, 252] on button "Play" at bounding box center [376, 254] width 83 height 22
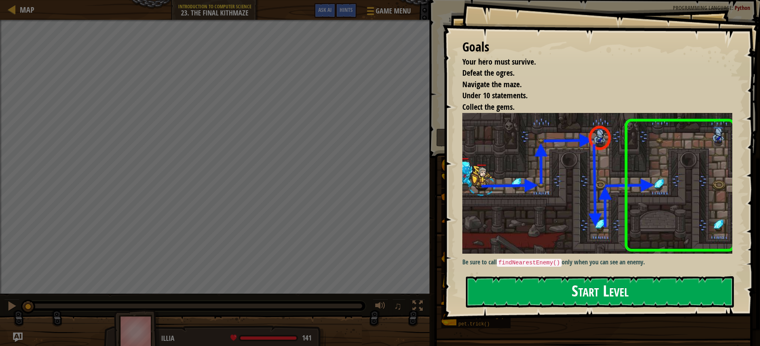
click at [546, 283] on button "Start Level" at bounding box center [600, 291] width 268 height 31
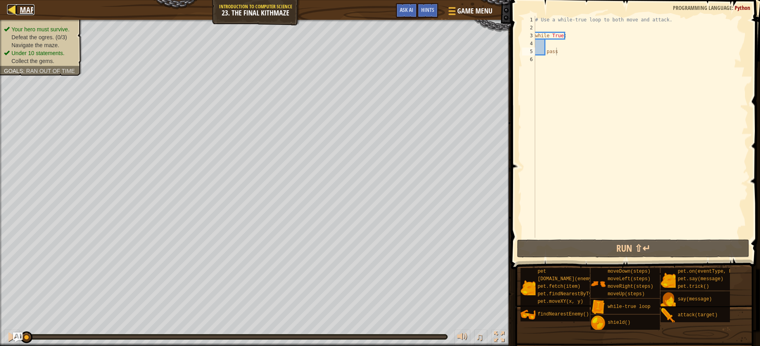
click at [8, 12] on div at bounding box center [12, 9] width 10 height 10
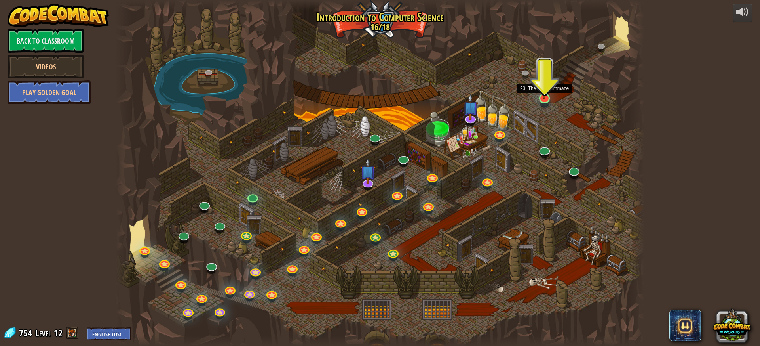
click at [550, 99] on img at bounding box center [545, 83] width 14 height 32
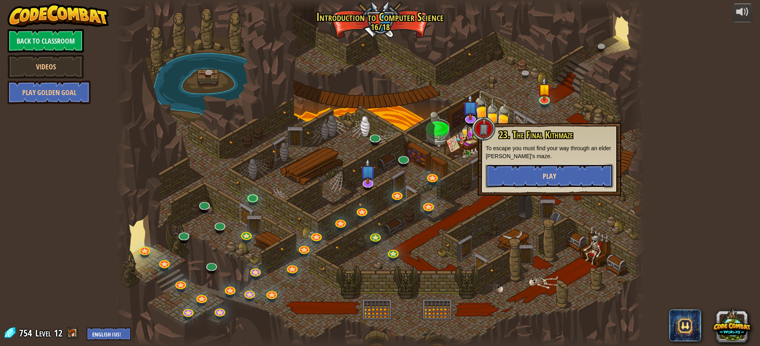
click at [534, 173] on button "Play" at bounding box center [550, 176] width 128 height 24
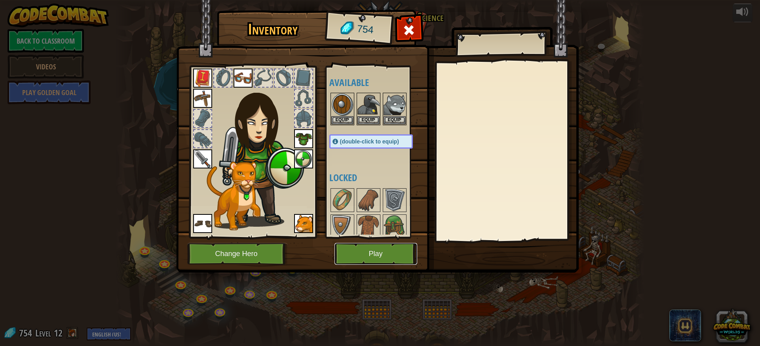
click at [371, 255] on button "Play" at bounding box center [376, 254] width 83 height 22
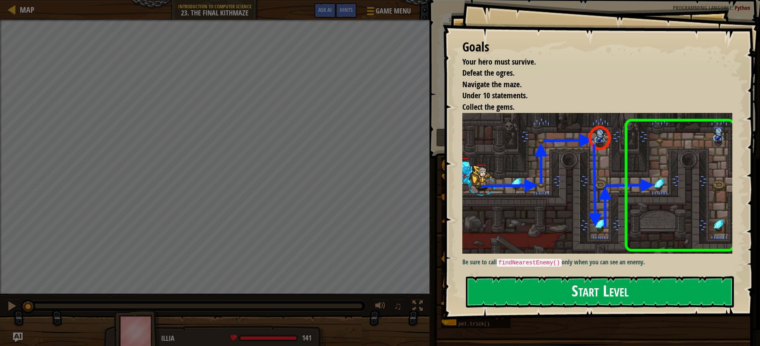
click at [529, 289] on button "Start Level" at bounding box center [600, 291] width 268 height 31
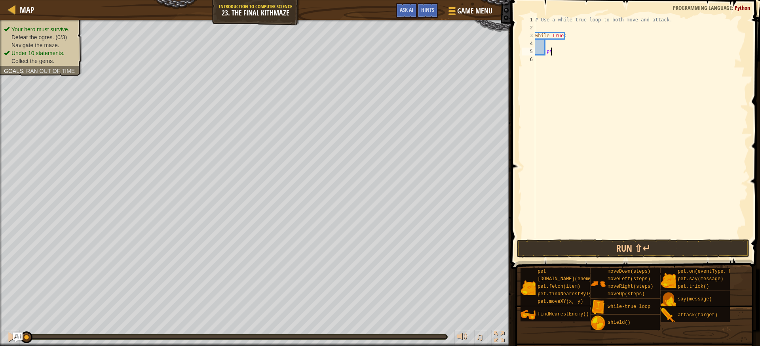
type textarea "p"
type textarea "g"
type textarea "h"
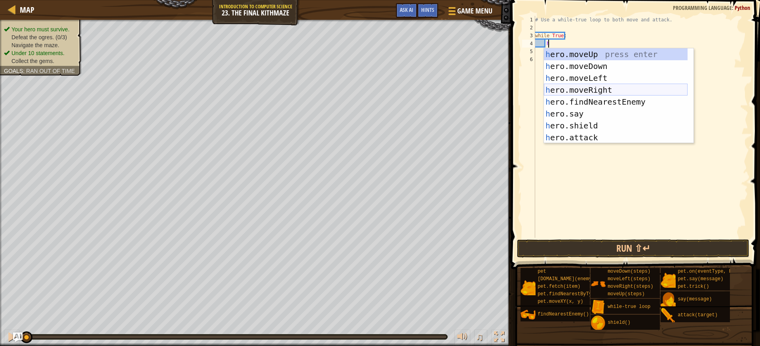
click at [579, 86] on div "h ero.moveUp press enter h ero.moveDown press enter h ero.moveLeft press enter …" at bounding box center [616, 107] width 144 height 119
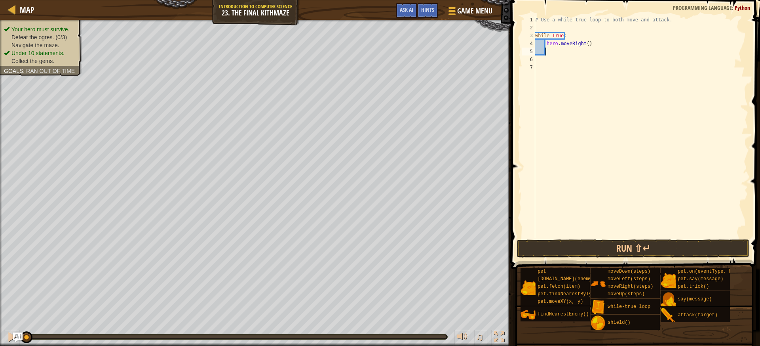
type textarea "h"
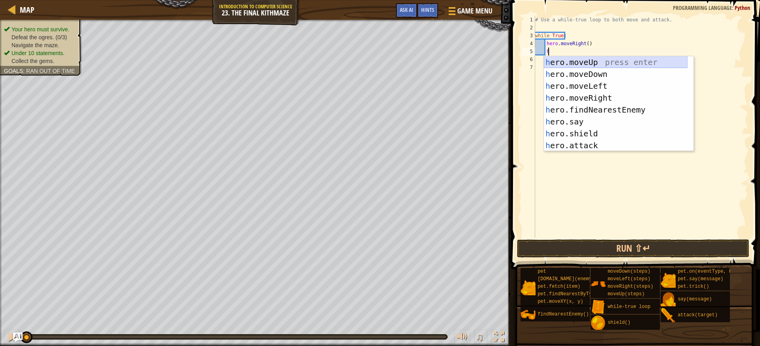
click at [585, 62] on div "h ero.moveUp press enter h ero.moveDown press enter h ero.moveLeft press enter …" at bounding box center [616, 115] width 144 height 119
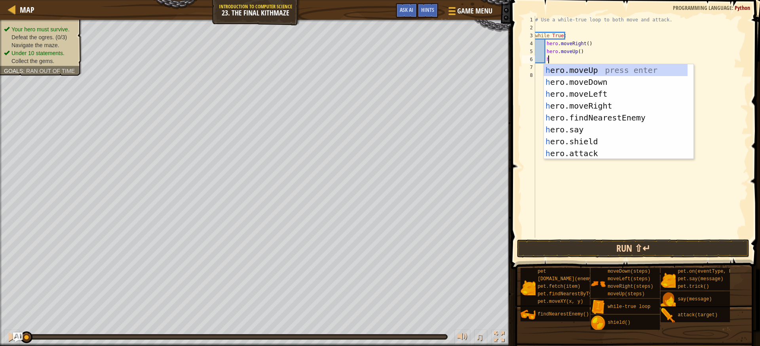
type textarea "h"
click at [684, 251] on button "Run ⇧↵" at bounding box center [633, 248] width 232 height 18
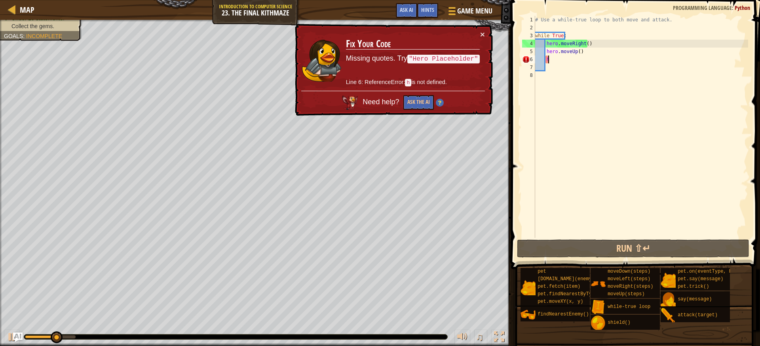
scroll to position [4, 0]
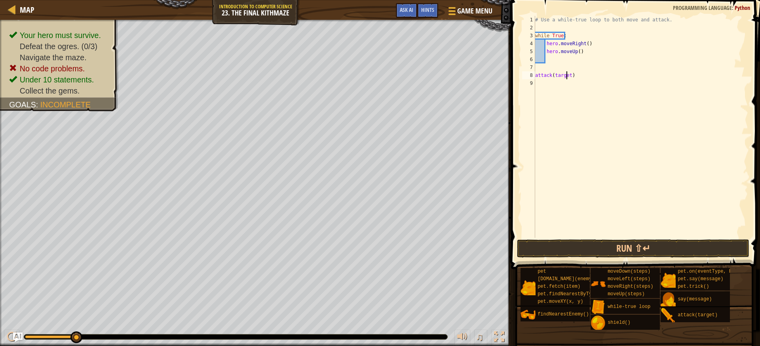
click at [566, 76] on div "# Use a while-true loop to both move and attack. while True : hero . moveRight …" at bounding box center [641, 135] width 215 height 238
type textarea "attack(target)"
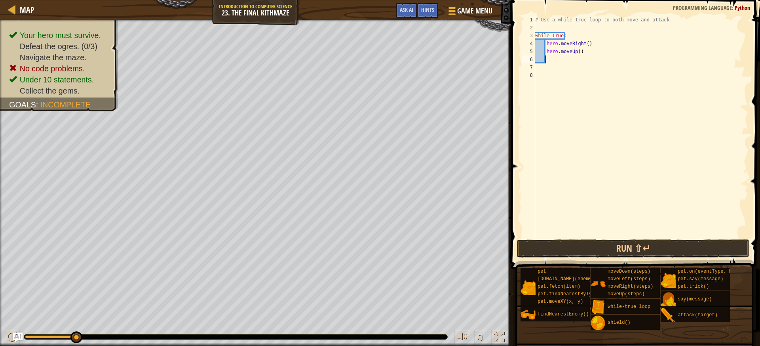
click at [555, 59] on div "# Use a while-true loop to both move and attack. while True : hero . moveRight …" at bounding box center [641, 135] width 215 height 238
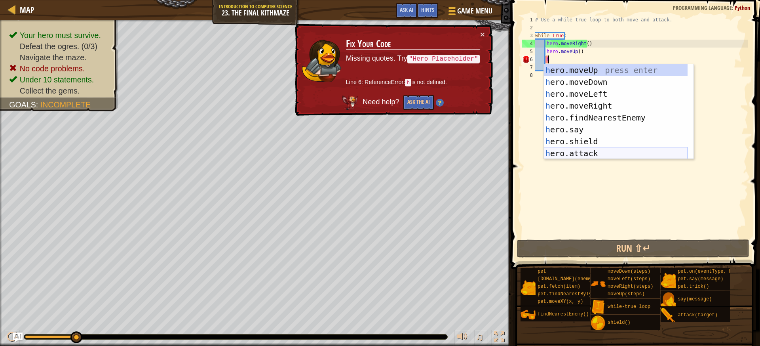
click at [609, 149] on div "h ero.moveUp press enter h ero.moveDown press enter h ero.moveLeft press enter …" at bounding box center [616, 123] width 144 height 119
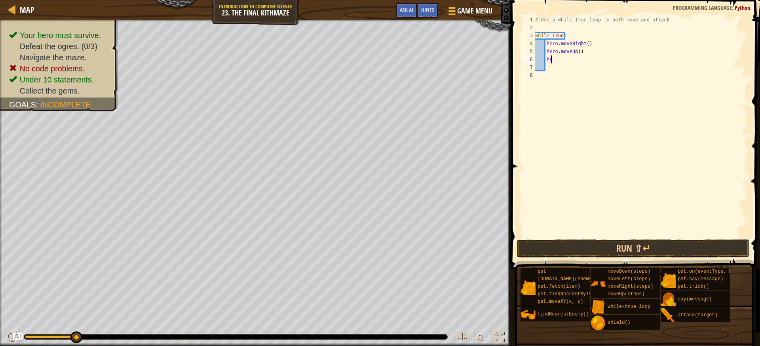
type textarea "h"
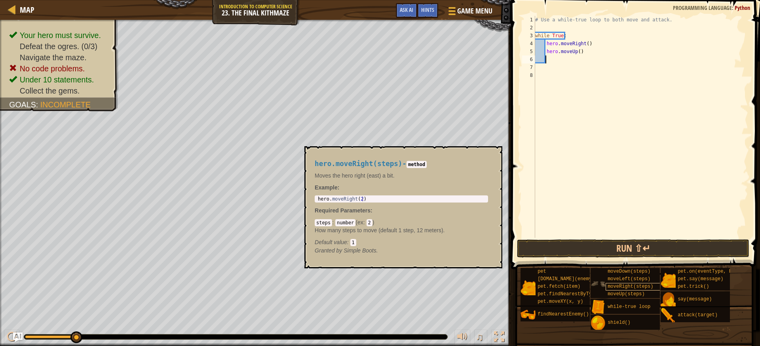
type textarea "h"
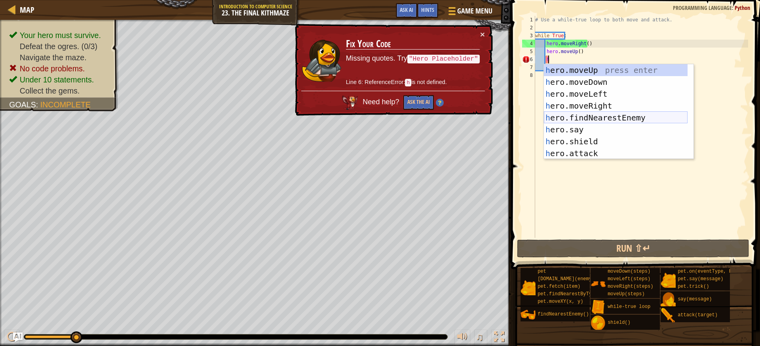
click at [590, 118] on div "h ero.moveUp press enter h ero.moveDown press enter h ero.moveLeft press enter …" at bounding box center [616, 123] width 144 height 119
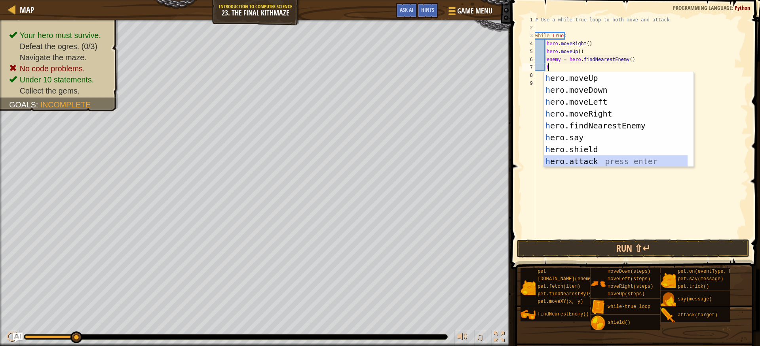
click at [594, 160] on div "h ero.moveUp press enter h ero.moveDown press enter h ero.moveLeft press enter …" at bounding box center [616, 131] width 144 height 119
type textarea "hero.attack(enemy)"
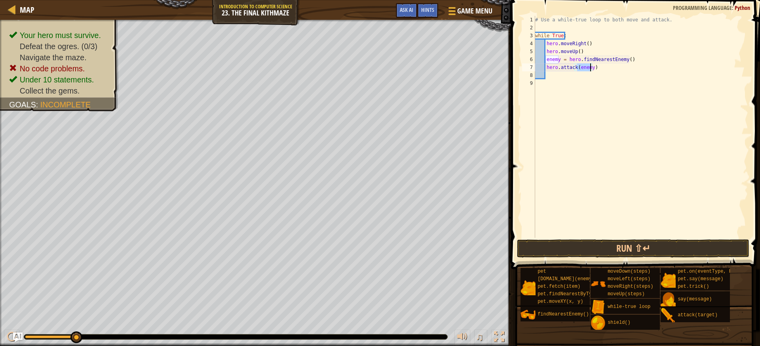
click at [576, 84] on div "# Use a while-true loop to both move and attack. while True : hero . moveRight …" at bounding box center [641, 135] width 215 height 238
click at [571, 69] on div "# Use a while-true loop to both move and attack. while True : hero . moveRight …" at bounding box center [641, 135] width 215 height 238
type textarea "hero.attack(enemy)"
click at [571, 72] on div "# Use a while-true loop to both move and attack. while True : hero . moveRight …" at bounding box center [641, 135] width 215 height 238
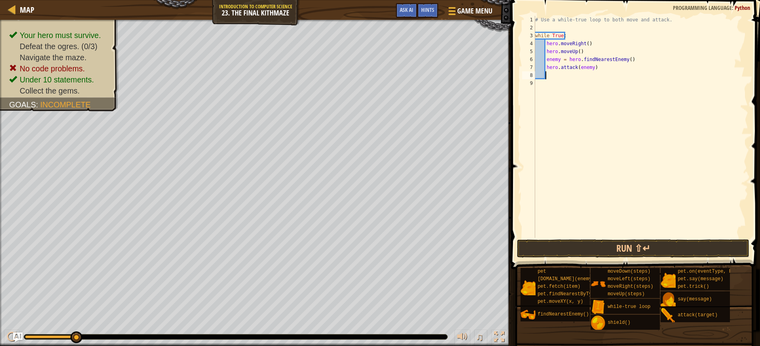
scroll to position [4, 1]
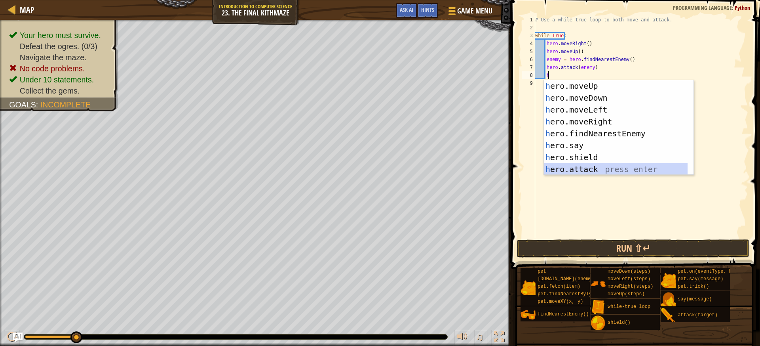
click at [598, 166] on div "h ero.moveUp press enter h ero.moveDown press enter h ero.moveLeft press enter …" at bounding box center [616, 139] width 144 height 119
type textarea "hero.attack(enemy)"
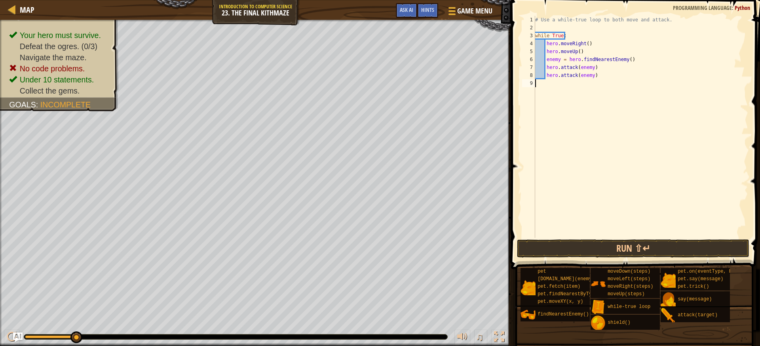
click at [583, 138] on div "# Use a while-true loop to both move and attack. while True : hero . moveRight …" at bounding box center [641, 135] width 215 height 238
click at [610, 252] on button "Run ⇧↵" at bounding box center [633, 248] width 232 height 18
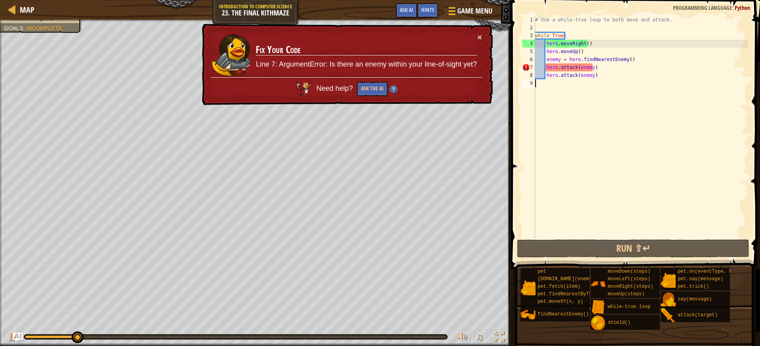
click at [550, 107] on div "# Use a while-true loop to both move and attack. while True : hero . moveRight …" at bounding box center [641, 135] width 215 height 238
click at [481, 37] on button "×" at bounding box center [480, 37] width 5 height 8
click at [606, 79] on div "# Use a while-true loop to both move and attack. while True : hero . moveRight …" at bounding box center [641, 135] width 215 height 238
click at [604, 84] on div "# Use a while-true loop to both move and attack. while True : hero . moveRight …" at bounding box center [641, 135] width 215 height 238
click at [606, 77] on div "# Use a while-true loop to both move and attack. while True : hero . moveRight …" at bounding box center [641, 135] width 215 height 238
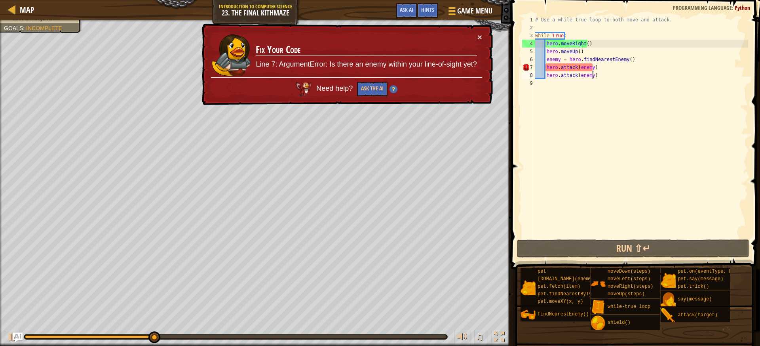
type textarea "hero.attack(enemy)"
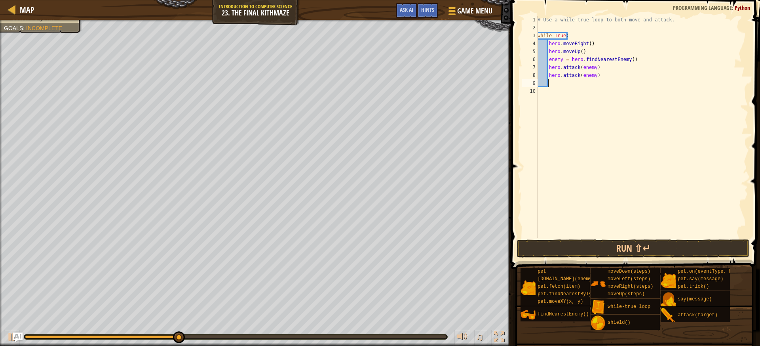
type textarea "h"
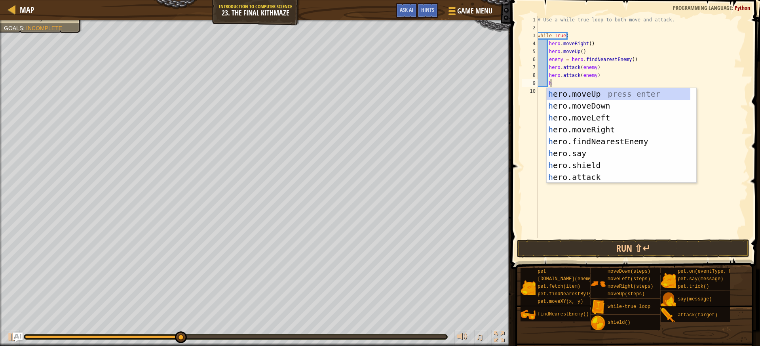
scroll to position [4, 1]
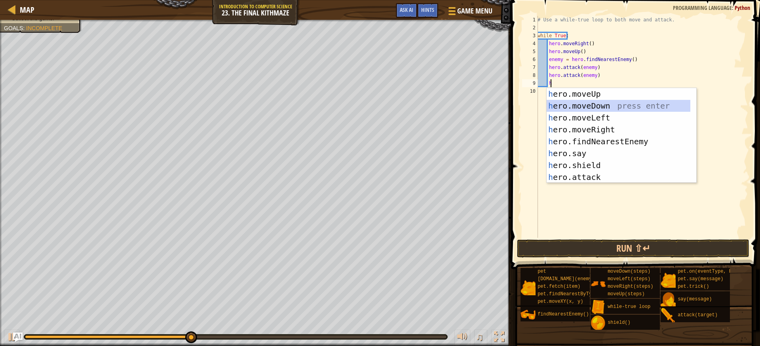
click at [586, 107] on div "h ero.moveUp press enter h ero.moveDown press enter h ero.moveLeft press enter …" at bounding box center [619, 147] width 144 height 119
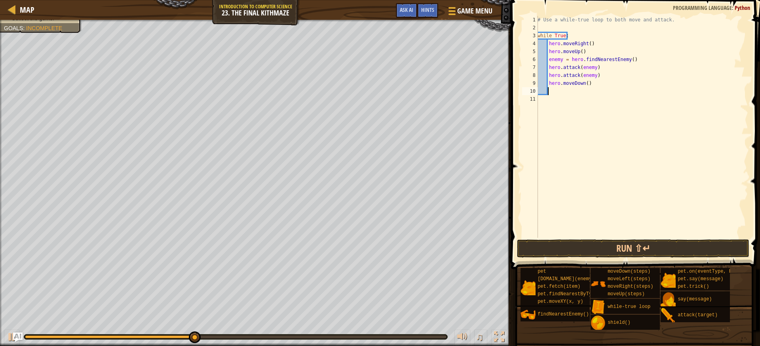
type textarea "h"
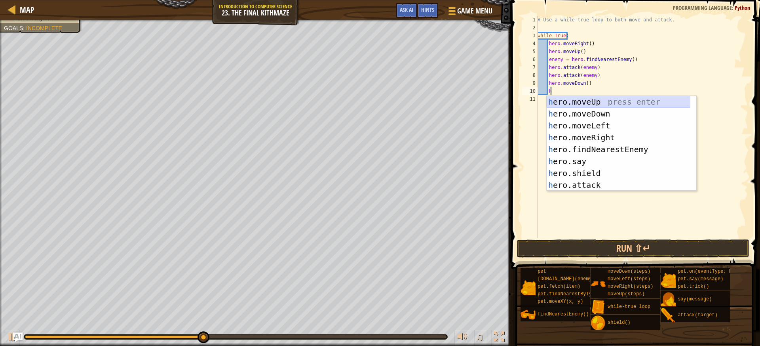
click at [584, 102] on div "h ero.moveUp press enter h ero.moveDown press enter h ero.moveLeft press enter …" at bounding box center [619, 155] width 144 height 119
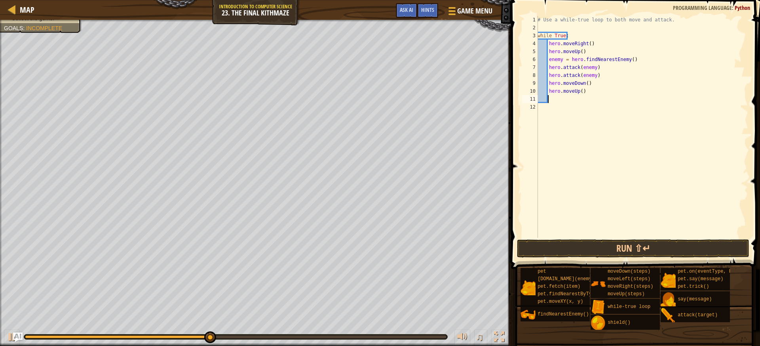
type textarea "h"
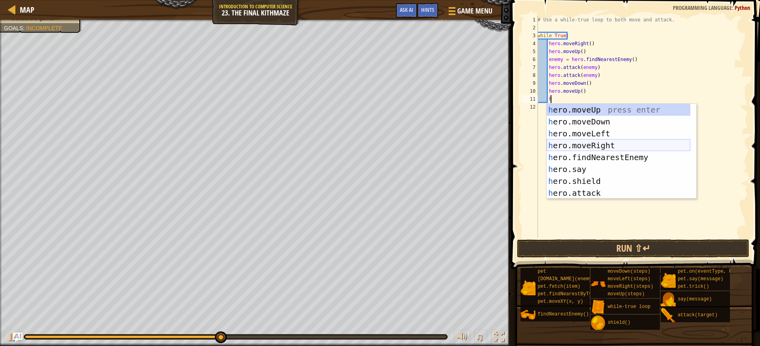
click at [587, 142] on div "h ero.moveUp press enter h ero.moveDown press enter h ero.moveLeft press enter …" at bounding box center [619, 163] width 144 height 119
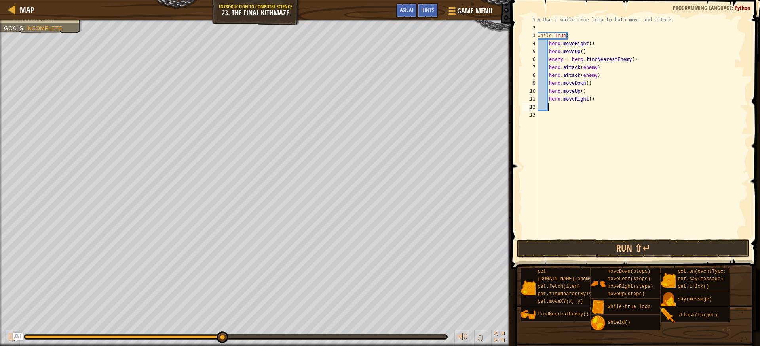
scroll to position [4, 0]
type textarea "h"
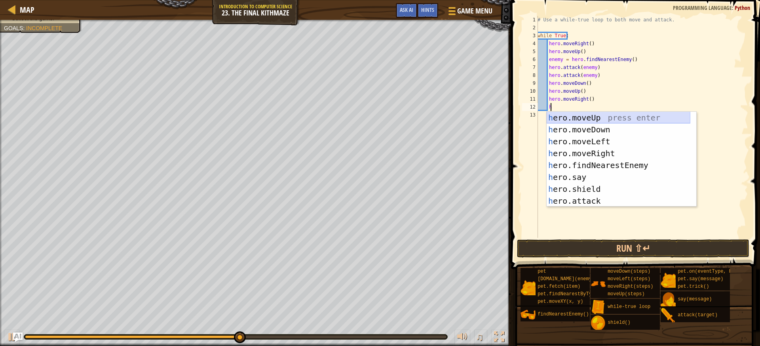
click at [582, 116] on div "h ero.moveUp press enter h ero.moveDown press enter h ero.moveLeft press enter …" at bounding box center [619, 171] width 144 height 119
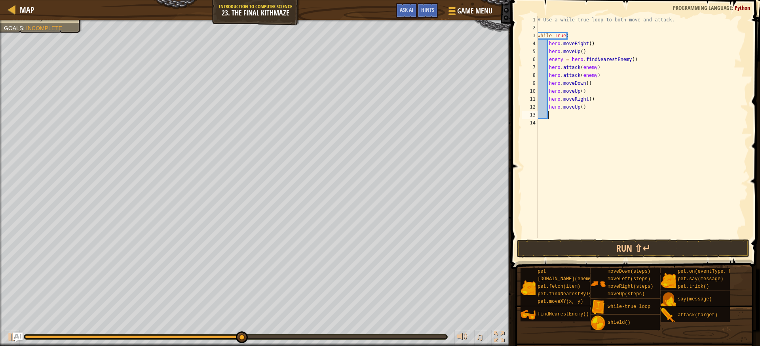
scroll to position [4, 0]
type textarea "h"
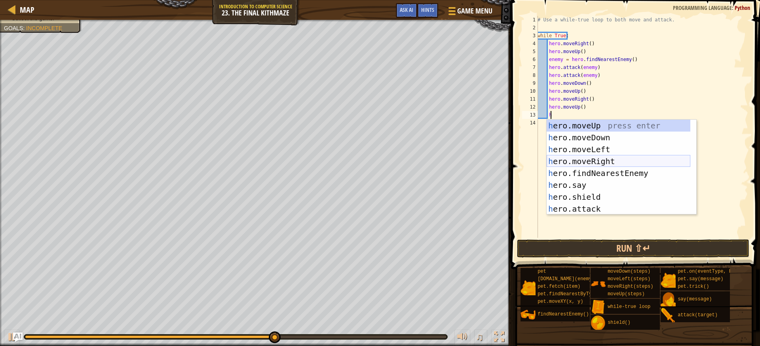
click at [616, 158] on div "h ero.moveUp press enter h ero.moveDown press enter h ero.moveLeft press enter …" at bounding box center [619, 179] width 144 height 119
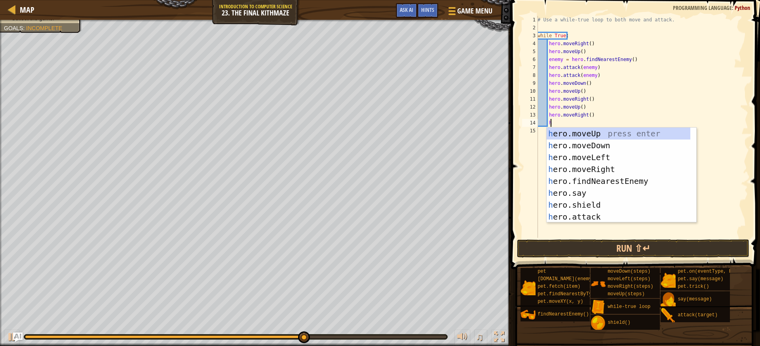
click at [597, 116] on div "# Use a while-true loop to both move and attack. while True : hero . moveRight …" at bounding box center [642, 135] width 212 height 238
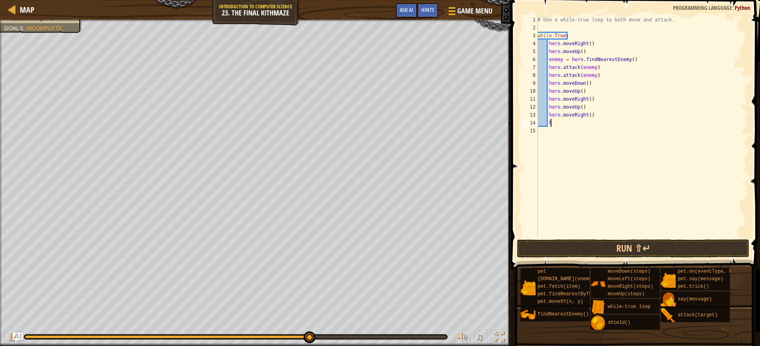
click at [597, 126] on div "# Use a while-true loop to both move and attack. while True : hero . moveRight …" at bounding box center [642, 135] width 212 height 238
type textarea "h"
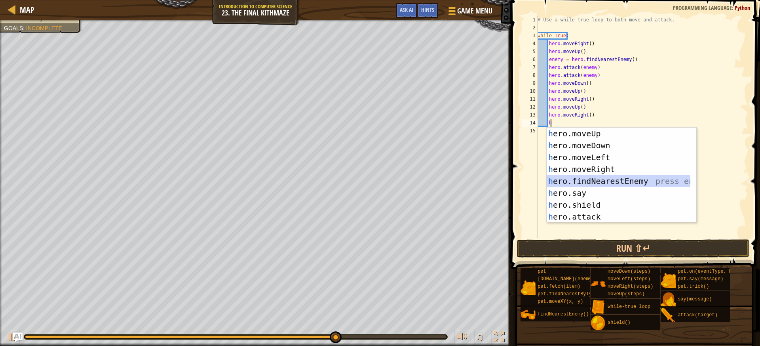
click at [609, 178] on div "h ero.moveUp press enter h ero.moveDown press enter h ero.moveLeft press enter …" at bounding box center [619, 187] width 144 height 119
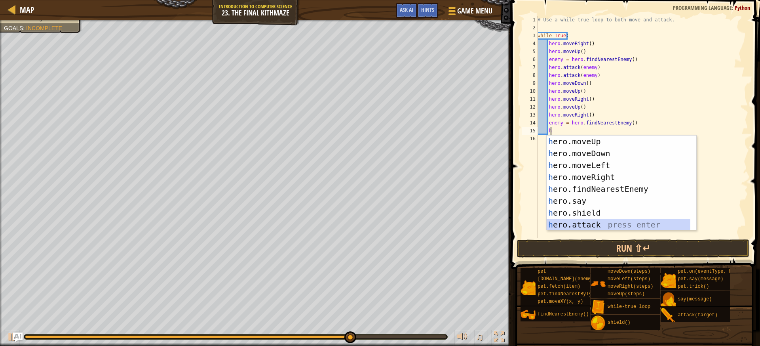
click at [606, 221] on div "h ero.moveUp press enter h ero.moveDown press enter h ero.moveLeft press enter …" at bounding box center [619, 194] width 144 height 119
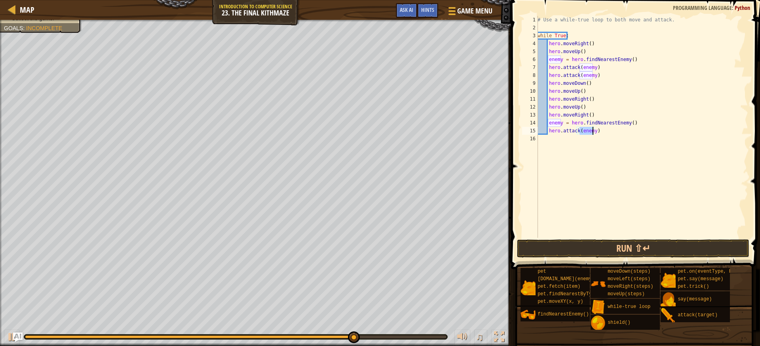
scroll to position [4, 4]
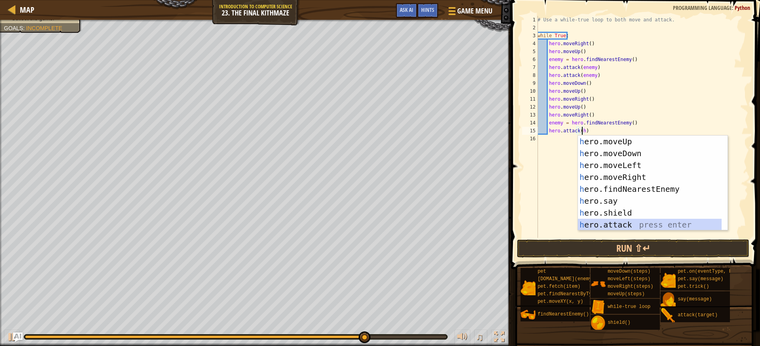
click at [606, 221] on div "h ero.moveUp press enter h ero.moveDown press enter h ero.moveLeft press enter …" at bounding box center [650, 194] width 144 height 119
type textarea "hero.attack(enemy)"
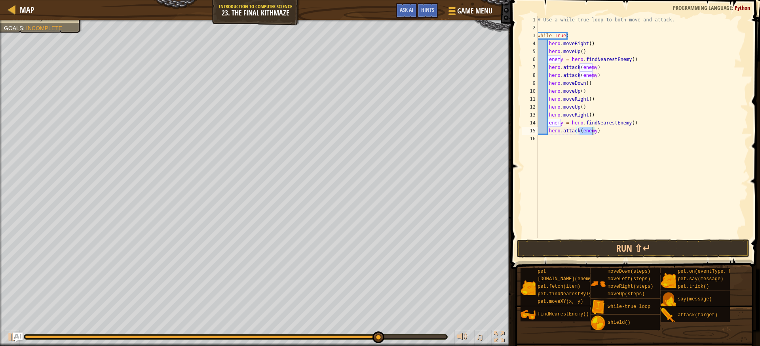
click at [611, 142] on div "# Use a while-true loop to both move and attack. while True : hero . moveRight …" at bounding box center [642, 135] width 212 height 238
click at [611, 131] on div "# Use a while-true loop to both move and attack. while True : hero . moveRight …" at bounding box center [642, 135] width 212 height 238
type textarea "hero.attack(enemy)"
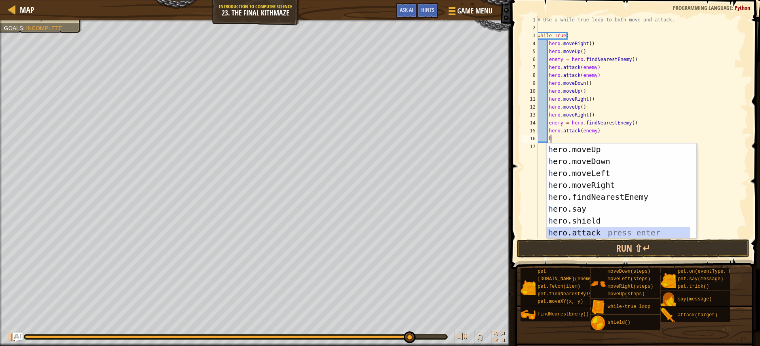
click at [612, 234] on div "h ero.moveUp press enter h ero.moveDown press enter h ero.moveLeft press enter …" at bounding box center [619, 202] width 144 height 119
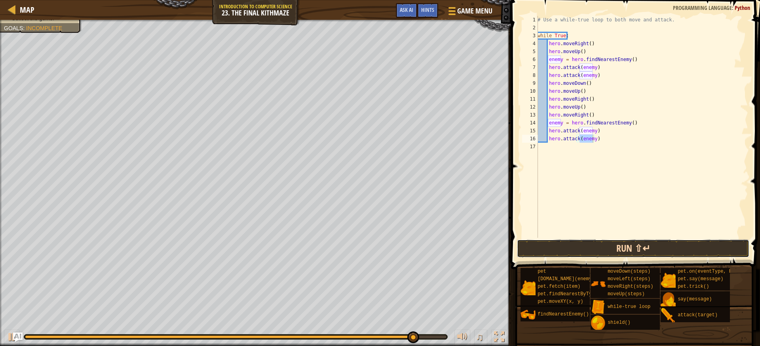
click at [619, 246] on button "Run ⇧↵" at bounding box center [633, 248] width 232 height 18
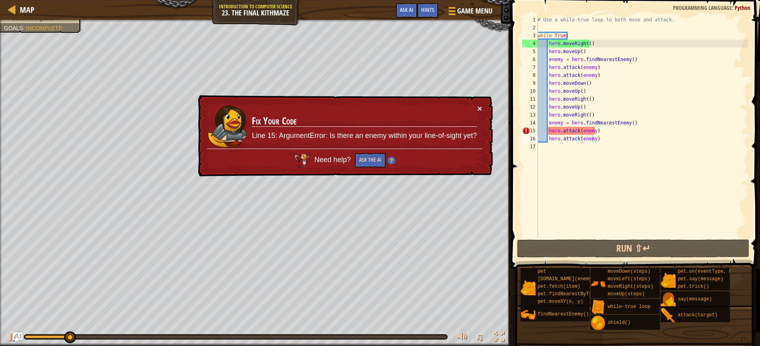
click at [481, 107] on button "×" at bounding box center [480, 108] width 5 height 8
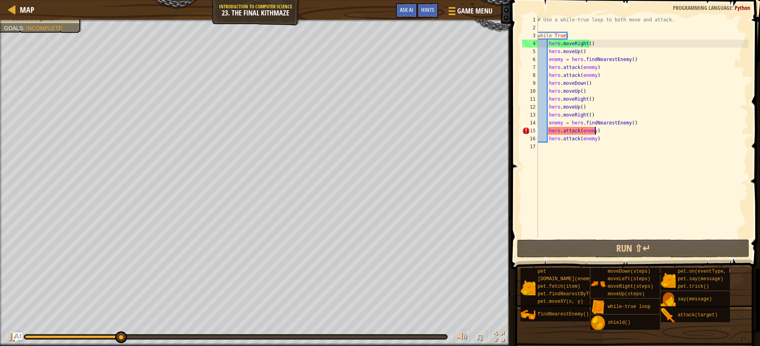
click at [598, 131] on div "# Use a while-true loop to both move and attack. while True : hero . moveRight …" at bounding box center [642, 135] width 212 height 238
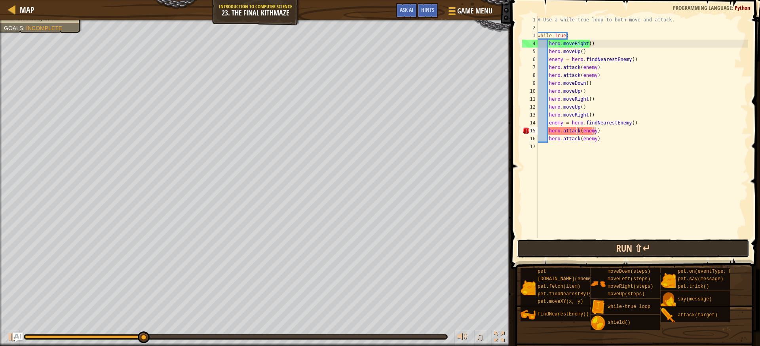
click at [585, 245] on button "Run ⇧↵" at bounding box center [633, 248] width 232 height 18
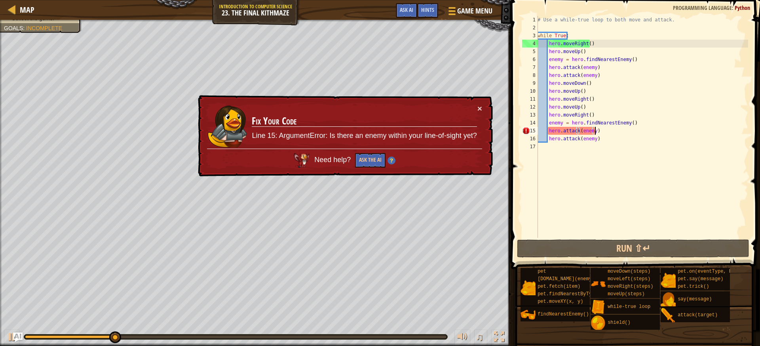
click at [558, 120] on div "# Use a while-true loop to both move and attack. while True : hero . moveRight …" at bounding box center [642, 135] width 212 height 238
click at [560, 119] on div "# Use a while-true loop to both move and attack. while True : hero . moveRight …" at bounding box center [642, 135] width 212 height 238
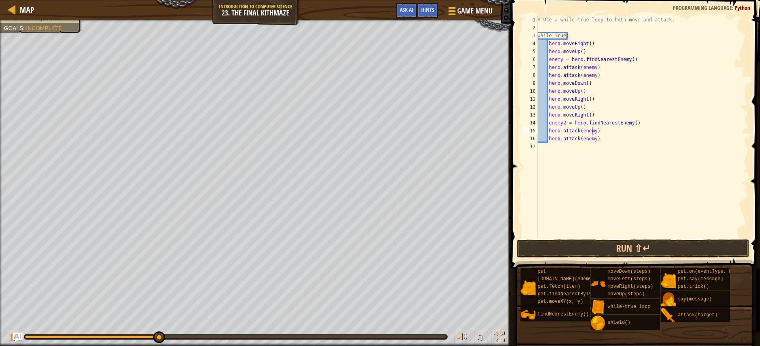
click at [592, 129] on div "# Use a while-true loop to both move and attack. while True : hero . moveRight …" at bounding box center [642, 135] width 212 height 238
click at [593, 141] on div "# Use a while-true loop to both move and attack. while True : hero . moveRight …" at bounding box center [642, 135] width 212 height 238
click at [603, 249] on button "Run ⇧↵" at bounding box center [633, 248] width 232 height 18
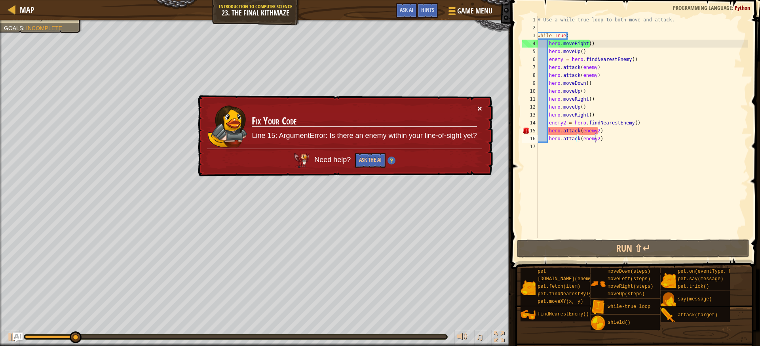
click at [481, 105] on button "×" at bounding box center [480, 108] width 5 height 8
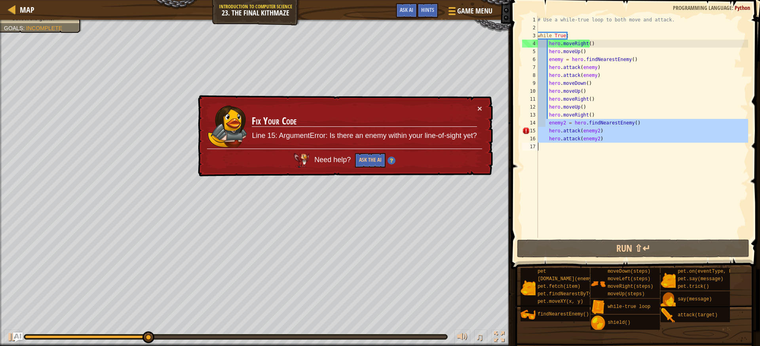
drag, startPoint x: 546, startPoint y: 120, endPoint x: 622, endPoint y: 164, distance: 87.3
click at [622, 164] on div "# Use a while-true loop to both move and attack. while True : hero . moveRight …" at bounding box center [642, 135] width 212 height 238
type textarea "hero.attack(enemy2)"
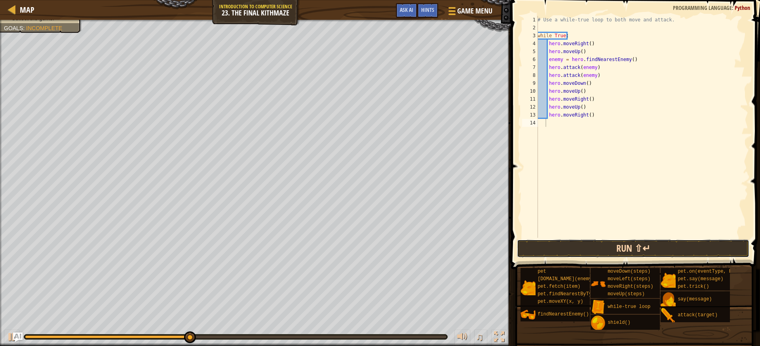
click at [592, 251] on button "Run ⇧↵" at bounding box center [633, 248] width 232 height 18
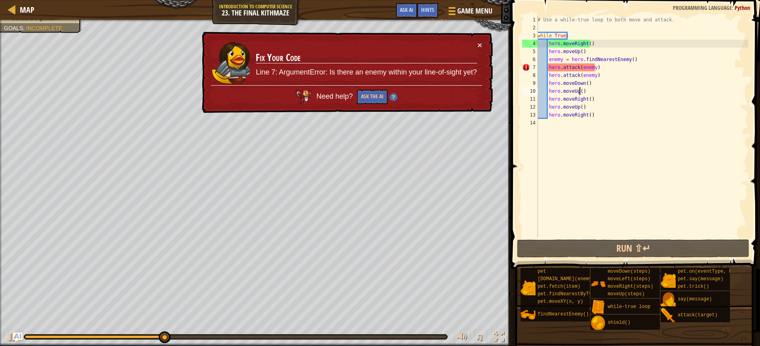
click at [579, 93] on div "# Use a while-true loop to both move and attack. while True : hero . moveRight …" at bounding box center [642, 135] width 212 height 238
click at [587, 46] on div "# Use a while-true loop to both move and attack. while True : hero . moveRight …" at bounding box center [642, 135] width 212 height 238
click at [478, 42] on button "×" at bounding box center [480, 45] width 5 height 8
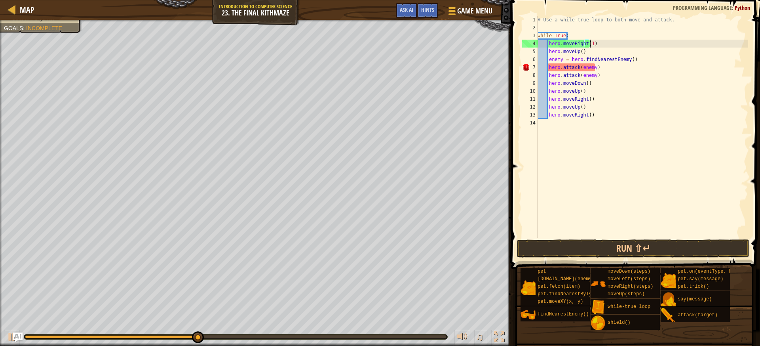
scroll to position [4, 4]
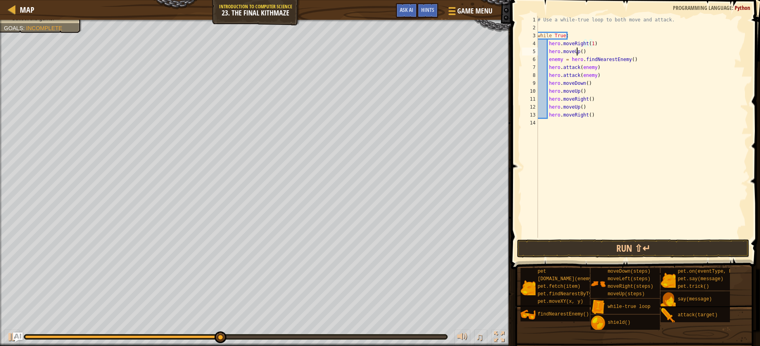
click at [577, 49] on div "# Use a while-true loop to both move and attack. while True : hero . moveRight …" at bounding box center [642, 135] width 212 height 238
click at [579, 51] on div "# Use a while-true loop to both move and attack. while True : hero . moveRight …" at bounding box center [642, 135] width 212 height 238
click at [584, 82] on div "# Use a while-true loop to both move and attack. while True : hero . moveRight …" at bounding box center [642, 135] width 212 height 238
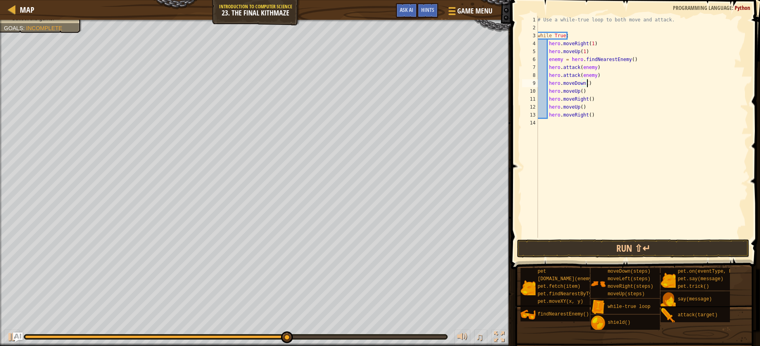
click at [612, 80] on div "# Use a while-true loop to both move and attack. while True : hero . moveRight …" at bounding box center [642, 135] width 212 height 238
click at [604, 70] on div "# Use a while-true loop to both move and attack. while True : hero . moveRight …" at bounding box center [642, 135] width 212 height 238
type textarea "hero.attack(enemy)"
click at [604, 76] on div "# Use a while-true loop to both move and attack. while True : hero . moveRight …" at bounding box center [642, 135] width 212 height 238
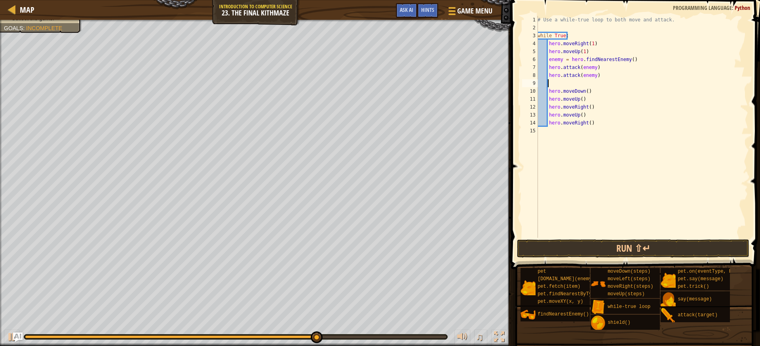
type textarea "h"
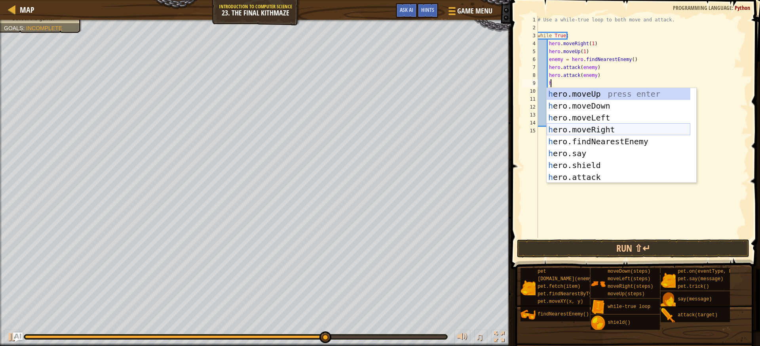
click at [607, 134] on div "h ero.moveUp press enter h ero.moveDown press enter h ero.moveLeft press enter …" at bounding box center [619, 147] width 144 height 119
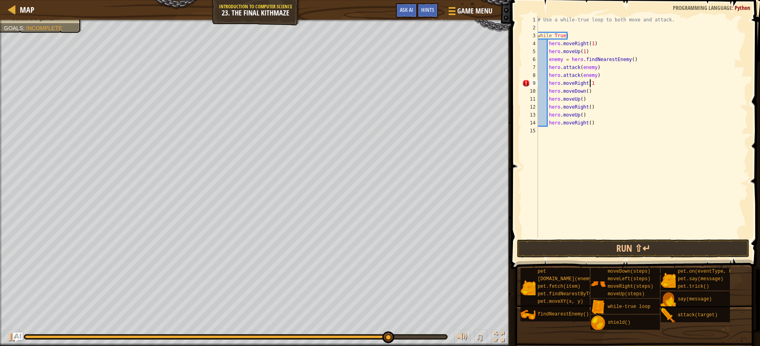
scroll to position [4, 4]
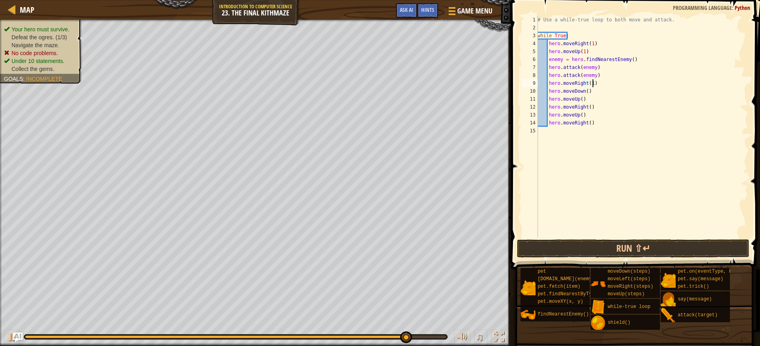
click at [24, 25] on ul "Your hero must survive. Defeat the ogres. (1/3) Navigate the maze. No code prob…" at bounding box center [41, 49] width 74 height 48
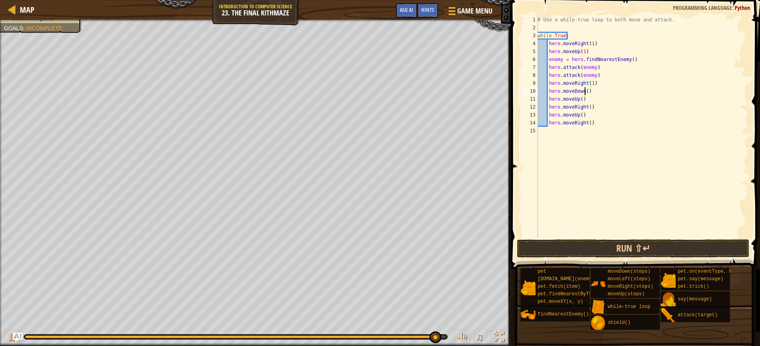
scroll to position [4, 4]
click at [584, 90] on div "# Use a while-true loop to both move and attack. while True : hero . moveRight …" at bounding box center [642, 135] width 212 height 238
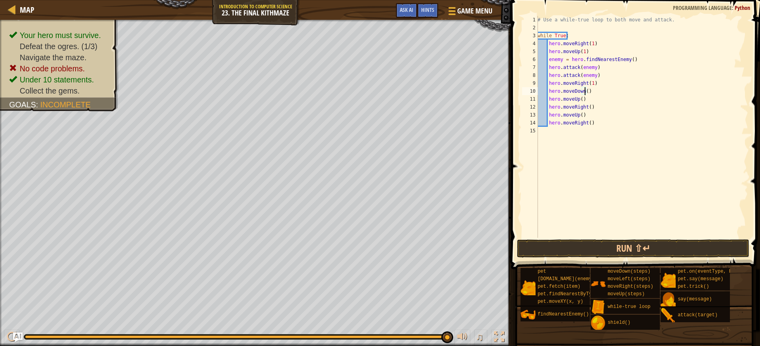
scroll to position [4, 4]
click at [579, 101] on div "# Use a while-true loop to both move and attack. while True : hero . moveRight …" at bounding box center [642, 135] width 212 height 238
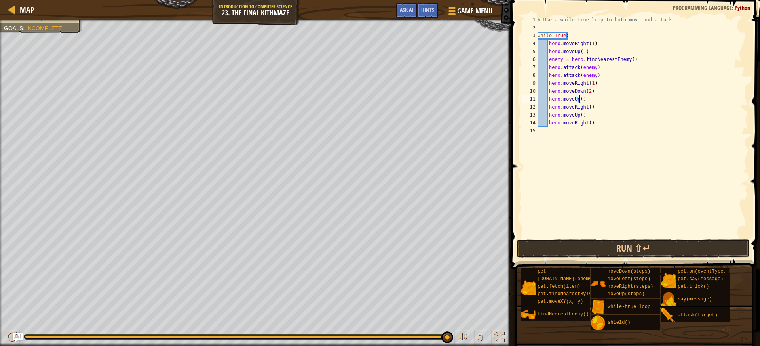
click at [0, 0] on html "Map Introduction to Computer Science 23. The Final Kithmaze Game Menu Done Hint…" at bounding box center [380, 0] width 760 height 0
click at [588, 107] on div "# Use a while-true loop to both move and attack. while True : hero . moveRight …" at bounding box center [642, 135] width 212 height 238
click at [579, 115] on div "# Use a while-true loop to both move and attack. while True : hero . moveRight …" at bounding box center [642, 135] width 212 height 238
click at [586, 120] on div "# Use a while-true loop to both move and attack. while True : hero . moveRight …" at bounding box center [642, 135] width 212 height 238
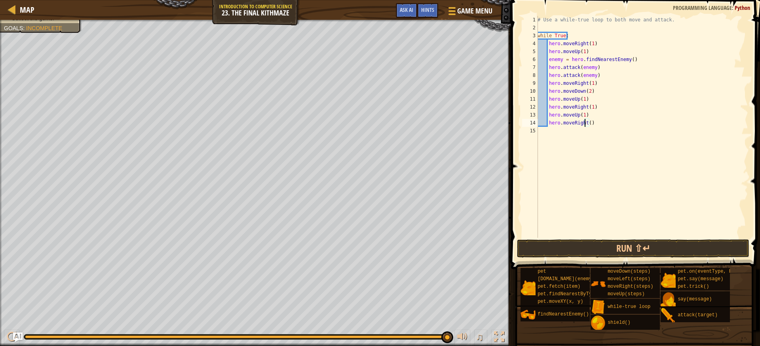
click at [586, 120] on div "# Use a while-true loop to both move and attack. while True : hero . moveRight …" at bounding box center [642, 135] width 212 height 238
click at [586, 121] on div "# Use a while-true loop to both move and attack. while True : hero . moveRight …" at bounding box center [642, 135] width 212 height 238
type textarea "hero.moveRight(1)"
drag, startPoint x: 599, startPoint y: 232, endPoint x: 598, endPoint y: 242, distance: 10.7
click at [599, 234] on div "# Use a while-true loop to both move and attack. while True : hero . moveRight …" at bounding box center [642, 135] width 212 height 238
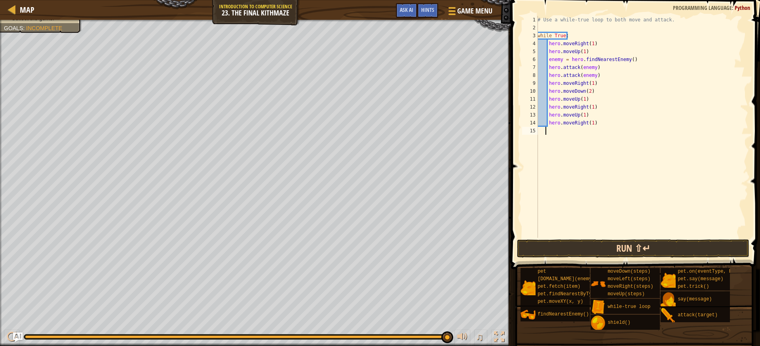
scroll to position [4, 0]
click at [598, 245] on button "Run ⇧↵" at bounding box center [633, 248] width 232 height 18
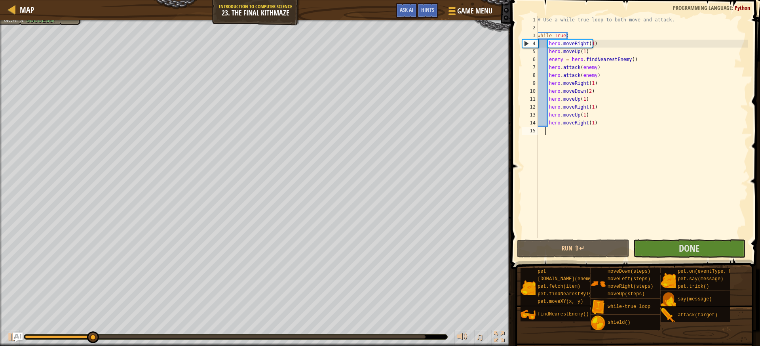
click at [0, 126] on div "Your hero must survive. Defeat the ogres. (3/3) Navigate the maze. Under 10 sta…" at bounding box center [255, 183] width 511 height 326
click at [646, 242] on button "Done" at bounding box center [690, 248] width 112 height 18
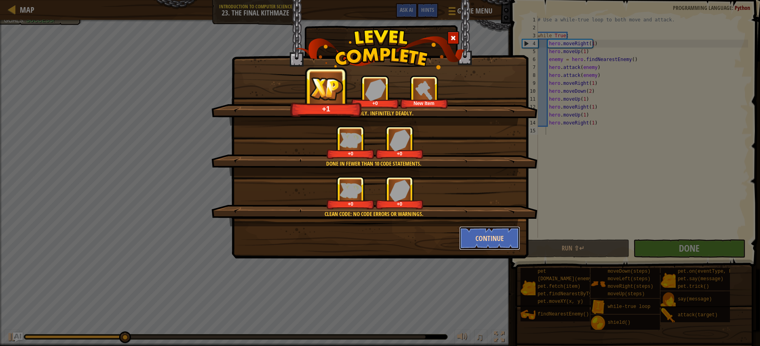
click at [496, 247] on button "Continue" at bounding box center [489, 238] width 61 height 24
click at [483, 228] on div "You're deadly. Infinitely deadly. +1 +0 New Item Done in fewer than 10 code sta…" at bounding box center [380, 129] width 297 height 258
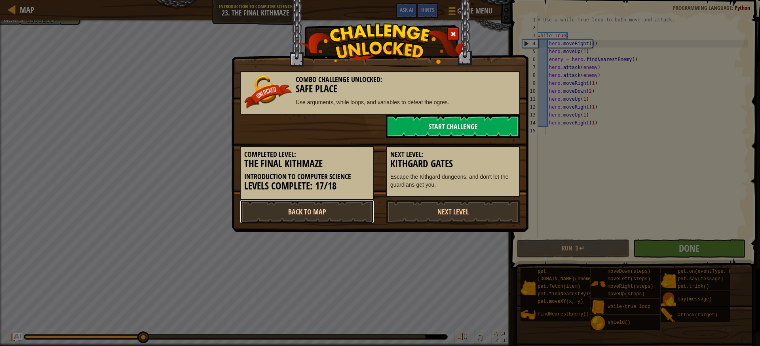
click at [331, 203] on link "Back to Map" at bounding box center [307, 212] width 134 height 24
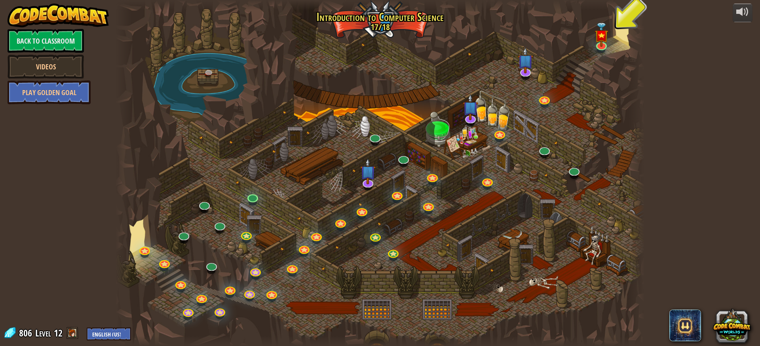
drag, startPoint x: 558, startPoint y: 213, endPoint x: 471, endPoint y: 233, distance: 89.0
click at [472, 233] on div at bounding box center [380, 173] width 529 height 346
click at [523, 72] on link at bounding box center [525, 70] width 16 height 16
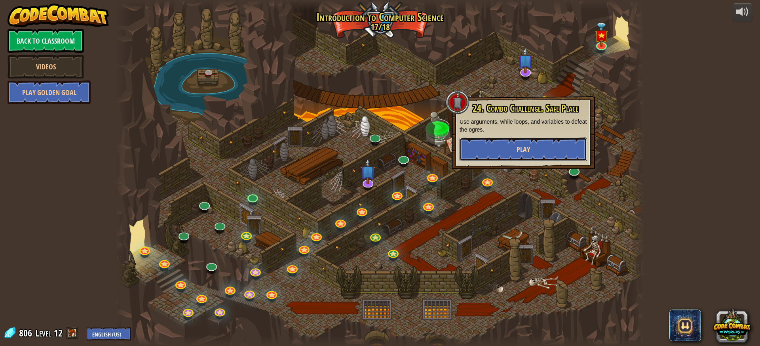
click at [492, 150] on button "Play" at bounding box center [524, 149] width 128 height 24
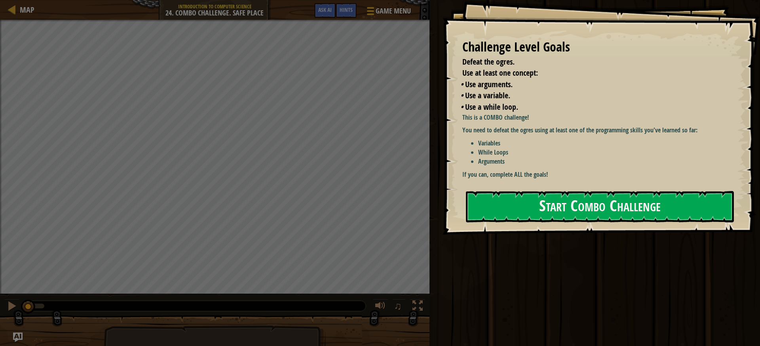
drag, startPoint x: 511, startPoint y: 46, endPoint x: 517, endPoint y: 80, distance: 34.6
click at [513, 43] on div "Challenge Level Goals Defeat the ogres. Use at least one concept: • Use argumen…" at bounding box center [597, 75] width 270 height 75
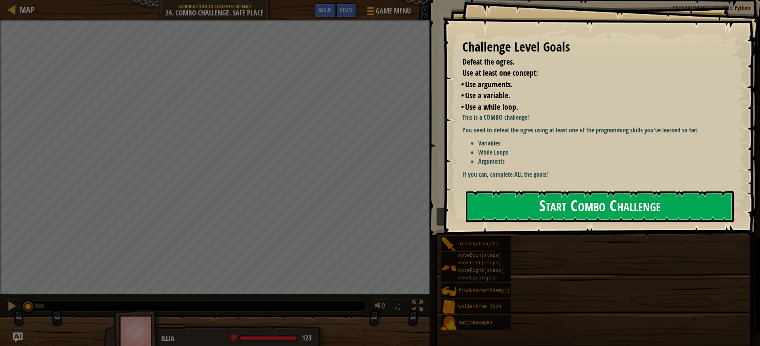
click at [498, 213] on button "Start Combo Challenge" at bounding box center [600, 206] width 268 height 31
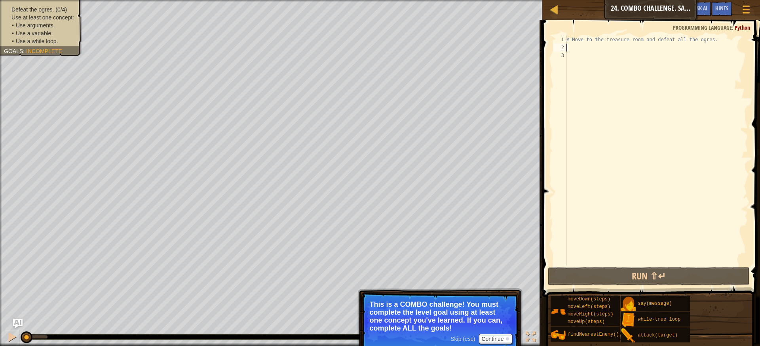
click at [589, 45] on div "# Move to the treasure room and defeat all the ogres." at bounding box center [656, 158] width 183 height 245
type textarea "h"
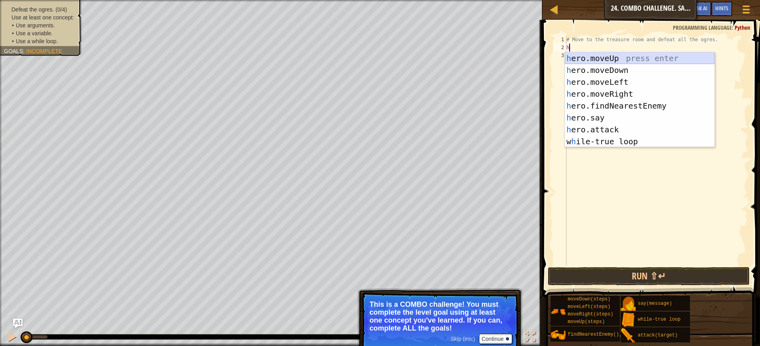
click at [609, 61] on div "h ero.moveUp press enter h ero.moveDown press enter h ero.moveLeft press enter …" at bounding box center [640, 111] width 150 height 119
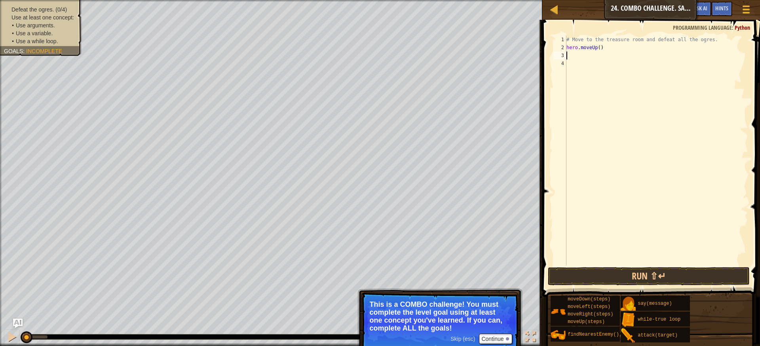
type textarea "h"
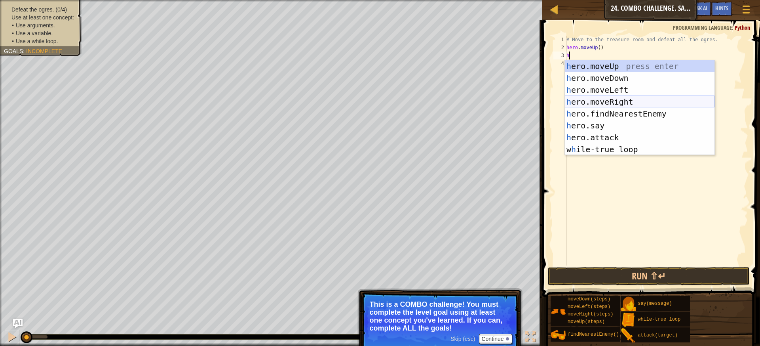
click at [608, 100] on div "h ero.moveUp press enter h ero.moveDown press enter h ero.moveLeft press enter …" at bounding box center [640, 119] width 150 height 119
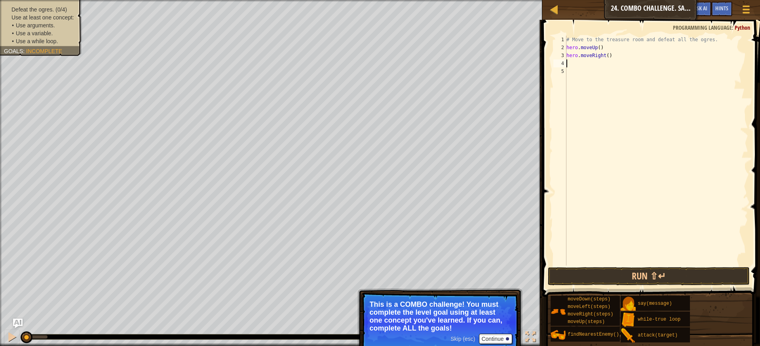
type textarea "h"
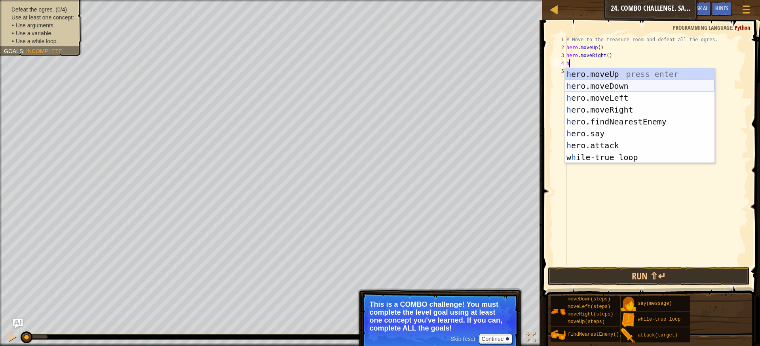
click at [614, 84] on div "h ero.moveUp press enter h ero.moveDown press enter h ero.moveLeft press enter …" at bounding box center [640, 127] width 150 height 119
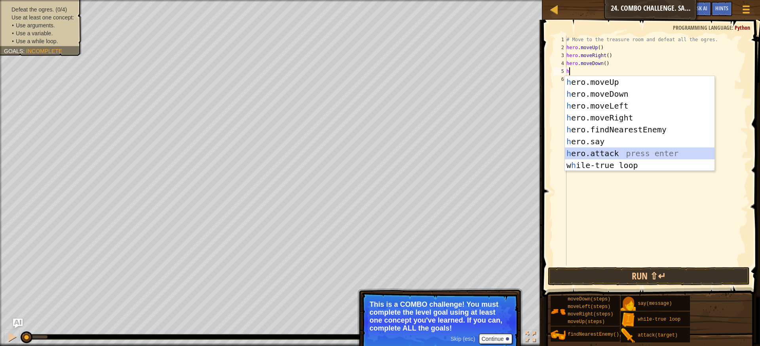
click at [610, 152] on div "h ero.moveUp press enter h ero.moveDown press enter h ero.moveLeft press enter …" at bounding box center [640, 135] width 150 height 119
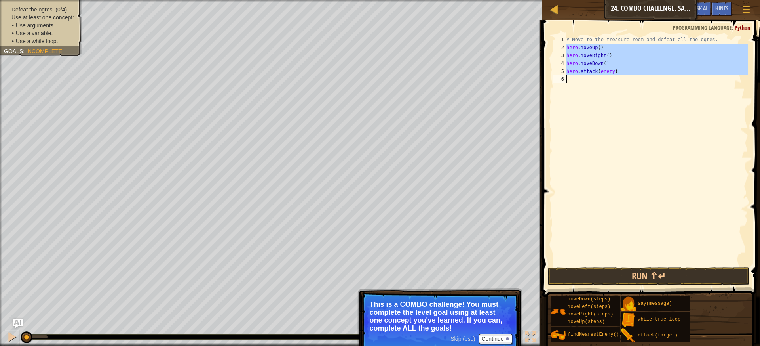
drag, startPoint x: 567, startPoint y: 46, endPoint x: 620, endPoint y: 80, distance: 63.0
click at [620, 80] on div "# Move to the treasure room and defeat all the ogres. hero . moveUp ( ) hero . …" at bounding box center [656, 158] width 183 height 245
type textarea "hero.attack(enemy)"
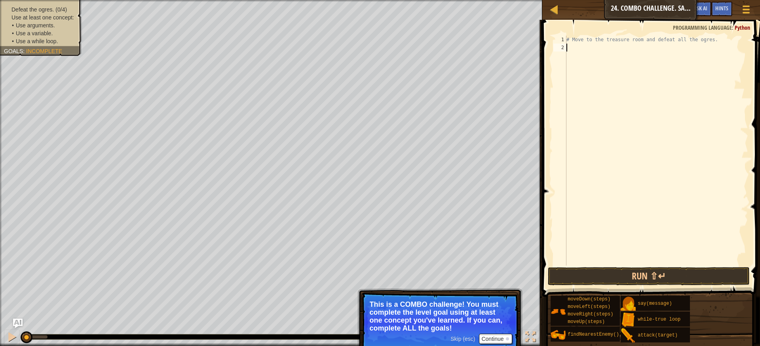
type textarea "h"
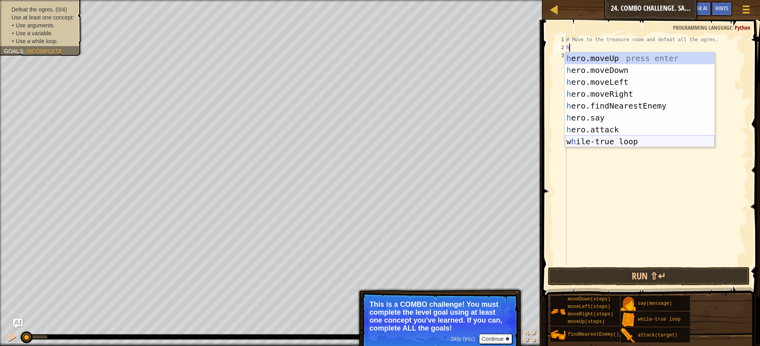
click at [609, 140] on div "h ero.moveUp press enter h ero.moveDown press enter h ero.moveLeft press enter …" at bounding box center [640, 111] width 150 height 119
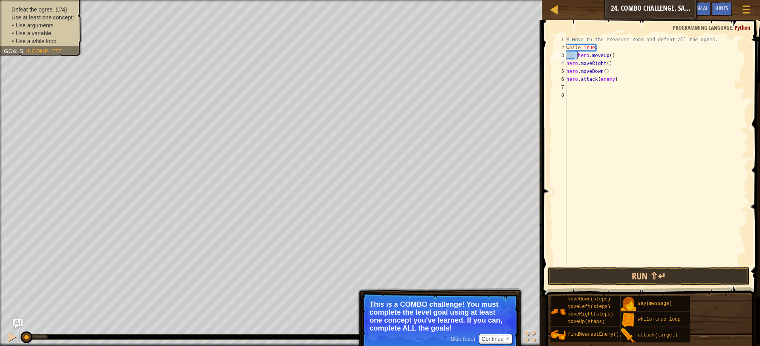
drag, startPoint x: 574, startPoint y: 55, endPoint x: 577, endPoint y: 51, distance: 4.5
click at [577, 51] on div "# Move to the treasure room and defeat all the ogres. while True : hero . moveU…" at bounding box center [656, 158] width 183 height 245
type textarea "hero.moveUp()"
click at [579, 63] on div "# Move to the treasure room and defeat all the ogres. while True : hero . moveU…" at bounding box center [658, 158] width 181 height 245
click at [579, 64] on div "# Move to the treasure room and defeat all the ogres. while True : hero . moveU…" at bounding box center [658, 158] width 181 height 245
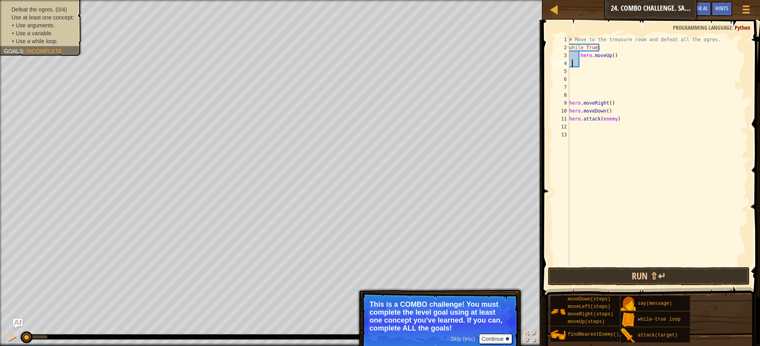
click at [572, 60] on div "# Move to the treasure room and defeat all the ogres. while True : hero . moveU…" at bounding box center [658, 158] width 181 height 245
click at [576, 60] on div "# Move to the treasure room and defeat all the ogres. while True : hero . moveU…" at bounding box center [658, 158] width 181 height 245
click at [579, 61] on div "# Move to the treasure room and defeat all the ogres. while True : hero . moveU…" at bounding box center [658, 158] width 181 height 245
click at [574, 54] on div "# Move to the treasure room and defeat all the ogres. while True : hero . moveU…" at bounding box center [658, 158] width 181 height 245
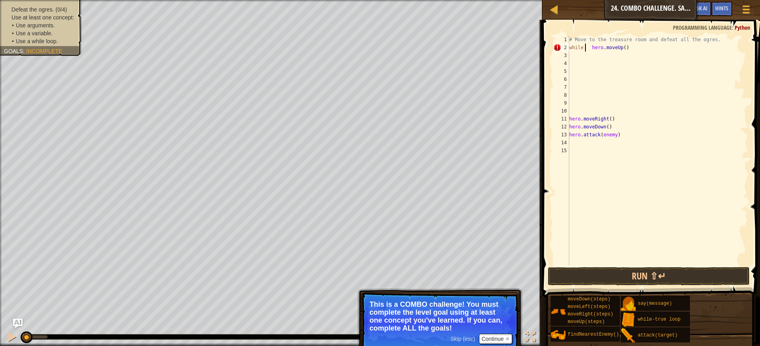
type textarea "whi hero.moveUp()"
click at [594, 85] on div "# Move to the treasure room and defeat all the ogres. whi hero . moveUp ( ) her…" at bounding box center [658, 158] width 181 height 245
click at [593, 76] on div "# Move to the treasure room and defeat all the ogres. whi hero . moveUp ( ) her…" at bounding box center [658, 158] width 181 height 245
type textarea "w"
type textarea "h"
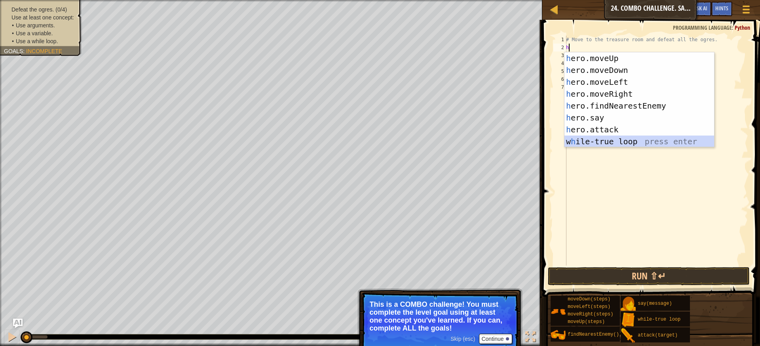
click at [634, 145] on div "h ero.moveUp press enter h ero.moveDown press enter h ero.moveLeft press enter …" at bounding box center [640, 111] width 150 height 119
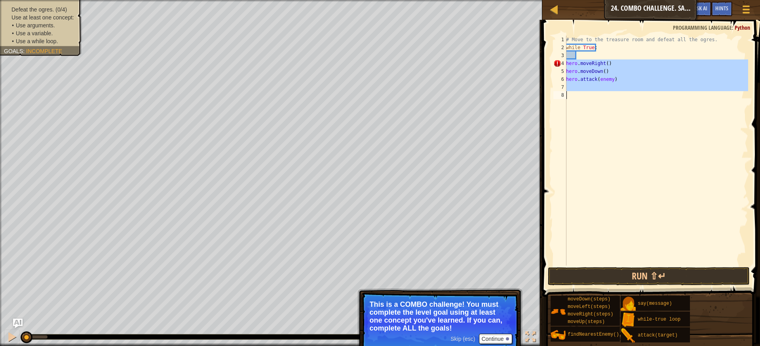
drag, startPoint x: 567, startPoint y: 64, endPoint x: 611, endPoint y: 95, distance: 53.9
click at [608, 96] on div "# Move to the treasure room and defeat all the ogres. while True : hero . moveR…" at bounding box center [657, 158] width 184 height 245
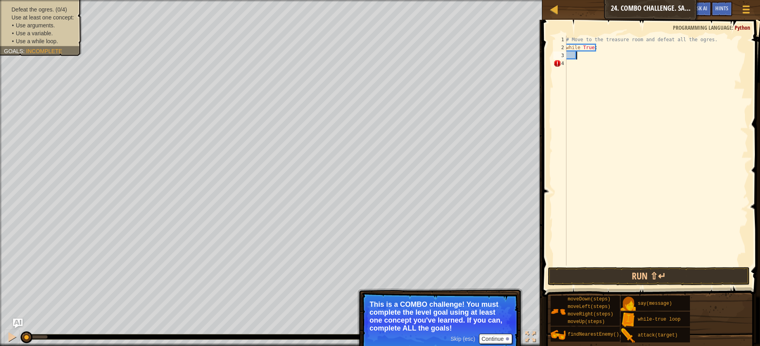
click at [601, 55] on div "# Move to the treasure room and defeat all the ogres. while True :" at bounding box center [657, 158] width 184 height 245
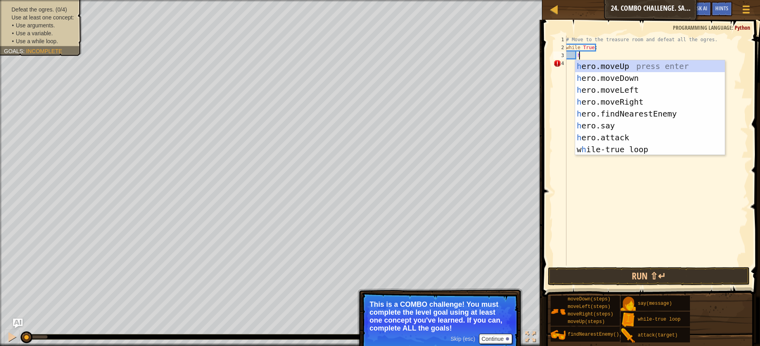
scroll to position [4, 0]
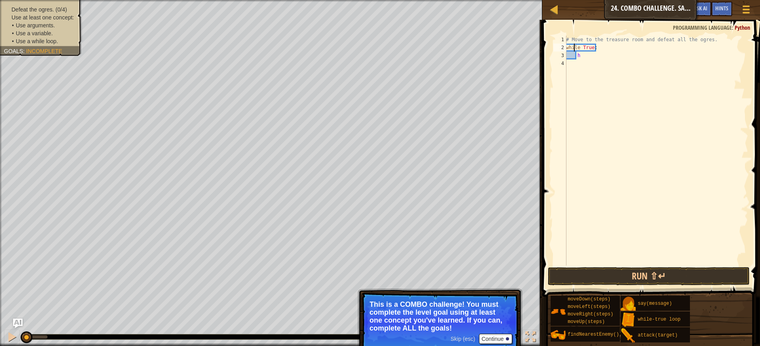
click at [575, 47] on div "# Move to the treasure room and defeat all the ogres. while True : h" at bounding box center [657, 158] width 184 height 245
click at [575, 49] on div "# Move to the treasure room and defeat all the ogres. while True : h" at bounding box center [657, 158] width 184 height 245
click at [574, 51] on div "# Move to the treasure room and defeat all the ogres. while True : h" at bounding box center [657, 151] width 184 height 230
click at [574, 51] on div "# Move to the treasure room and defeat all the ogres. while True : h" at bounding box center [657, 158] width 184 height 245
click at [574, 56] on div "# Move to the treasure room and defeat all the ogres. while True : h" at bounding box center [657, 158] width 184 height 245
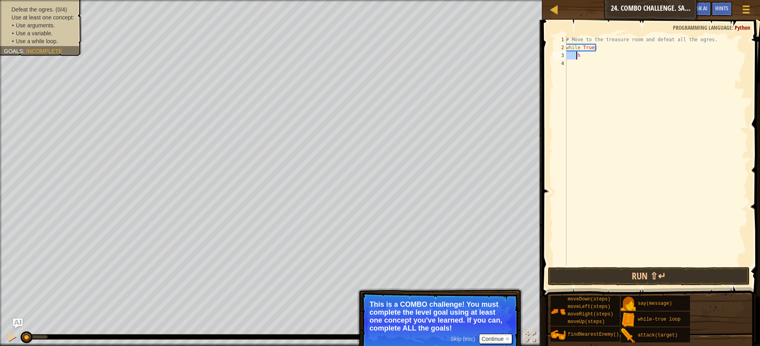
click at [574, 56] on div "# Move to the treasure room and defeat all the ogres. while True : h" at bounding box center [657, 158] width 184 height 245
type textarea "h"
type textarea "w"
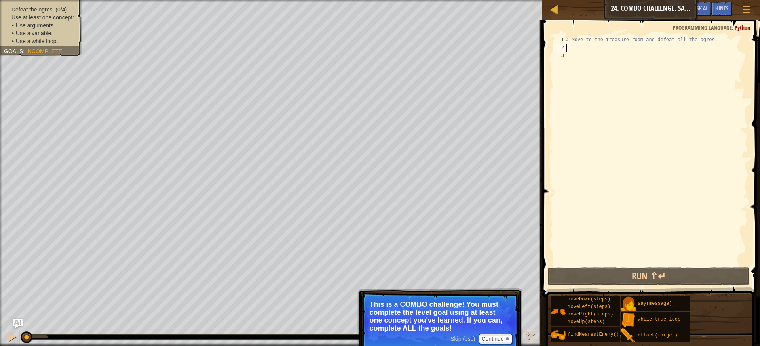
type textarea "h"
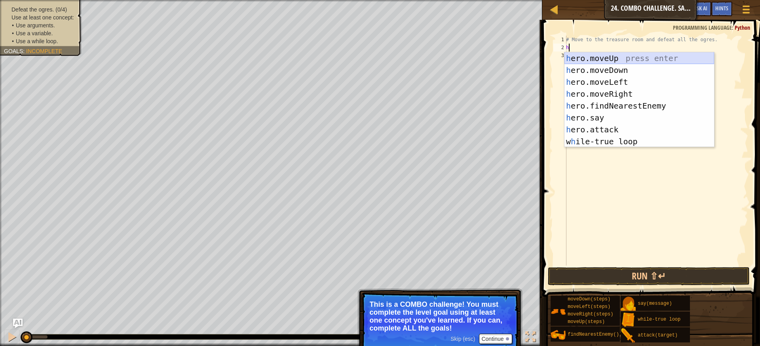
click at [603, 59] on div "h ero.moveUp press enter h ero.moveDown press enter h ero.moveLeft press enter …" at bounding box center [640, 111] width 150 height 119
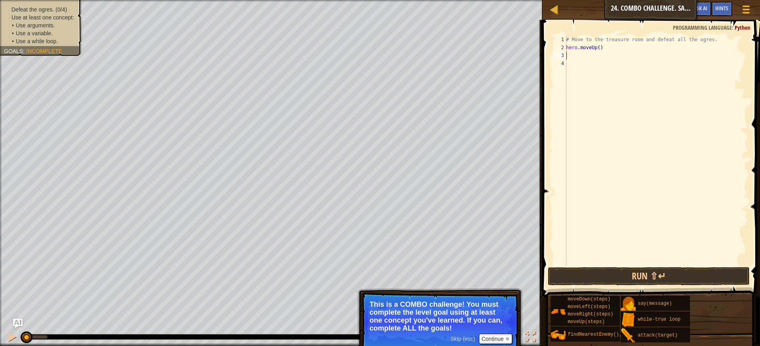
type textarea "h"
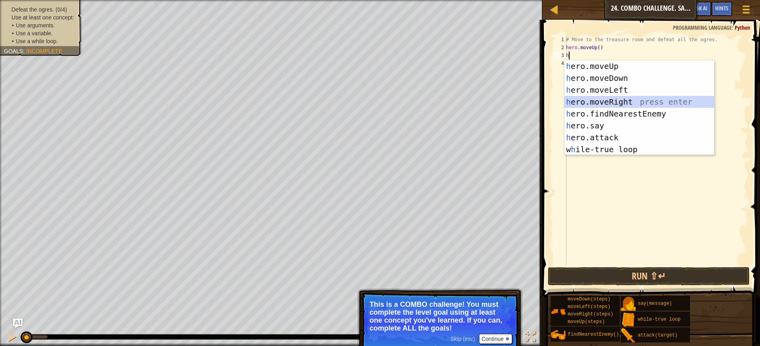
click at [619, 97] on div "h ero.moveUp press enter h ero.moveDown press enter h ero.moveLeft press enter …" at bounding box center [640, 119] width 150 height 119
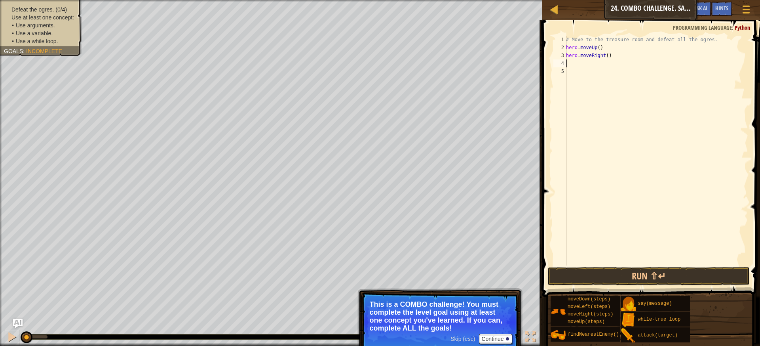
type textarea "h"
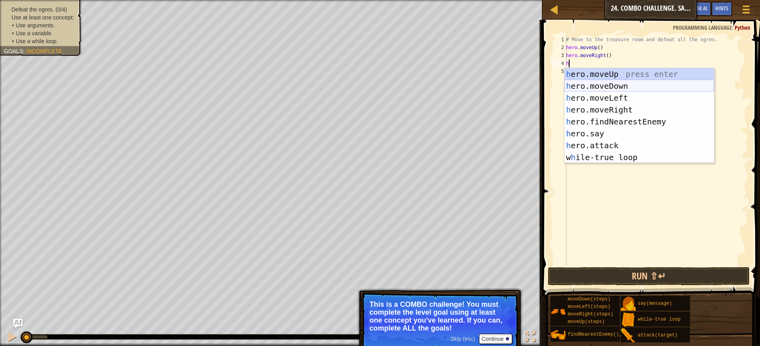
click at [605, 81] on div "h ero.moveUp press enter h ero.moveDown press enter h ero.moveLeft press enter …" at bounding box center [640, 127] width 150 height 119
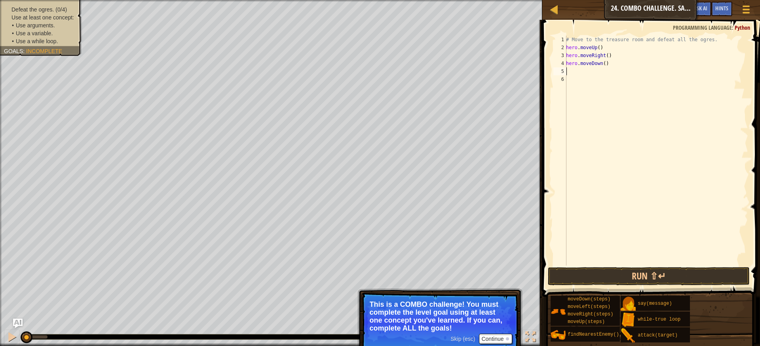
type textarea "h"
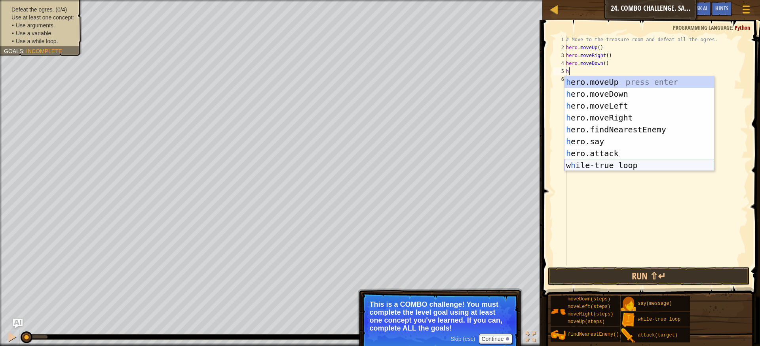
click at [609, 162] on div "h ero.moveUp press enter h ero.moveDown press enter h ero.moveLeft press enter …" at bounding box center [640, 135] width 150 height 119
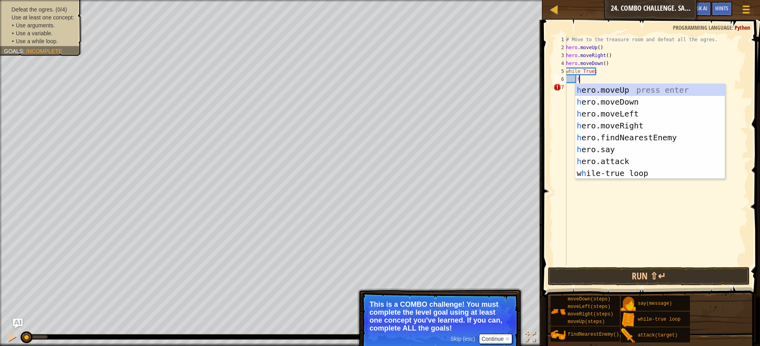
scroll to position [4, 0]
click at [620, 156] on div "h ero.moveUp press enter h ero.moveDown press enter h ero.moveLeft press enter …" at bounding box center [650, 143] width 150 height 119
type textarea "hero.attack(enemy)"
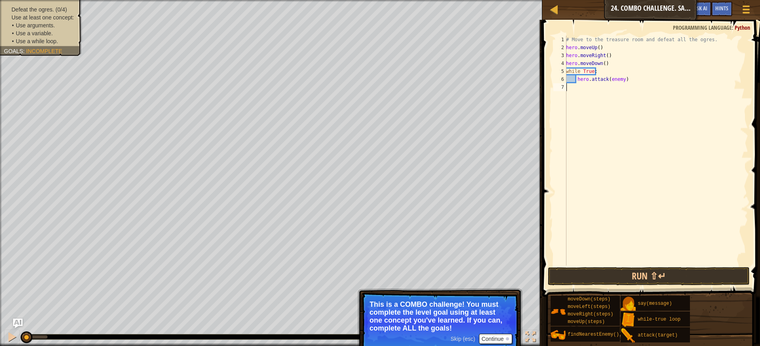
click at [638, 87] on div "# Move to the treasure room and defeat all the ogres. hero . moveUp ( ) hero . …" at bounding box center [657, 158] width 184 height 245
click at [663, 272] on button "Run ⇧↵" at bounding box center [649, 276] width 202 height 18
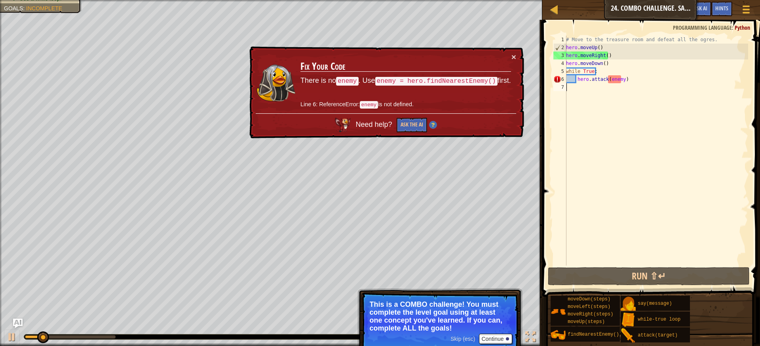
click at [511, 53] on td "Fix Your Code There is no enemy . Use enemy = hero.findNearestEnemy() first. Li…" at bounding box center [405, 83] width 211 height 61
click at [599, 49] on div "# Move to the treasure room and defeat all the ogres. hero . moveUp ( ) hero . …" at bounding box center [657, 158] width 184 height 245
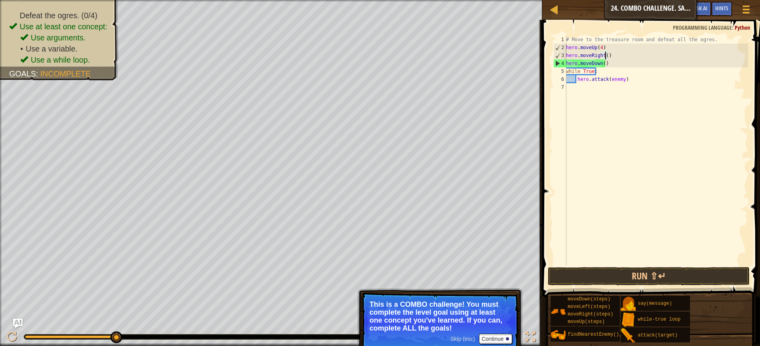
click at [605, 55] on div "# Move to the treasure room and defeat all the ogres. hero . moveUp ( 4 ) hero …" at bounding box center [657, 158] width 184 height 245
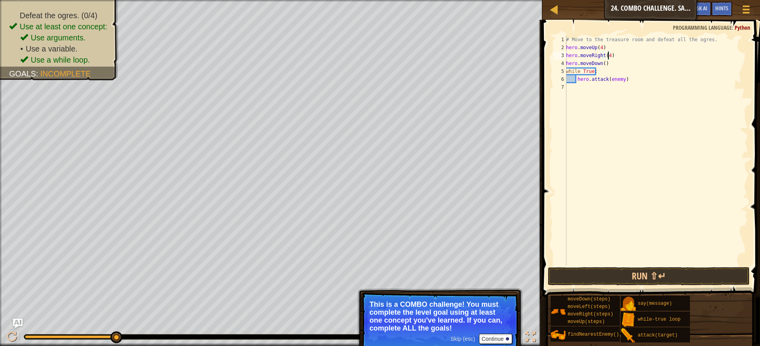
click at [601, 61] on div "# Move to the treasure room and defeat all the ogres. hero . moveUp ( 4 ) hero …" at bounding box center [657, 158] width 184 height 245
click at [601, 63] on div "# Move to the treasure room and defeat all the ogres. hero . moveUp ( 4 ) hero …" at bounding box center [657, 158] width 184 height 245
click at [603, 62] on div "# Move to the treasure room and defeat all the ogres. hero . moveUp ( 4 ) hero …" at bounding box center [657, 158] width 184 height 245
click at [605, 272] on button "Run ⇧↵" at bounding box center [649, 276] width 202 height 18
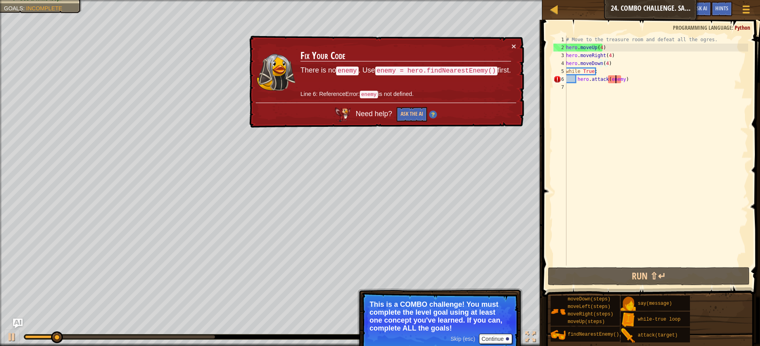
click at [615, 81] on div "# Move to the treasure room and defeat all the ogres. hero . moveUp ( 4 ) hero …" at bounding box center [657, 158] width 184 height 245
click at [663, 81] on div "# Move to the treasure room and defeat all the ogres. hero . moveUp ( 4 ) hero …" at bounding box center [657, 151] width 184 height 230
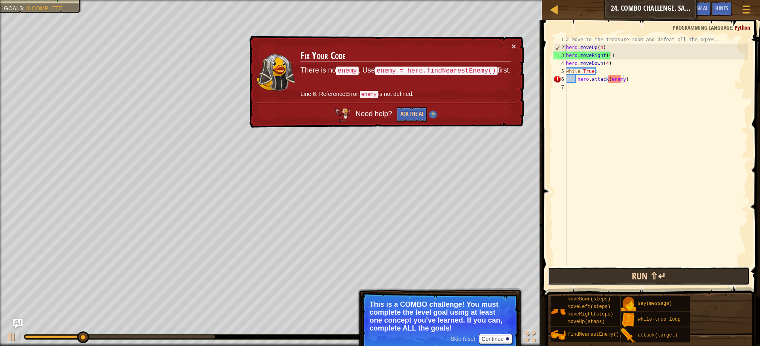
click at [672, 269] on button "Run ⇧↵" at bounding box center [649, 276] width 202 height 18
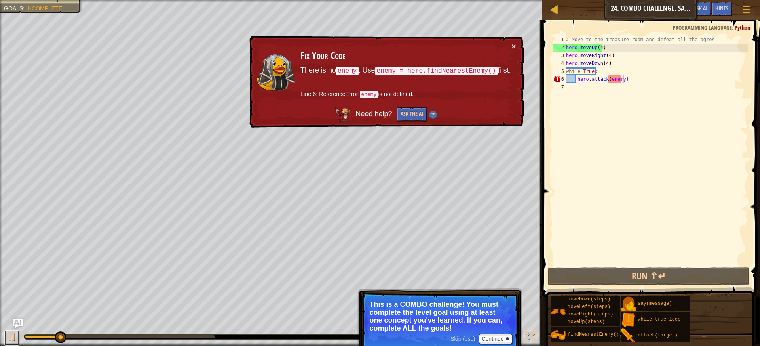
drag, startPoint x: 10, startPoint y: 332, endPoint x: 10, endPoint y: 323, distance: 9.5
click at [10, 326] on div "♫" at bounding box center [271, 335] width 542 height 24
click at [17, 333] on div at bounding box center [12, 336] width 10 height 10
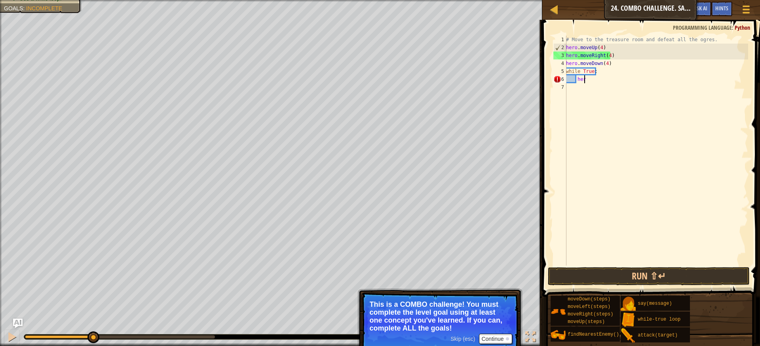
type textarea "h"
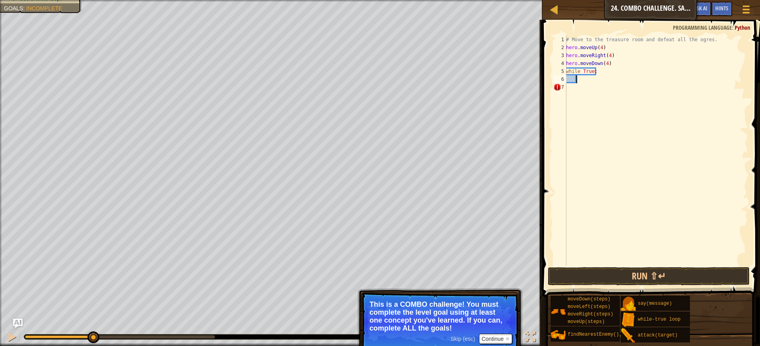
type textarea "h"
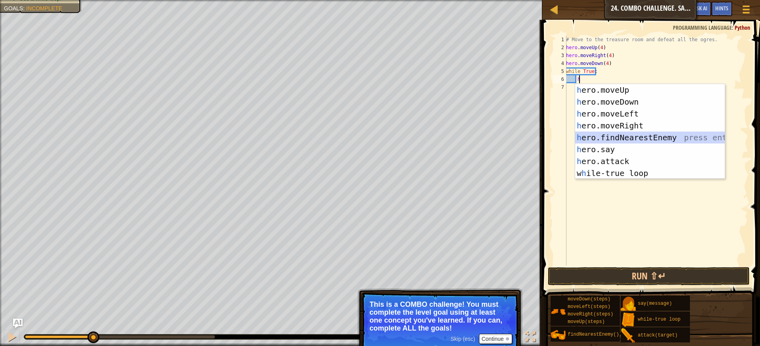
click at [650, 135] on div "h ero.moveUp press enter h ero.moveDown press enter h ero.moveLeft press enter …" at bounding box center [650, 143] width 150 height 119
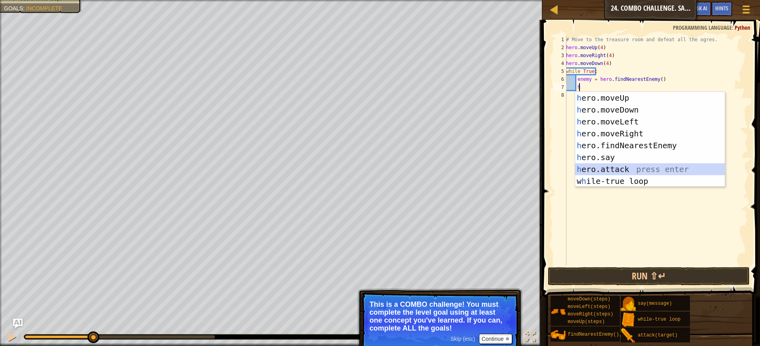
click at [618, 164] on div "h ero.moveUp press enter h ero.moveDown press enter h ero.moveLeft press enter …" at bounding box center [650, 151] width 150 height 119
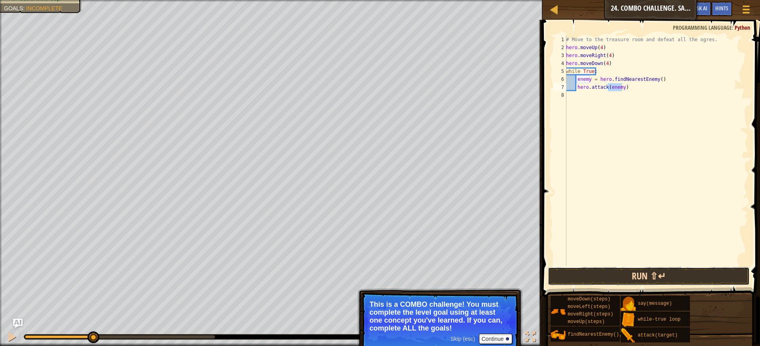
click at [663, 274] on button "Run ⇧↵" at bounding box center [649, 276] width 202 height 18
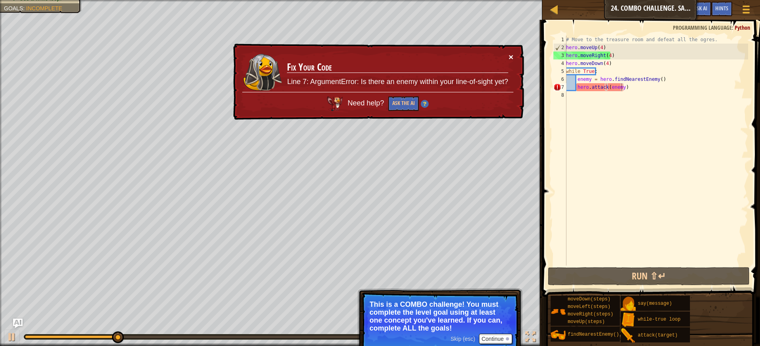
click at [510, 53] on button "×" at bounding box center [511, 57] width 5 height 8
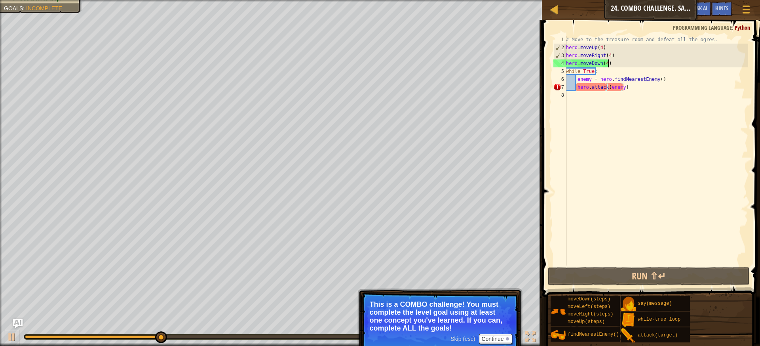
click at [609, 62] on div "# Move to the treasure room and defeat all the ogres. hero . moveUp ( 4 ) hero …" at bounding box center [657, 158] width 184 height 245
type textarea "hero.moveDown(4)"
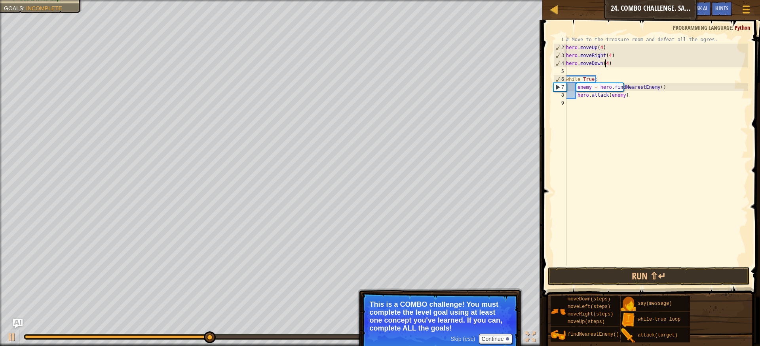
click at [605, 64] on div "# Move to the treasure room and defeat all the ogres. hero . moveUp ( 4 ) hero …" at bounding box center [657, 158] width 184 height 245
type textarea "hero.moveDown(3)"
click at [666, 69] on div "# Move to the treasure room and defeat all the ogres. hero . moveUp ( 4 ) hero …" at bounding box center [657, 158] width 184 height 245
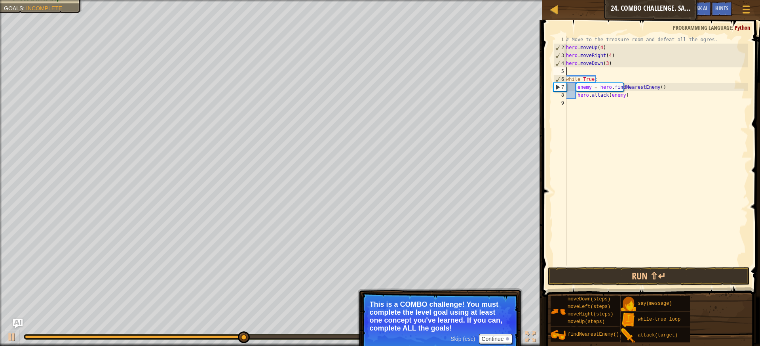
type textarea "h"
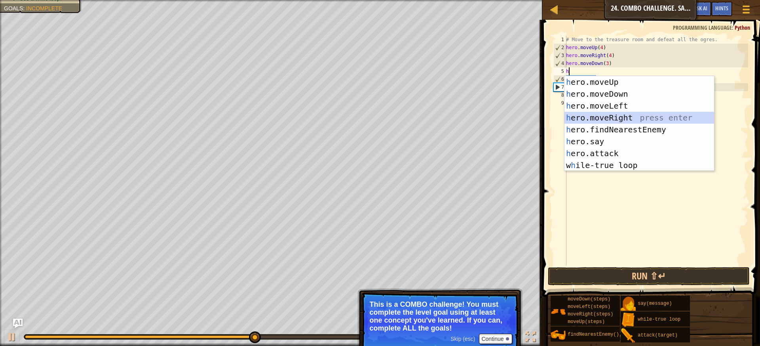
click at [637, 114] on div "h ero.moveUp press enter h ero.moveDown press enter h ero.moveLeft press enter …" at bounding box center [640, 135] width 150 height 119
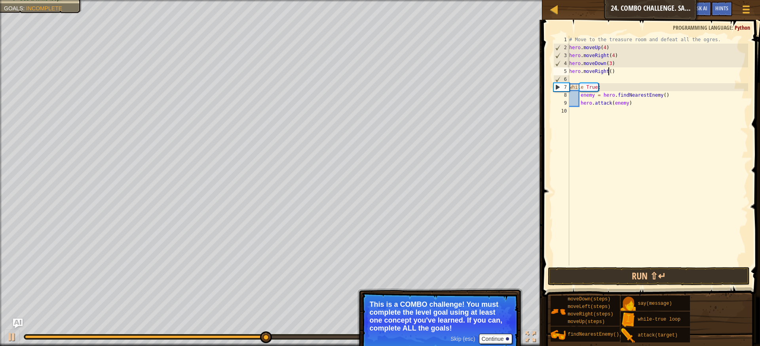
click at [607, 70] on div "# Move to the treasure room and defeat all the ogres. hero . moveUp ( 4 ) hero …" at bounding box center [658, 158] width 181 height 245
type textarea "hero.moveRight(2)"
click at [687, 272] on button "Run ⇧↵" at bounding box center [649, 276] width 202 height 18
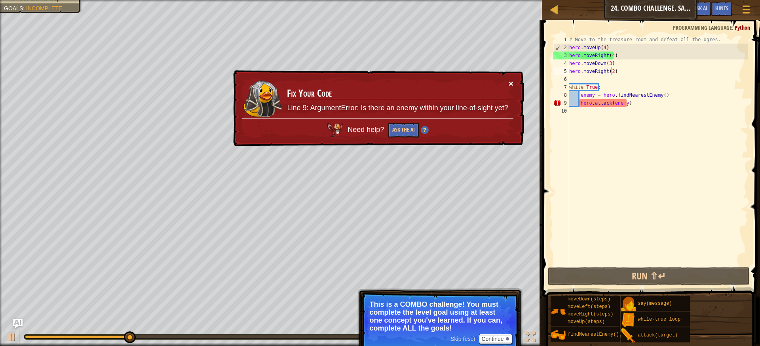
click at [511, 82] on button "×" at bounding box center [511, 83] width 5 height 8
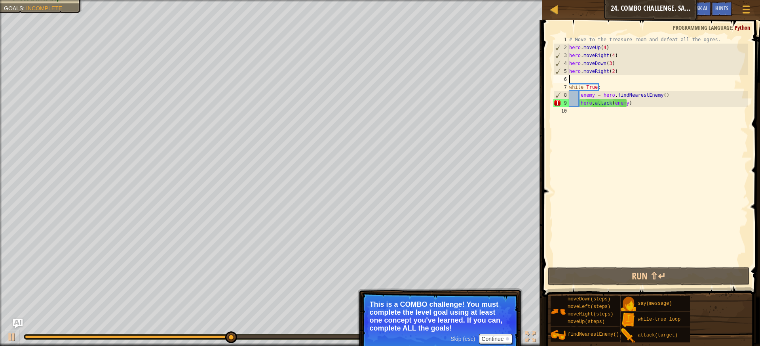
click at [661, 80] on div "# Move to the treasure room and defeat all the ogres. hero . moveUp ( 4 ) hero …" at bounding box center [658, 158] width 181 height 245
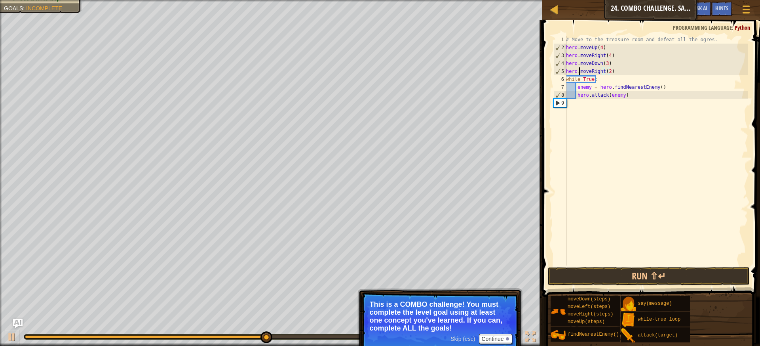
click at [579, 72] on div "# Move to the treasure room and defeat all the ogres. hero . moveUp ( 4 ) hero …" at bounding box center [657, 158] width 184 height 245
click at [580, 72] on div "# Move to the treasure room and defeat all the ogres. hero . moveUp ( 4 ) hero …" at bounding box center [657, 158] width 184 height 245
click at [580, 73] on div "# Move to the treasure room and defeat all the ogres. hero . moveUp ( 4 ) hero …" at bounding box center [657, 151] width 184 height 230
click at [580, 73] on div "# Move to the treasure room and defeat all the ogres. hero . moveUp ( 4 ) hero …" at bounding box center [657, 158] width 184 height 245
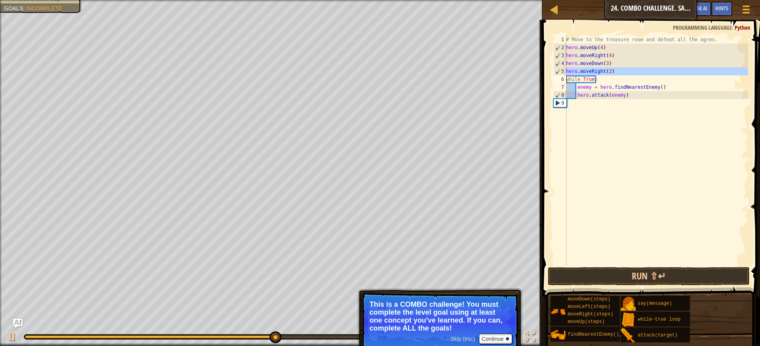
click at [580, 73] on div "# Move to the treasure room and defeat all the ogres. hero . moveUp ( 4 ) hero …" at bounding box center [657, 158] width 184 height 245
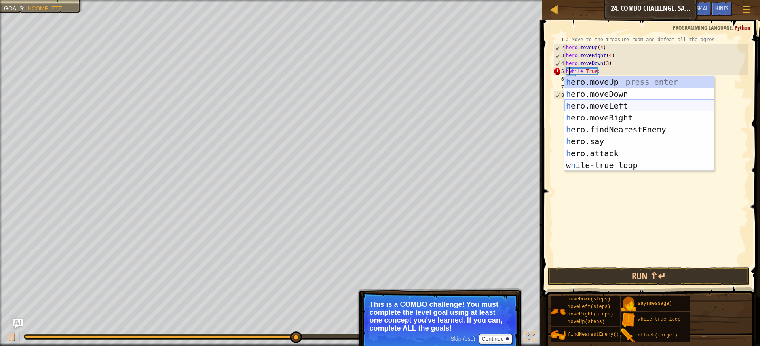
click at [603, 101] on div "h ero.moveUp press enter h ero.moveDown press enter h ero.moveLeft press enter …" at bounding box center [640, 135] width 150 height 119
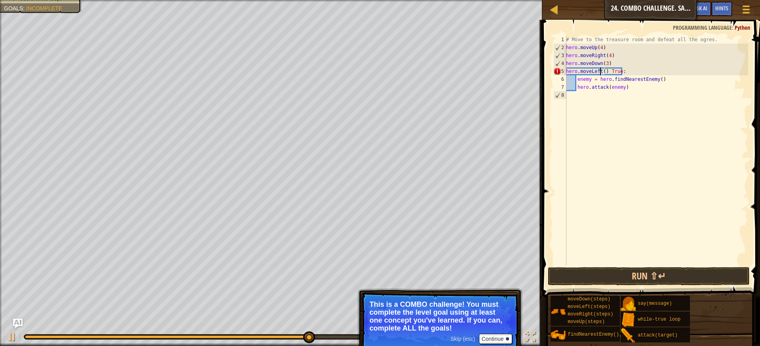
click at [601, 67] on div "# Move to the treasure room and defeat all the ogres. hero . moveUp ( 4 ) hero …" at bounding box center [657, 158] width 184 height 245
click at [602, 71] on div "# Move to the treasure room and defeat all the ogres. hero . moveUp ( 4 ) hero …" at bounding box center [657, 158] width 184 height 245
type textarea "True:"
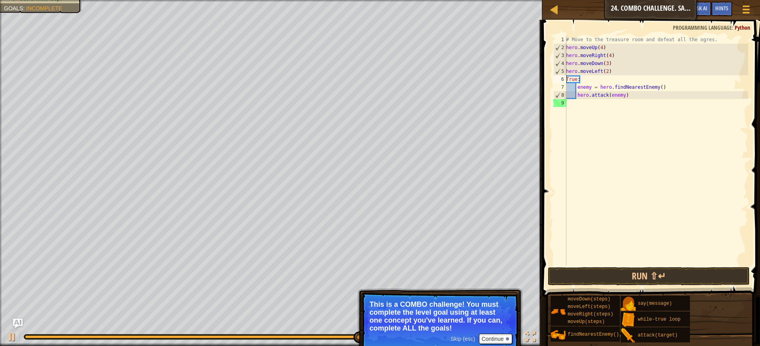
scroll to position [4, 1]
click at [585, 80] on div "# Move to the treasure room and defeat all the ogres. hero . moveUp ( 4 ) hero …" at bounding box center [657, 158] width 184 height 245
